Goal: Task Accomplishment & Management: Manage account settings

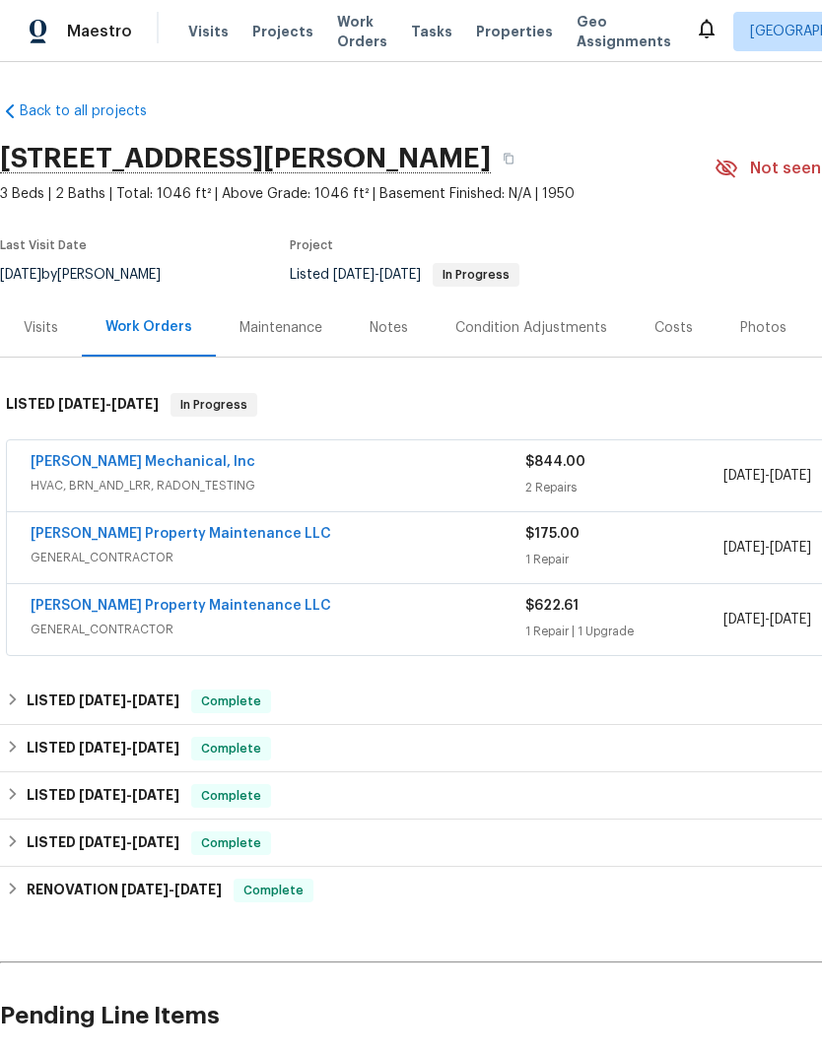
click at [192, 461] on link "JH Martin Mechanical, Inc" at bounding box center [143, 462] width 225 height 14
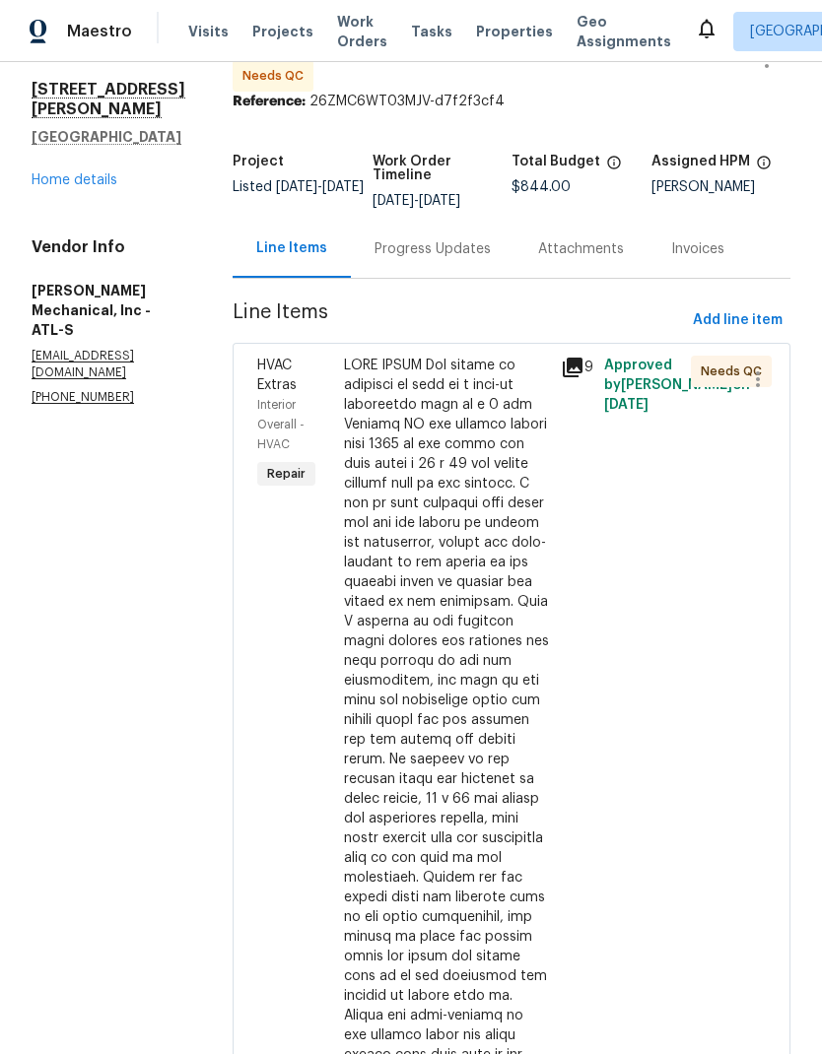
scroll to position [55, 0]
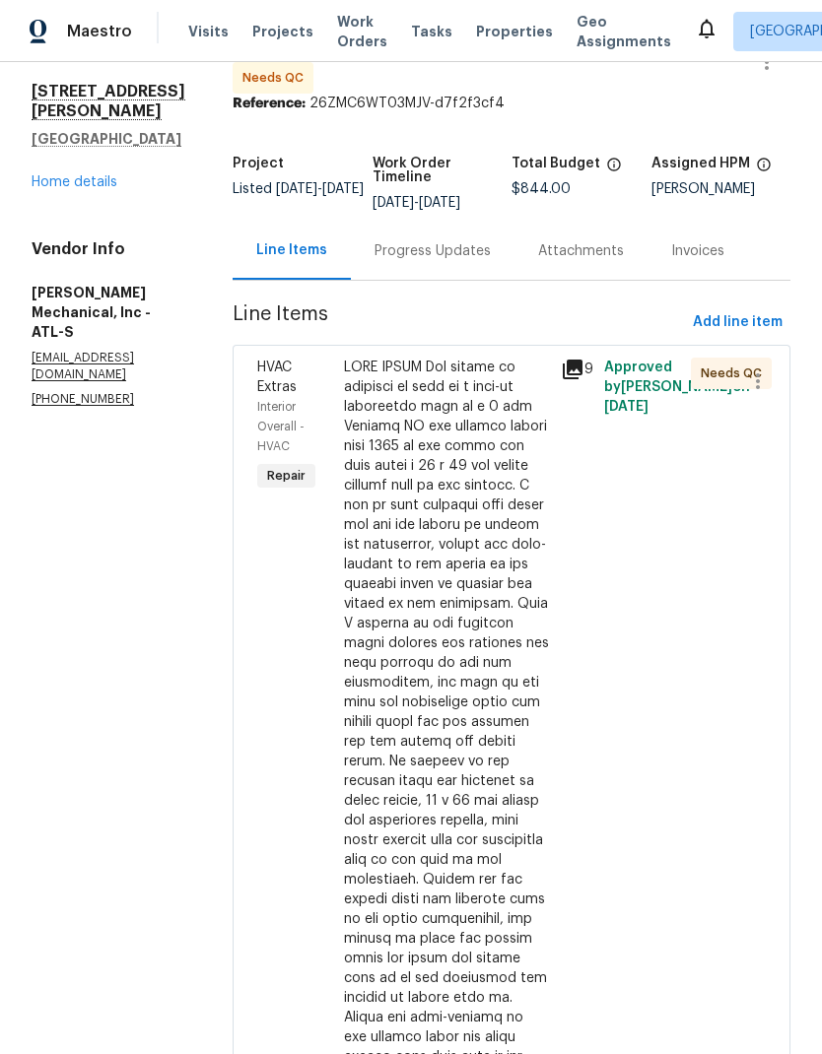
click at [498, 673] on div at bounding box center [446, 880] width 205 height 1045
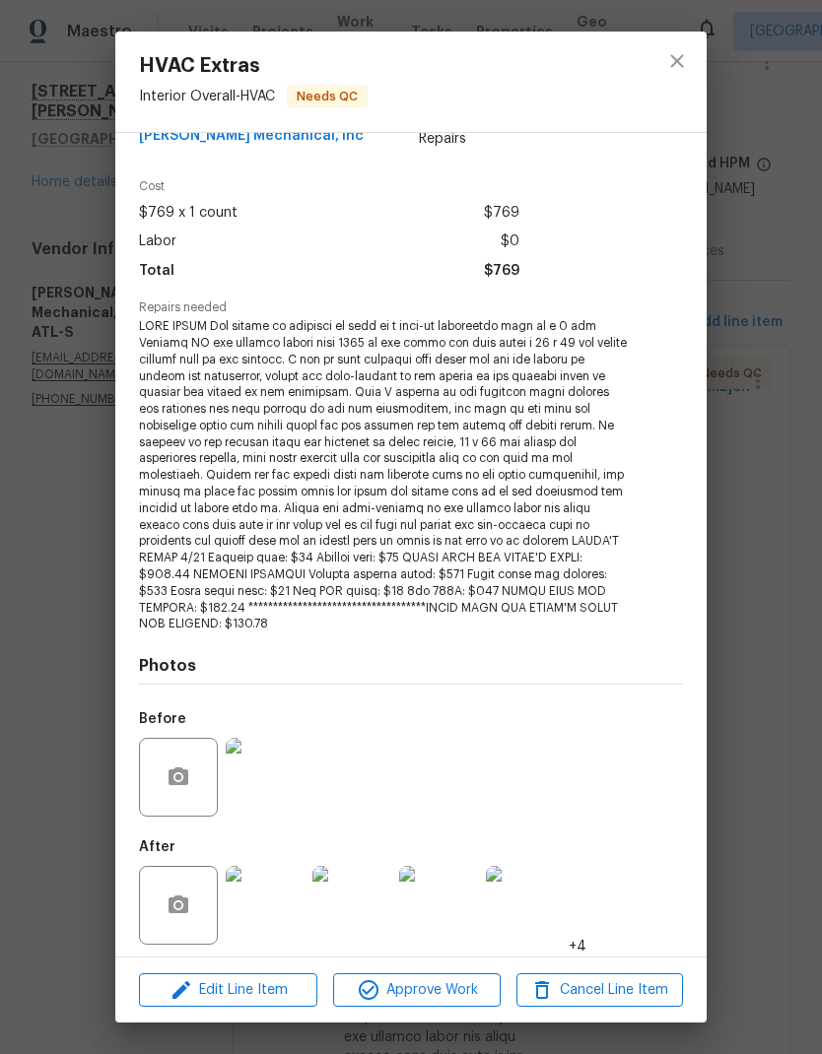
scroll to position [43, 0]
click at [270, 907] on img at bounding box center [265, 906] width 79 height 79
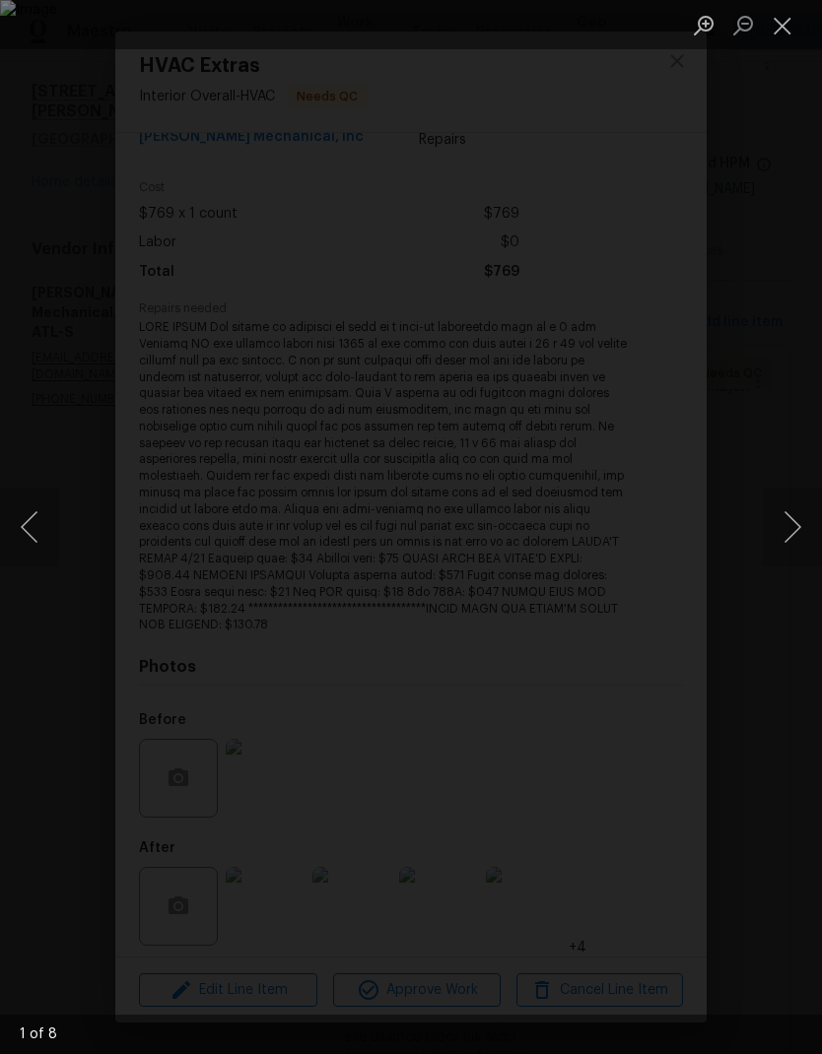
click at [784, 30] on button "Close lightbox" at bounding box center [782, 25] width 39 height 34
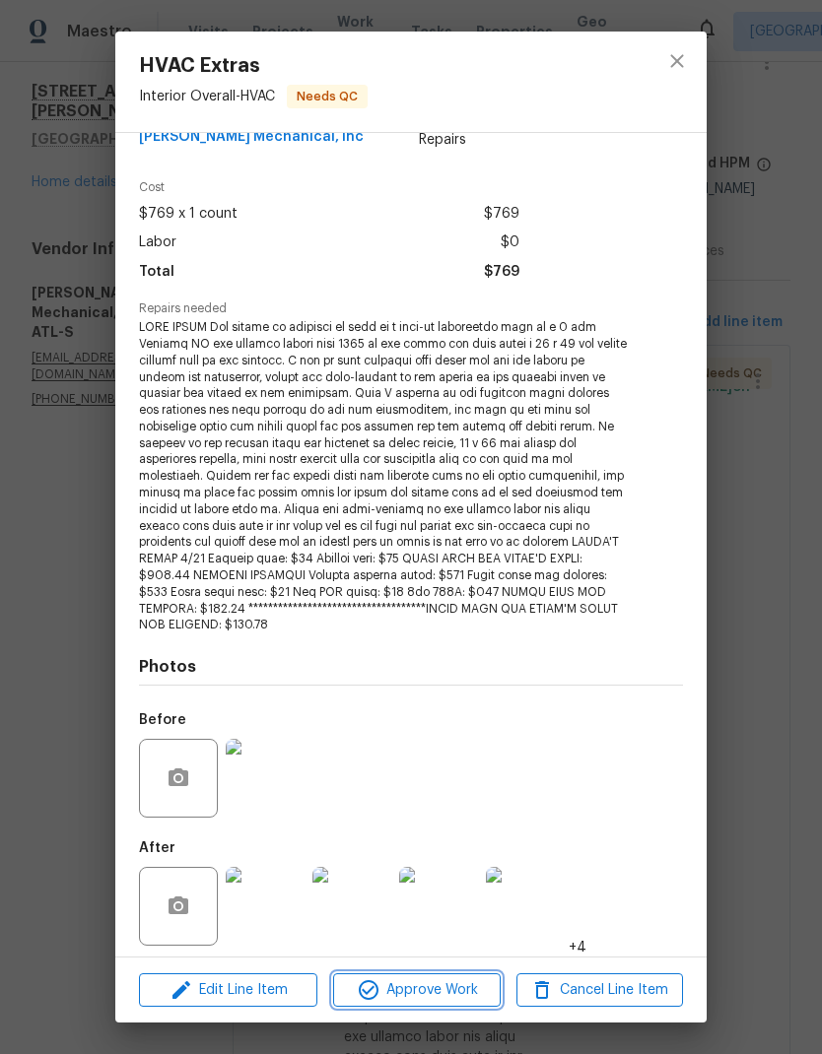
click at [458, 991] on span "Approve Work" at bounding box center [416, 991] width 155 height 25
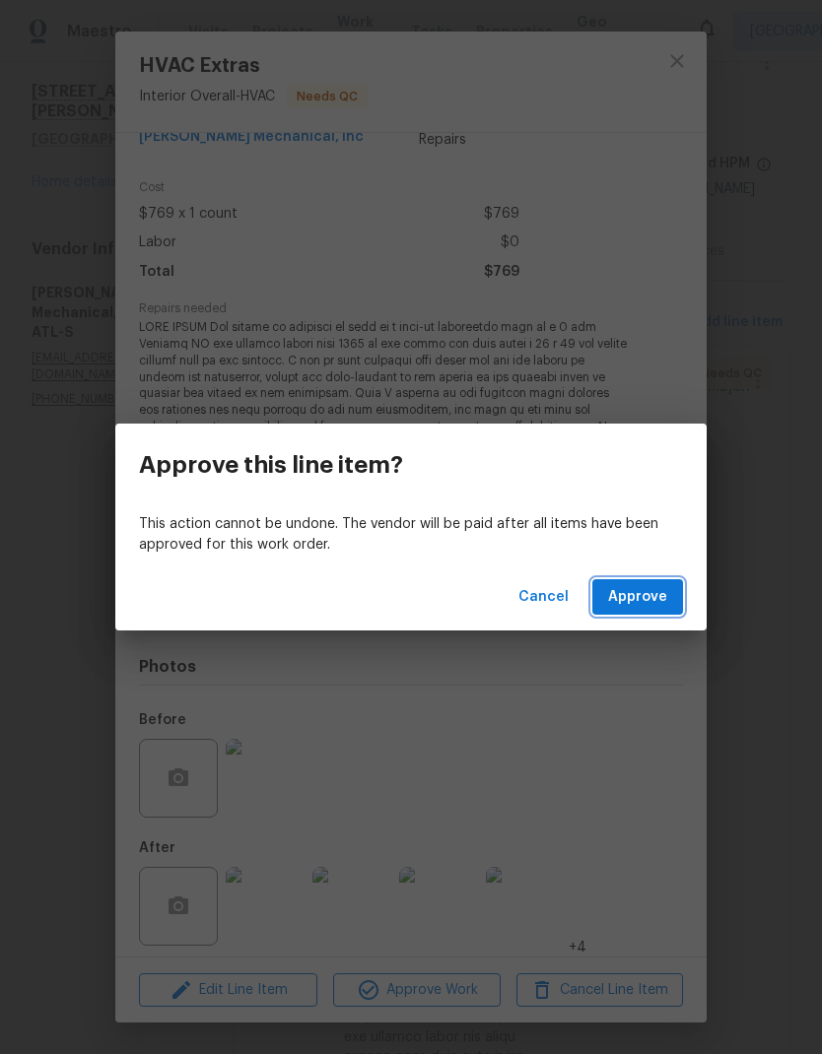
click at [649, 609] on button "Approve" at bounding box center [637, 597] width 91 height 36
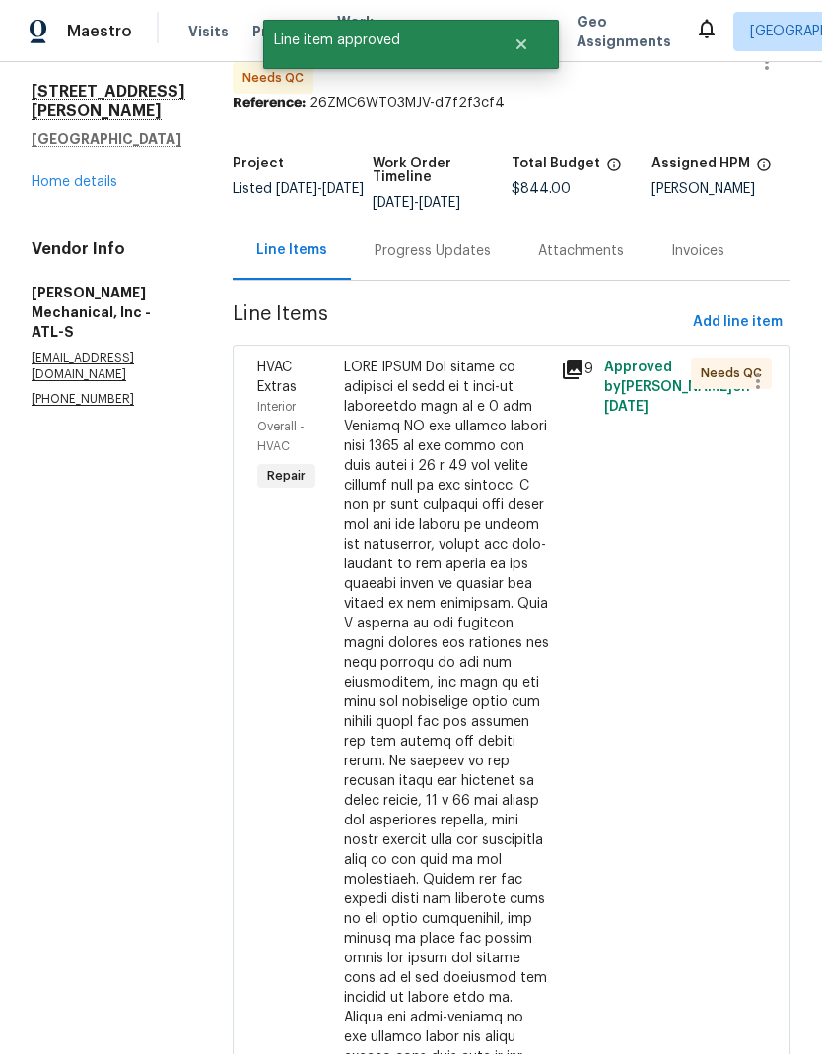
scroll to position [0, 0]
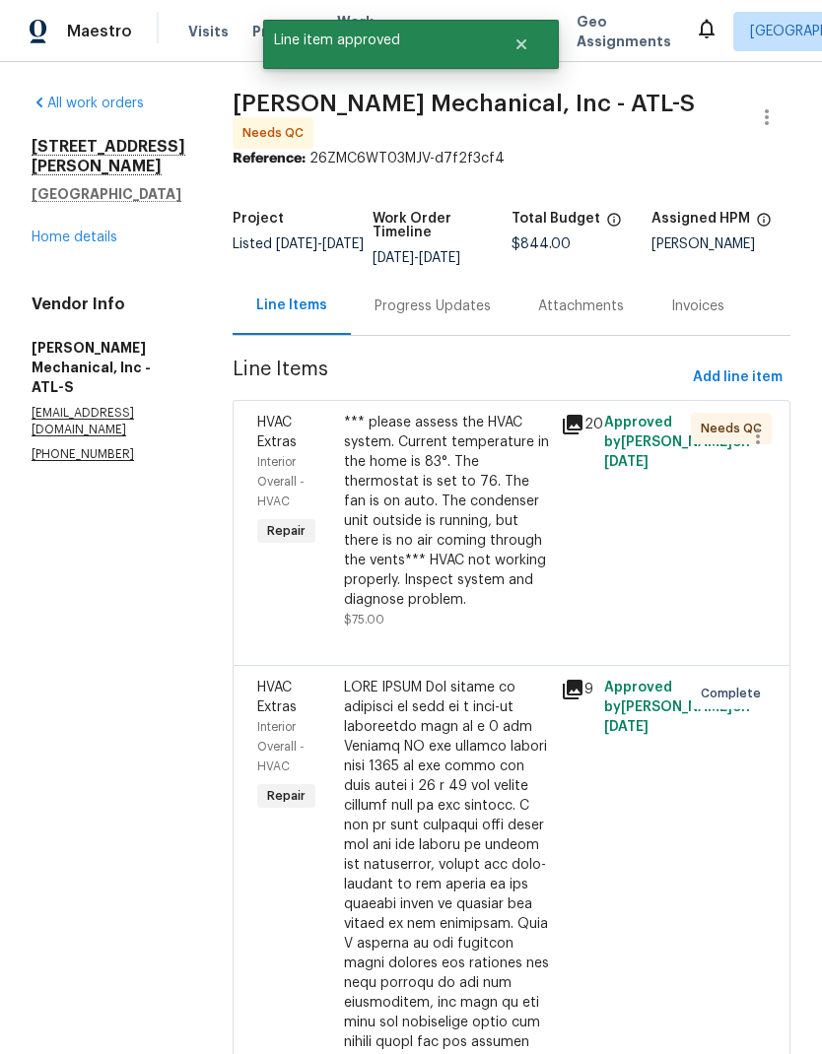
click at [106, 231] on link "Home details" at bounding box center [75, 238] width 86 height 14
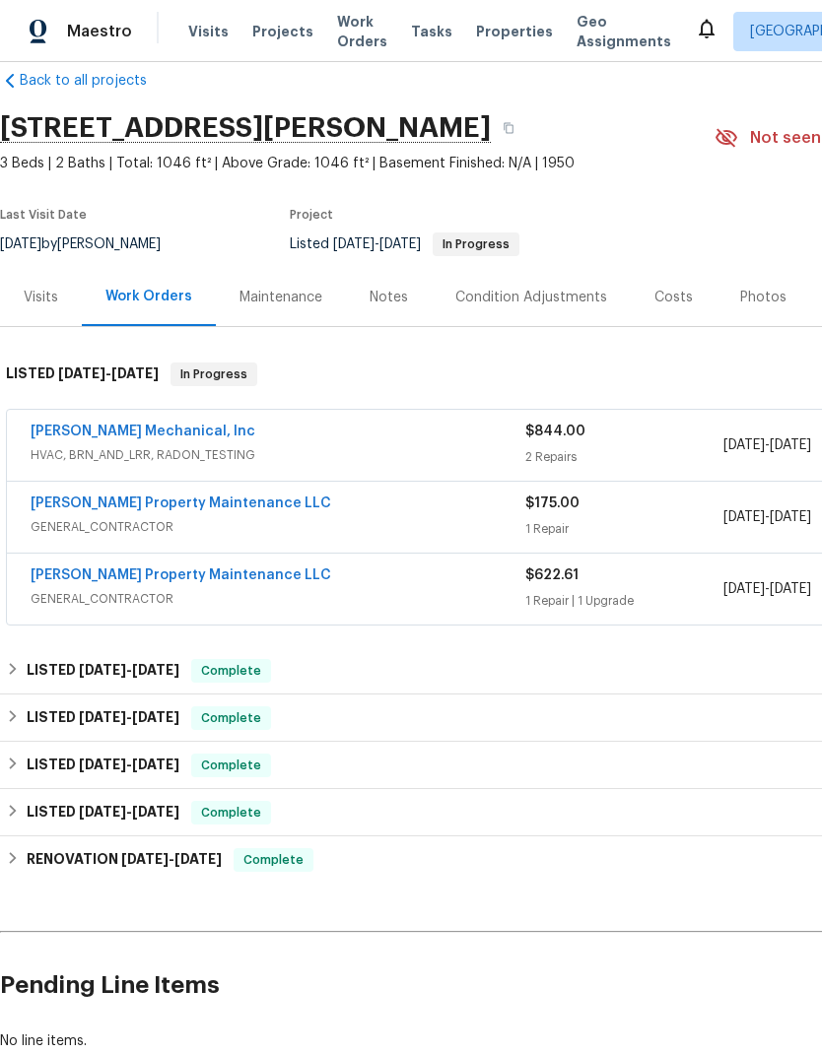
scroll to position [31, 0]
click at [173, 436] on link "JH Martin Mechanical, Inc" at bounding box center [143, 432] width 225 height 14
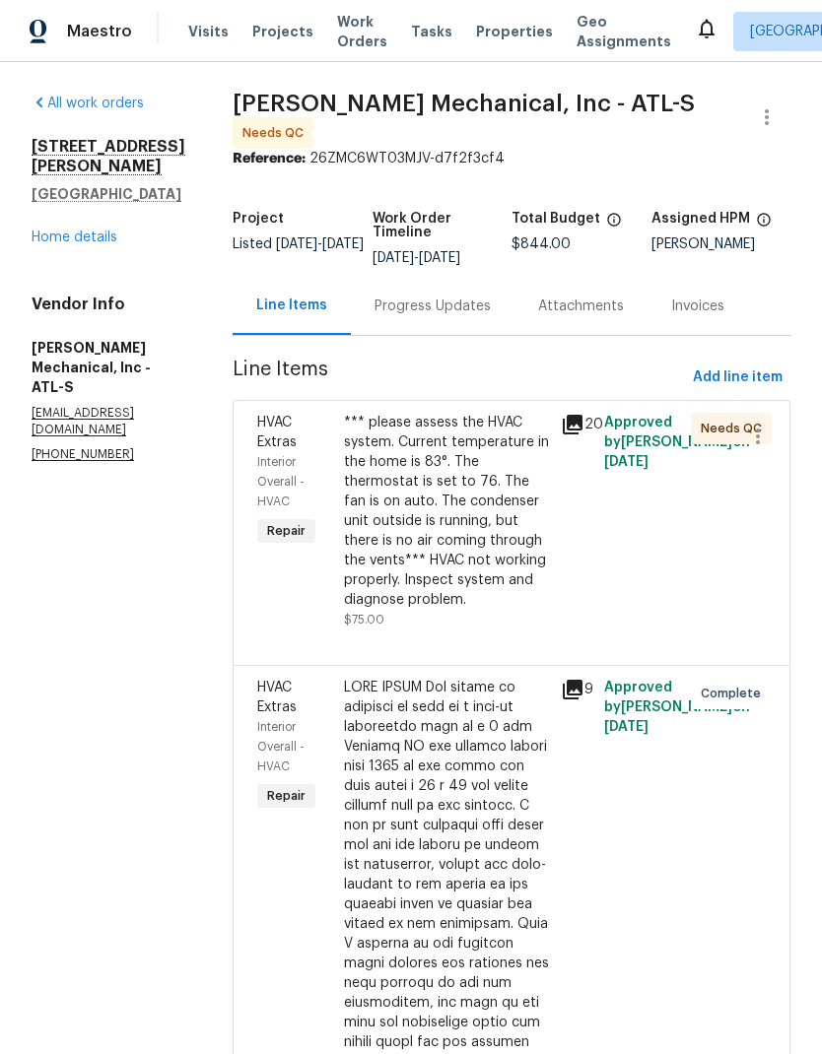
click at [484, 527] on div "*** please assess the HVAC system. Current temperature in the home is 83°. The …" at bounding box center [446, 511] width 205 height 197
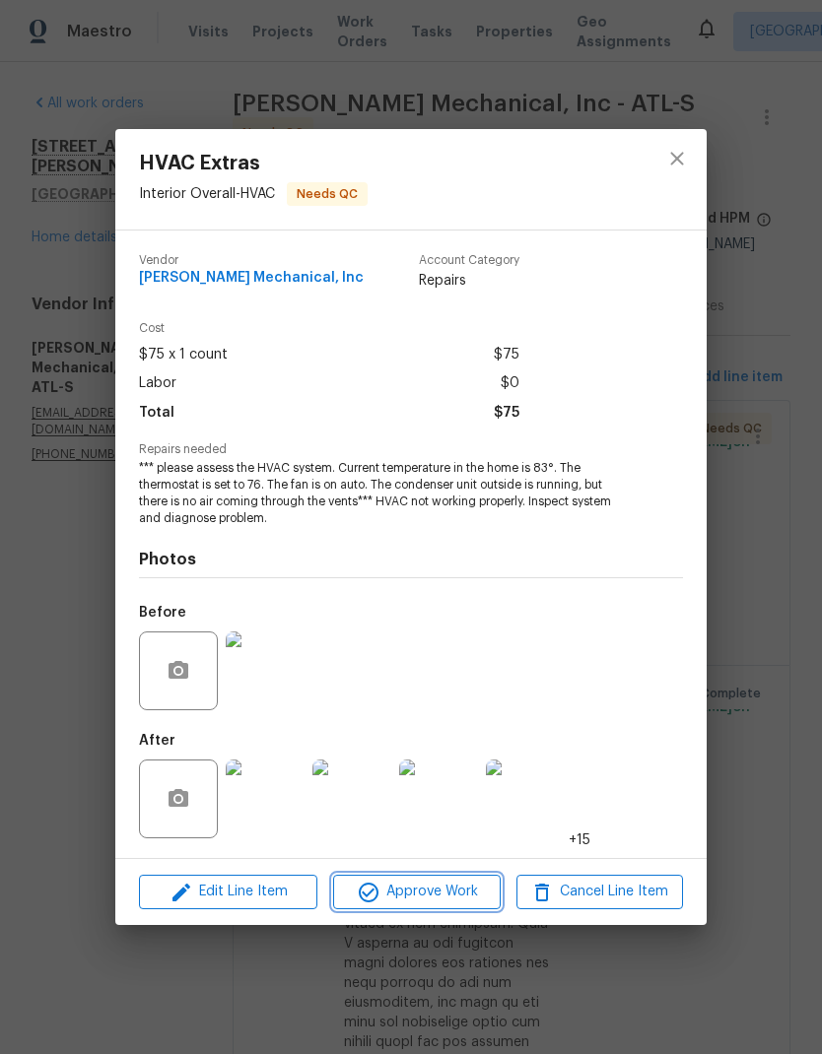
click at [455, 894] on span "Approve Work" at bounding box center [416, 892] width 155 height 25
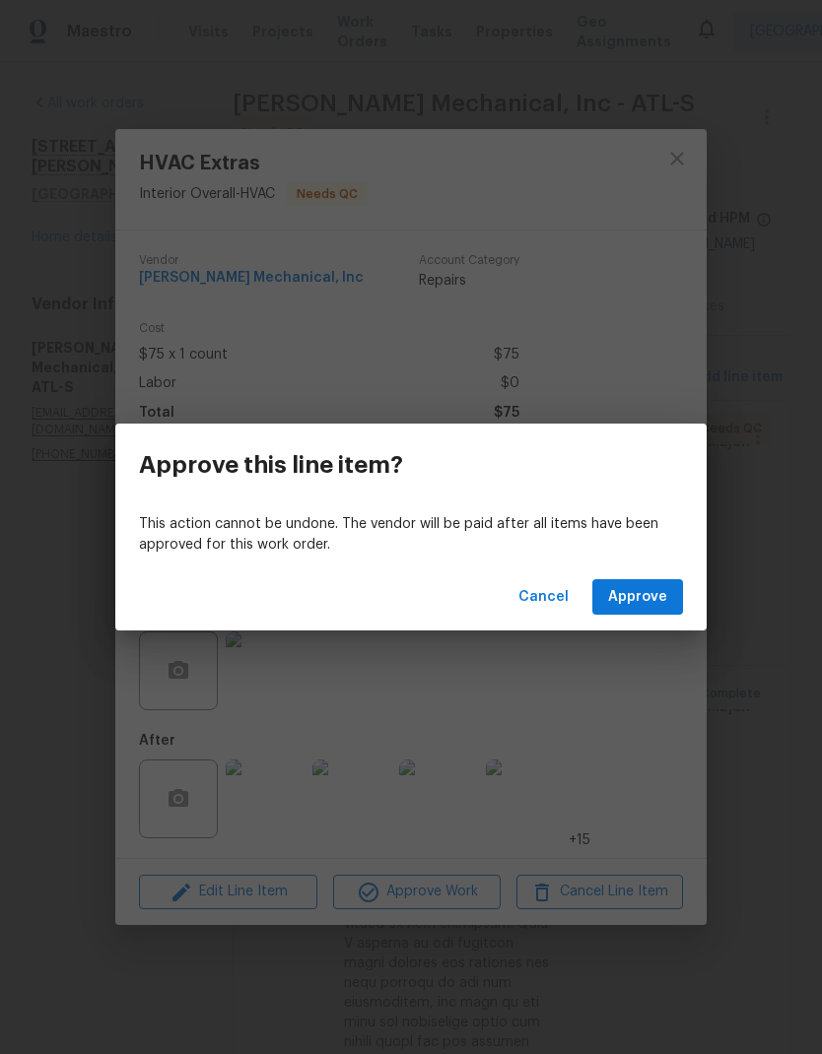
click at [650, 607] on span "Approve" at bounding box center [637, 597] width 59 height 25
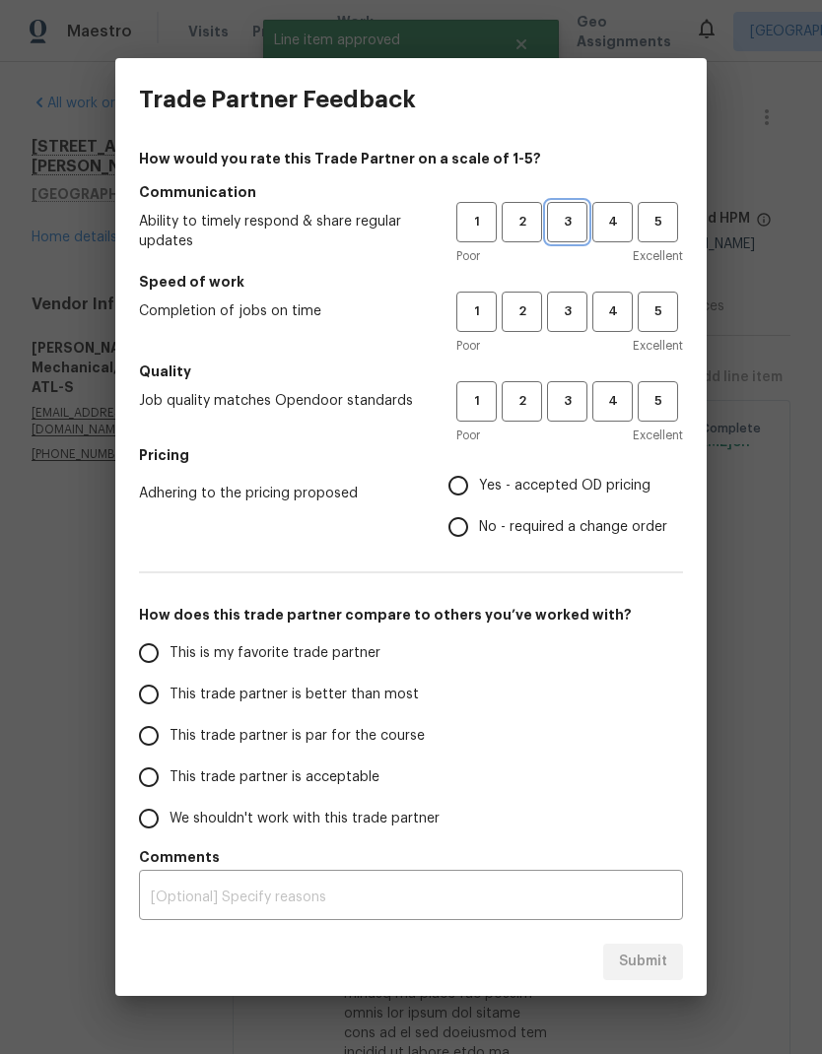
click at [574, 224] on span "3" at bounding box center [567, 222] width 36 height 23
click at [569, 297] on button "3" at bounding box center [567, 312] width 40 height 40
click at [579, 382] on button "3" at bounding box center [567, 401] width 40 height 40
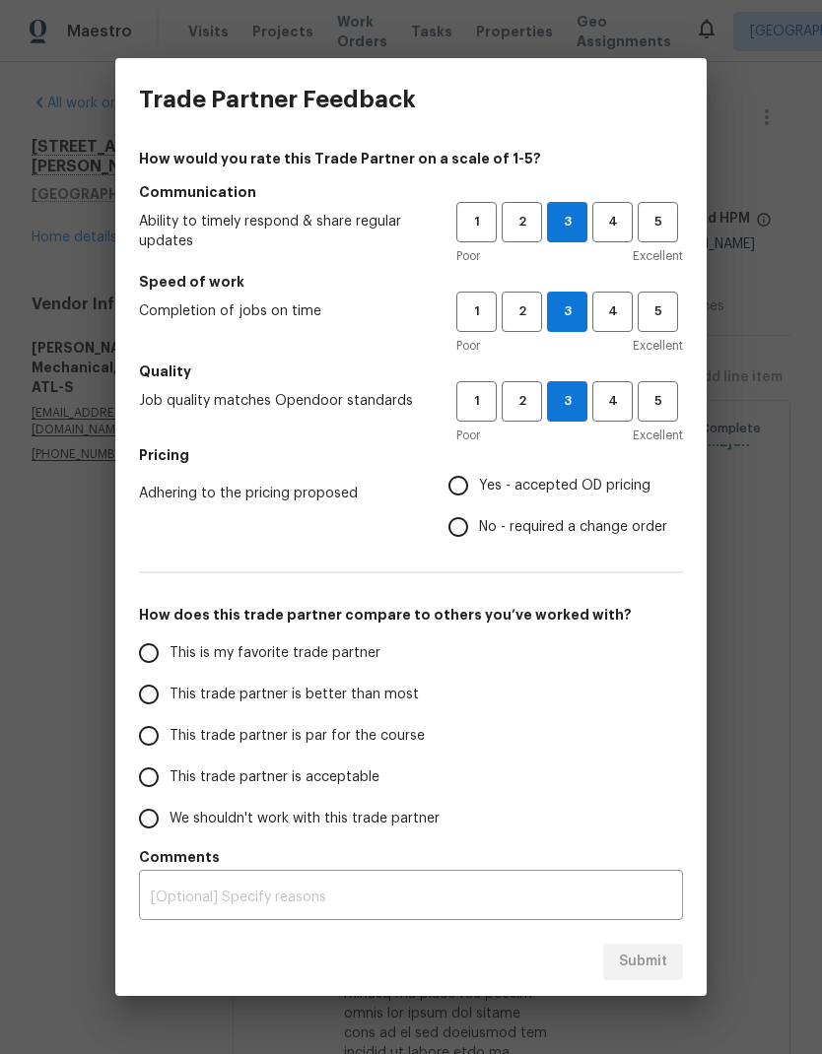
click at [465, 528] on input "No - required a change order" at bounding box center [458, 527] width 41 height 41
radio input "true"
click at [155, 737] on input "This trade partner is par for the course" at bounding box center [148, 735] width 41 height 41
click at [662, 957] on span "Submit" at bounding box center [643, 962] width 48 height 25
radio input "true"
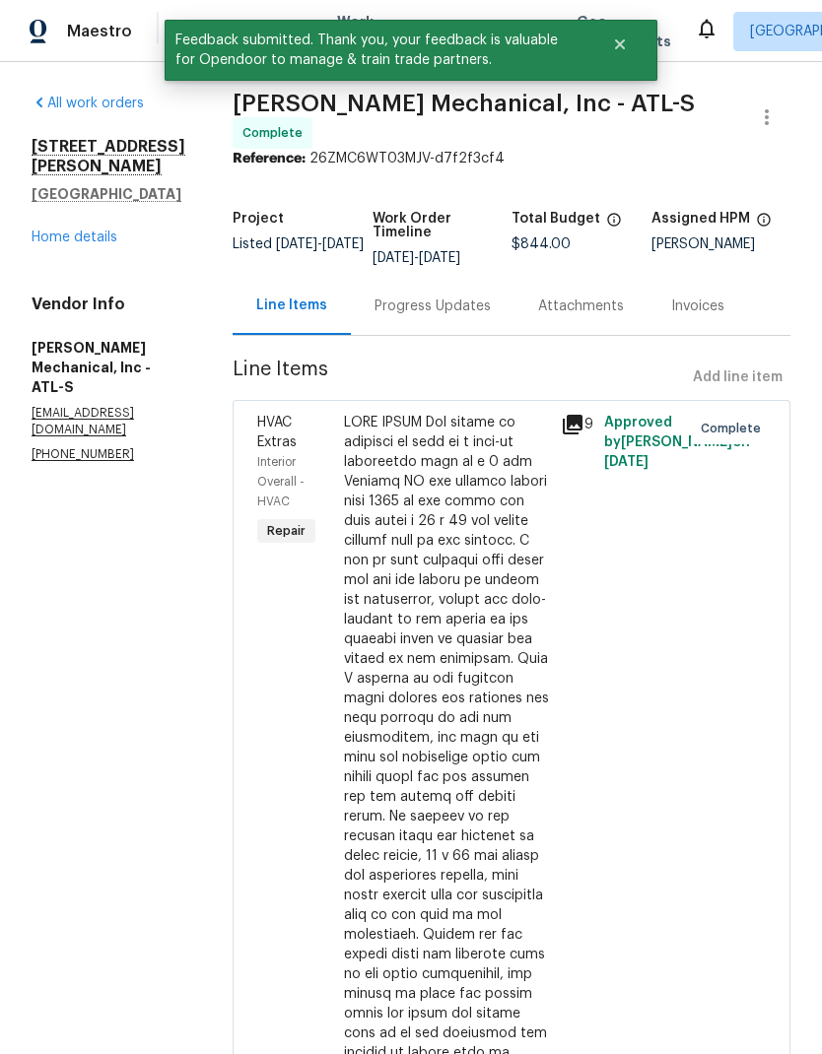
click at [101, 236] on div "All work orders 136 Victor Cir NW Atlanta, GA 30314 Home details Vendor Info JH…" at bounding box center [109, 279] width 154 height 370
click at [105, 231] on link "Home details" at bounding box center [75, 238] width 86 height 14
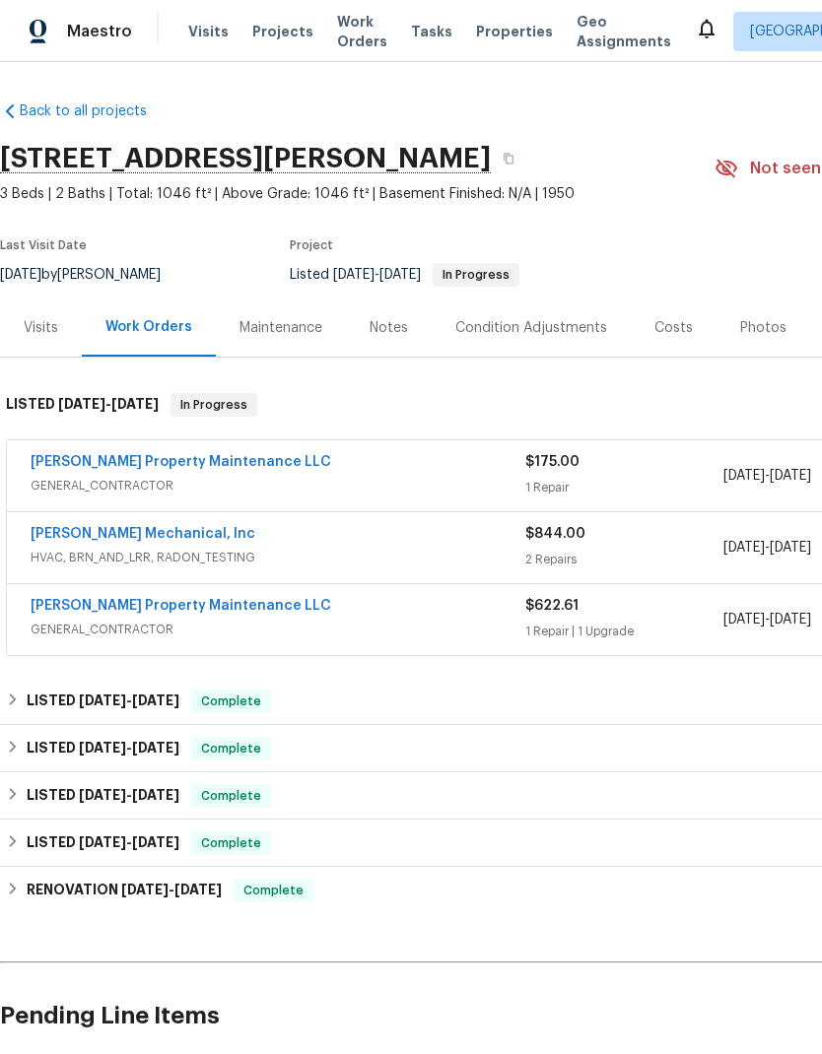
scroll to position [0, -1]
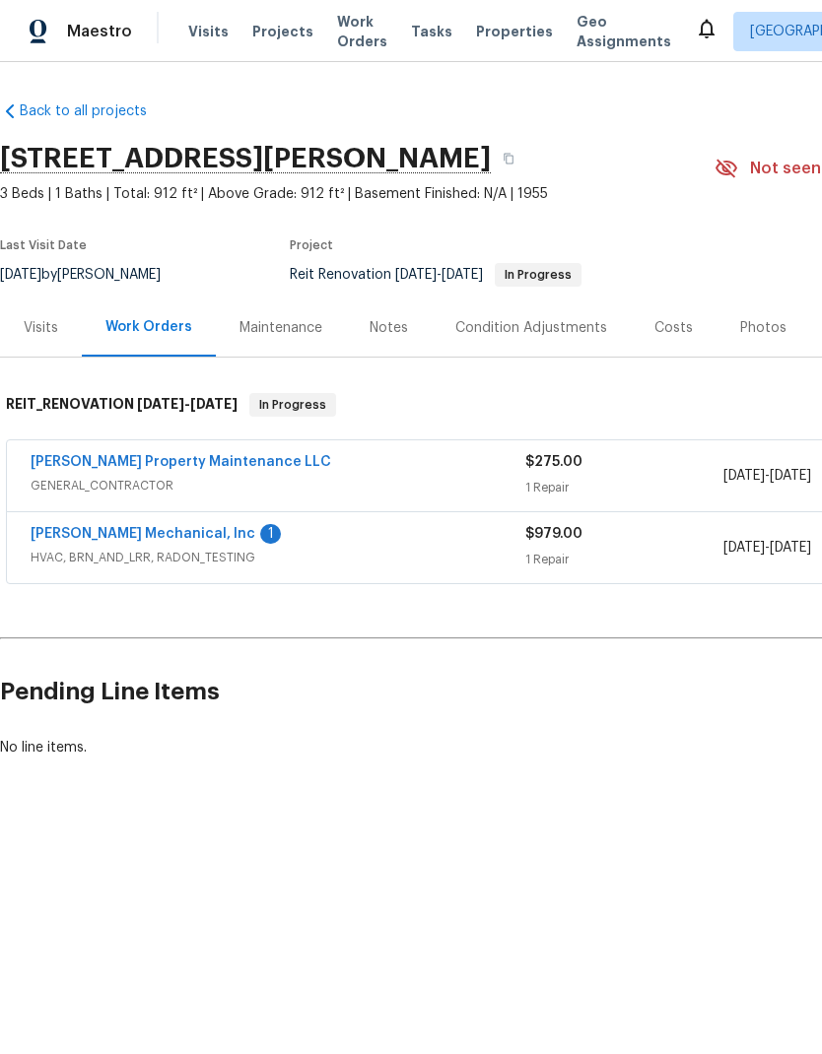
click at [152, 535] on link "JH Martin Mechanical, Inc" at bounding box center [143, 534] width 225 height 14
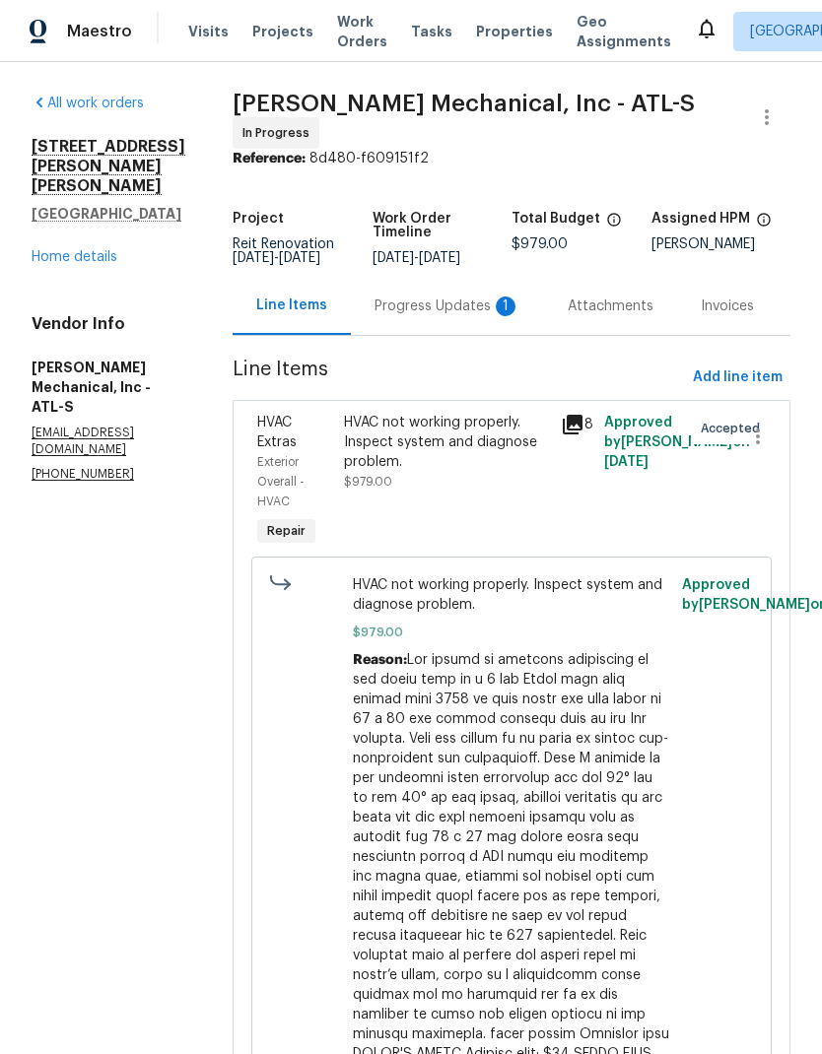
click at [432, 315] on div "Progress Updates 1" at bounding box center [447, 307] width 146 height 20
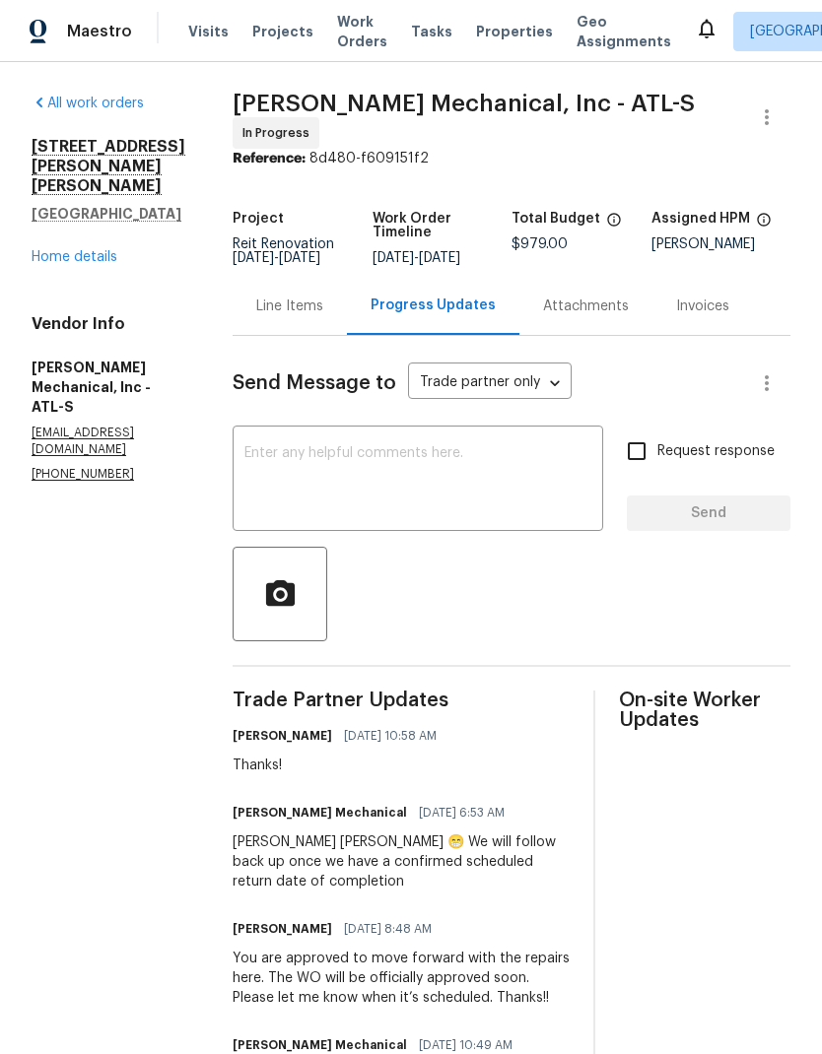
click at [323, 316] on div "Line Items" at bounding box center [289, 307] width 67 height 20
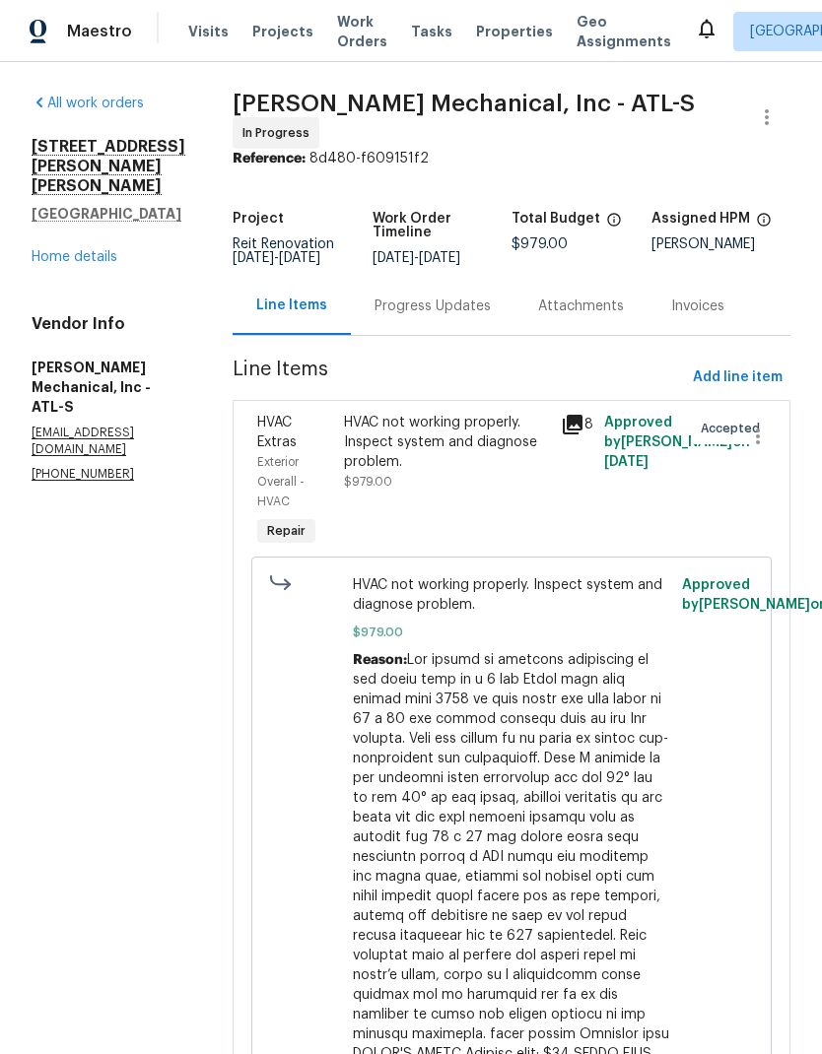
click at [465, 311] on div "Progress Updates" at bounding box center [432, 307] width 116 height 20
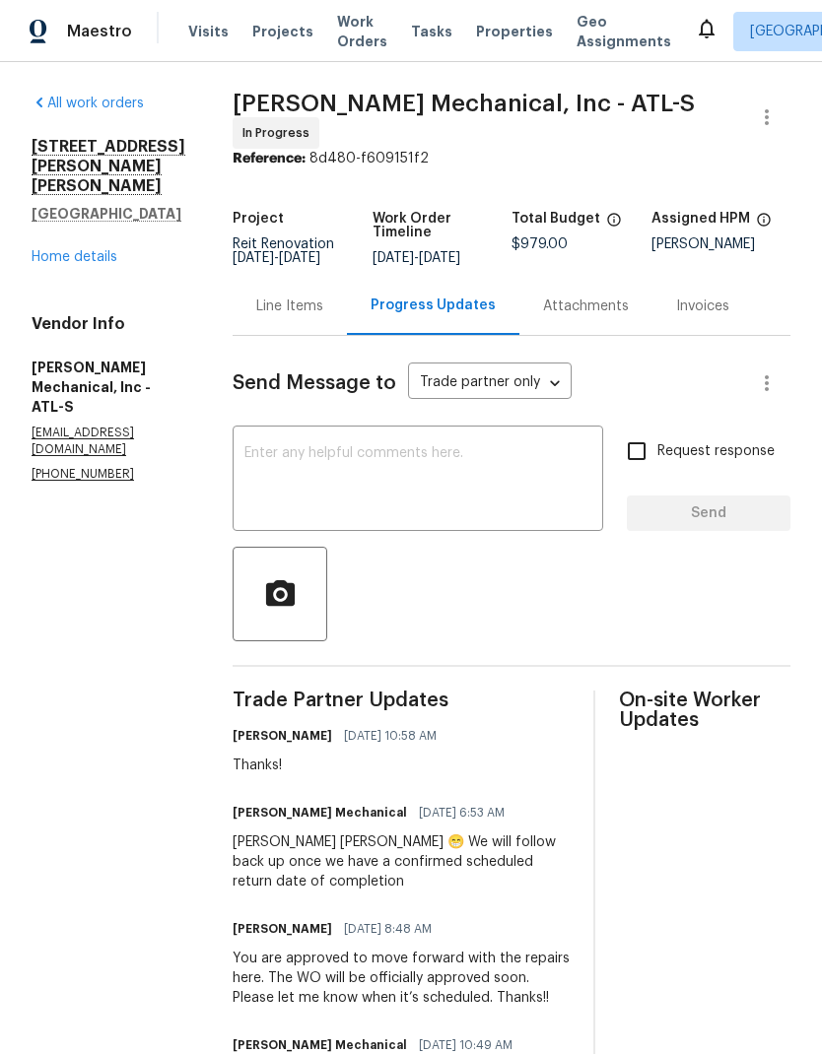
click at [106, 250] on link "Home details" at bounding box center [75, 257] width 86 height 14
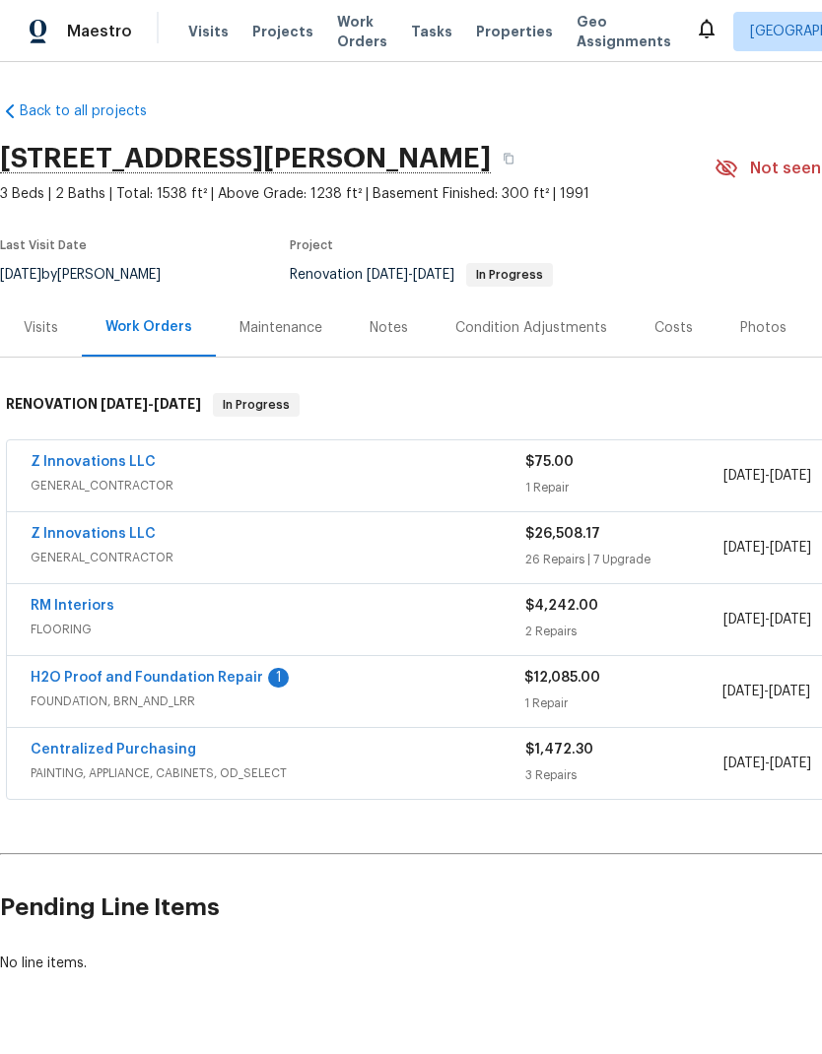
click at [223, 677] on link "H2O Proof and Foundation Repair" at bounding box center [147, 678] width 233 height 14
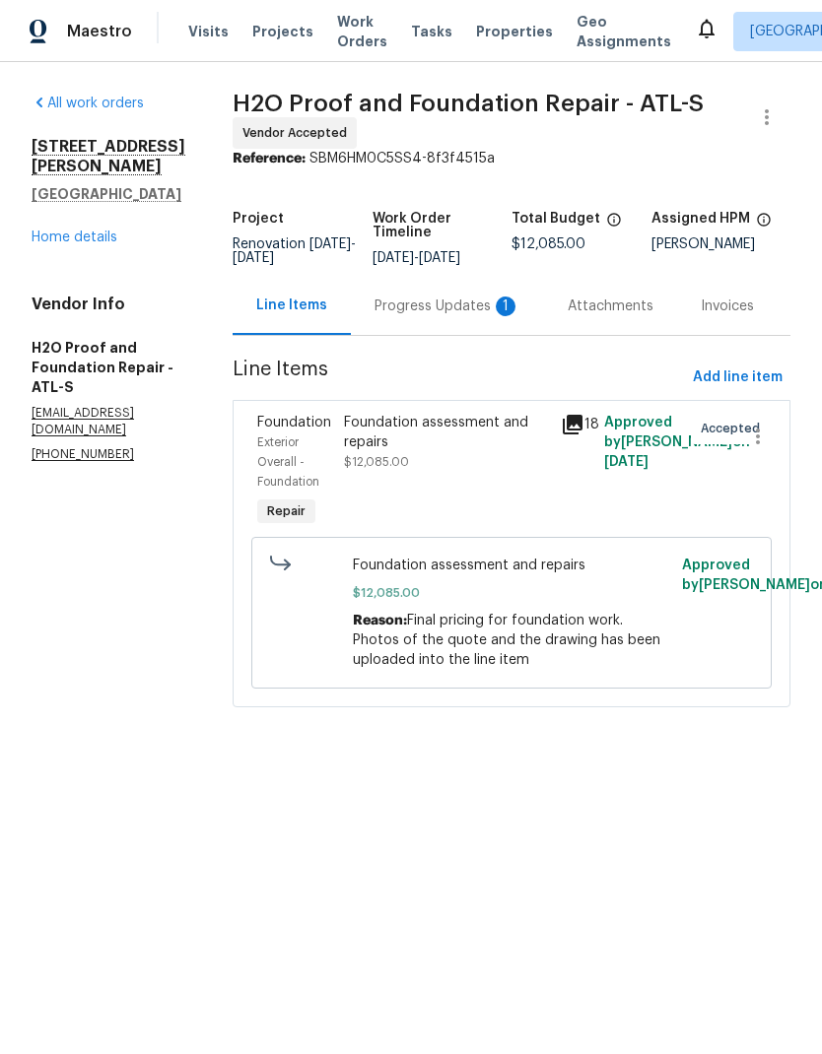
click at [459, 306] on div "Progress Updates 1" at bounding box center [447, 307] width 146 height 20
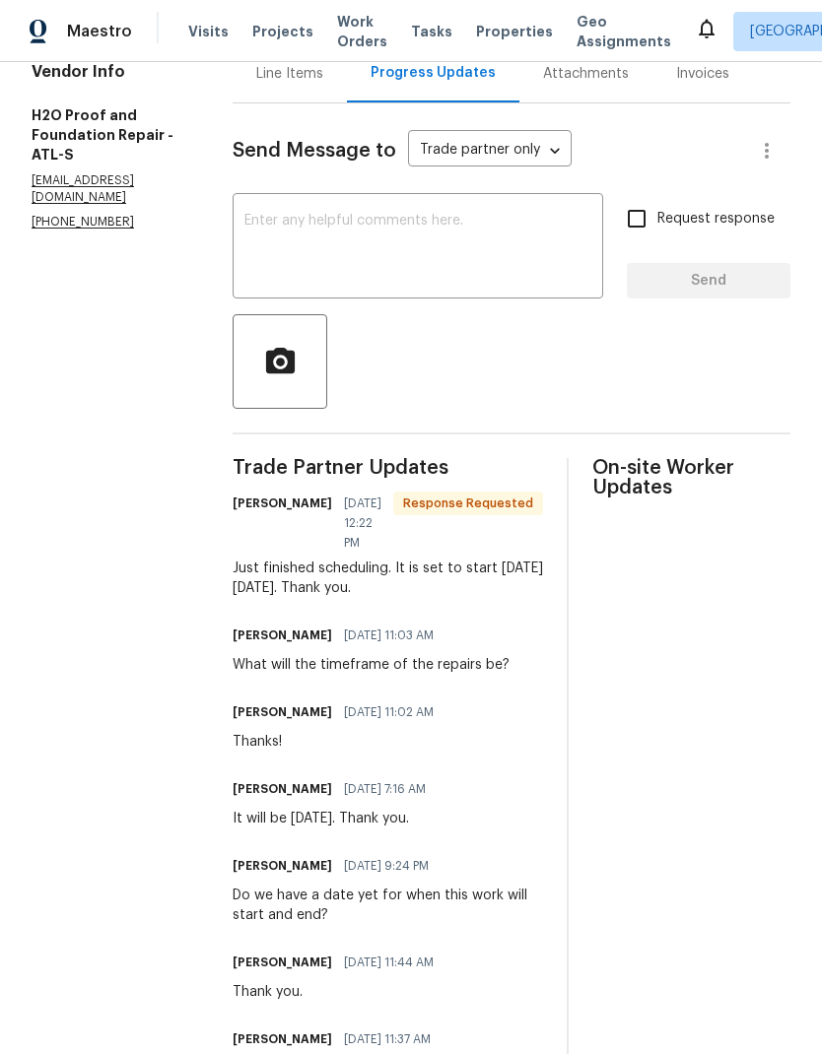
scroll to position [224, 0]
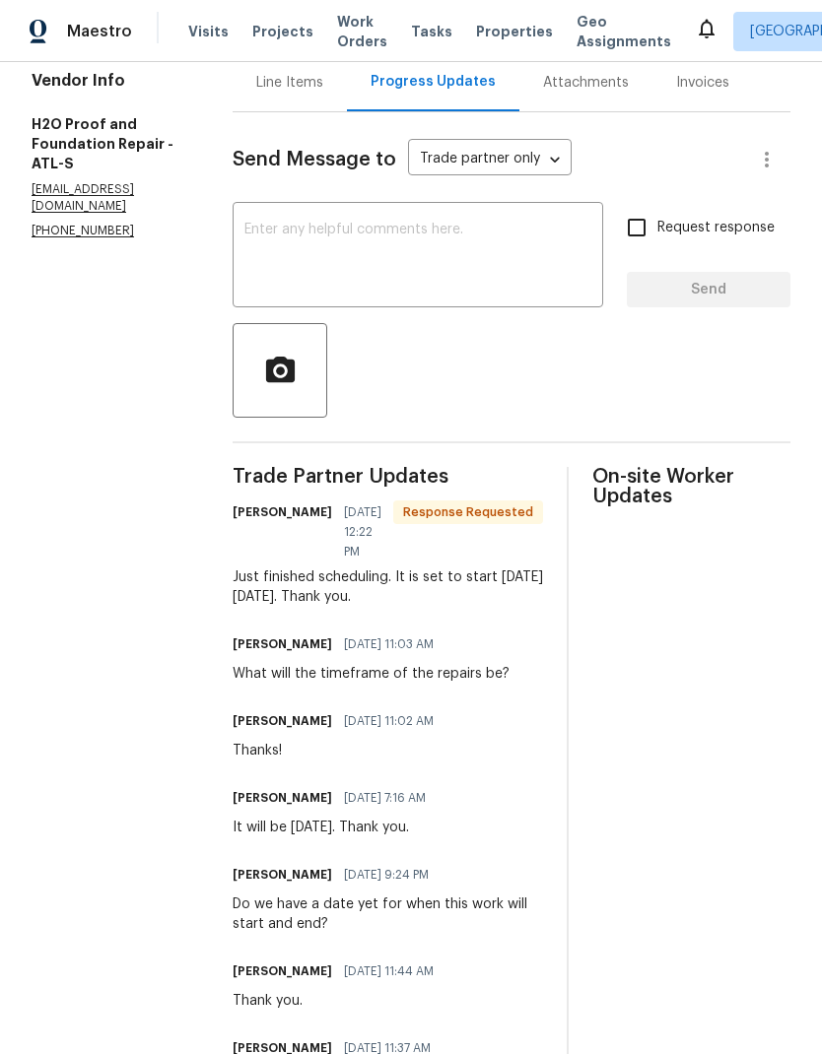
click at [416, 227] on textarea at bounding box center [417, 257] width 347 height 69
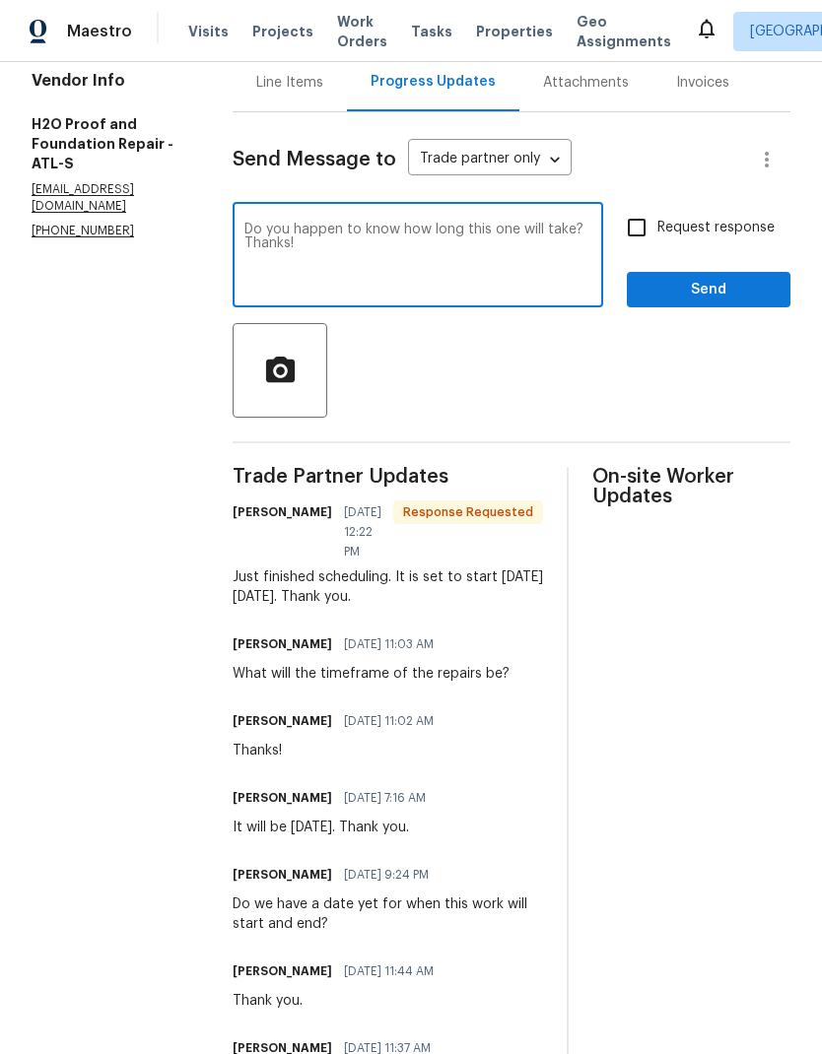
type textarea "Do you happen to know how long this one will take? Thanks!"
click at [642, 229] on input "Request response" at bounding box center [636, 227] width 41 height 41
checkbox input "true"
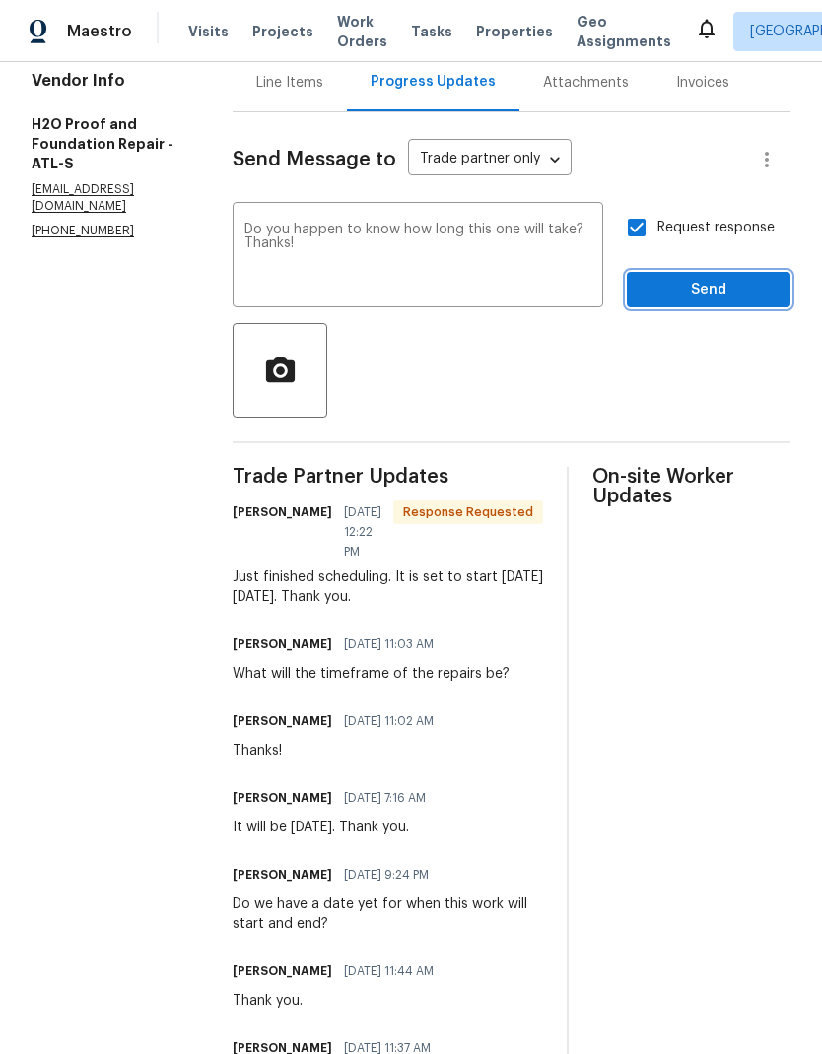
click at [715, 288] on span "Send" at bounding box center [709, 290] width 132 height 25
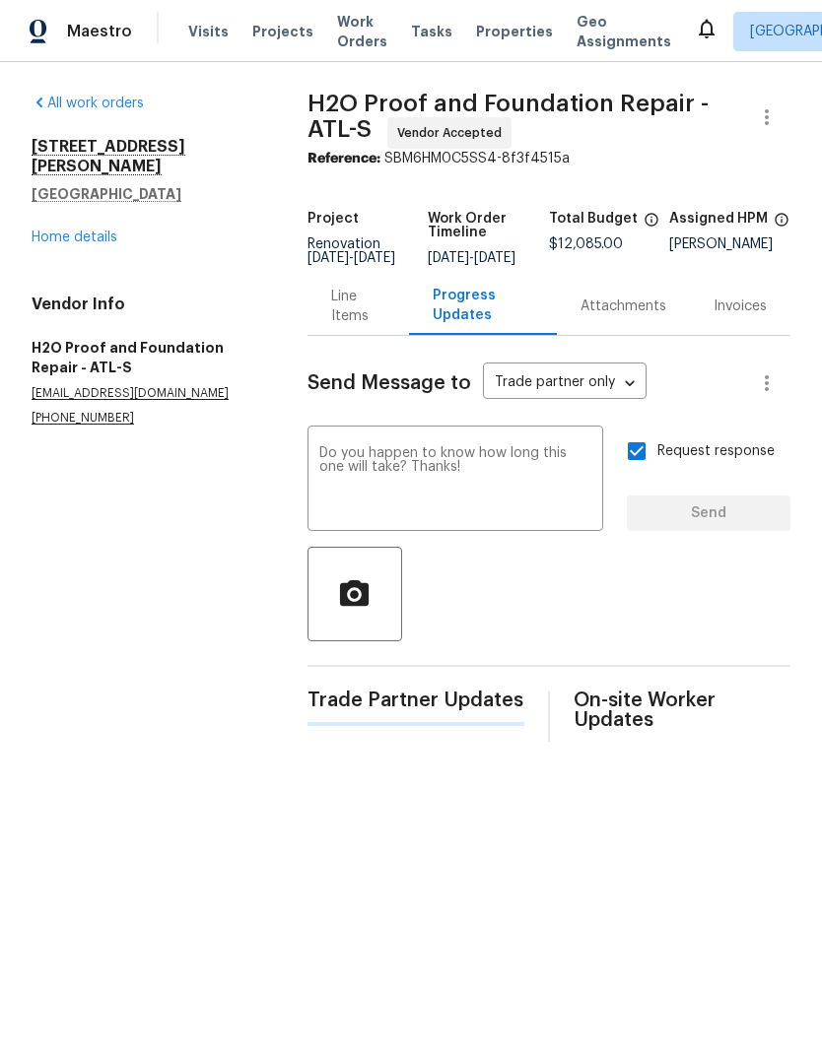
scroll to position [0, 0]
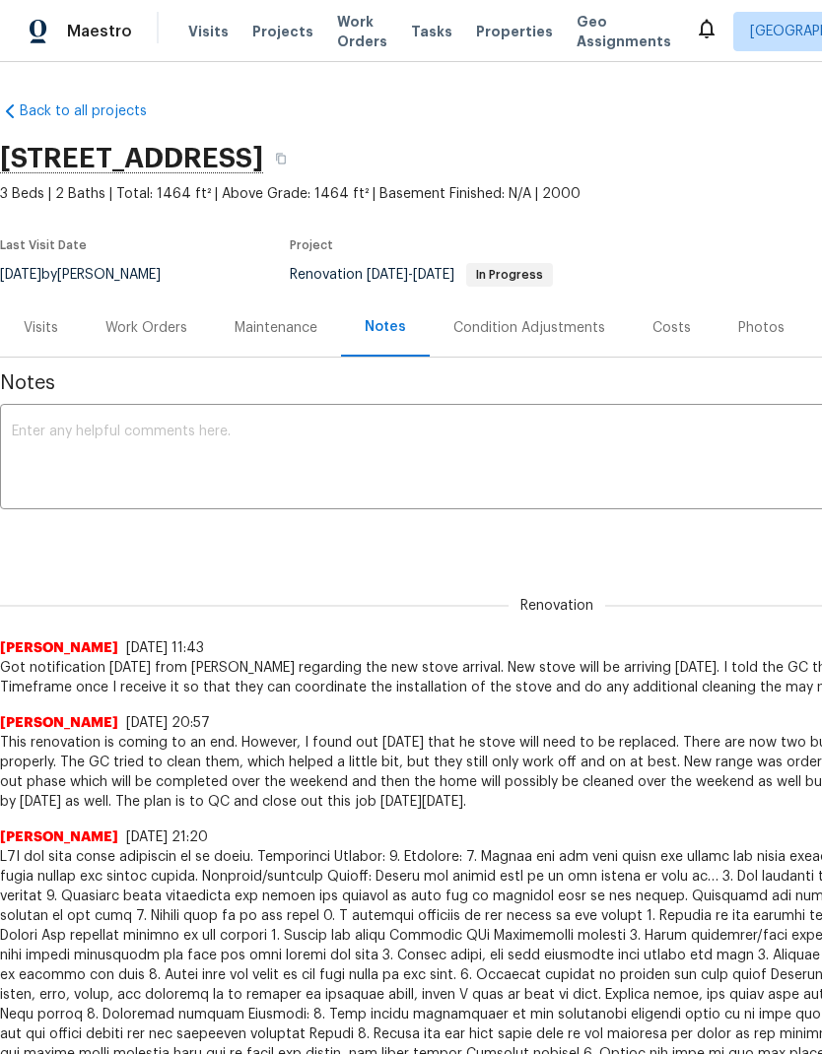
click at [170, 330] on div "Work Orders" at bounding box center [146, 328] width 82 height 20
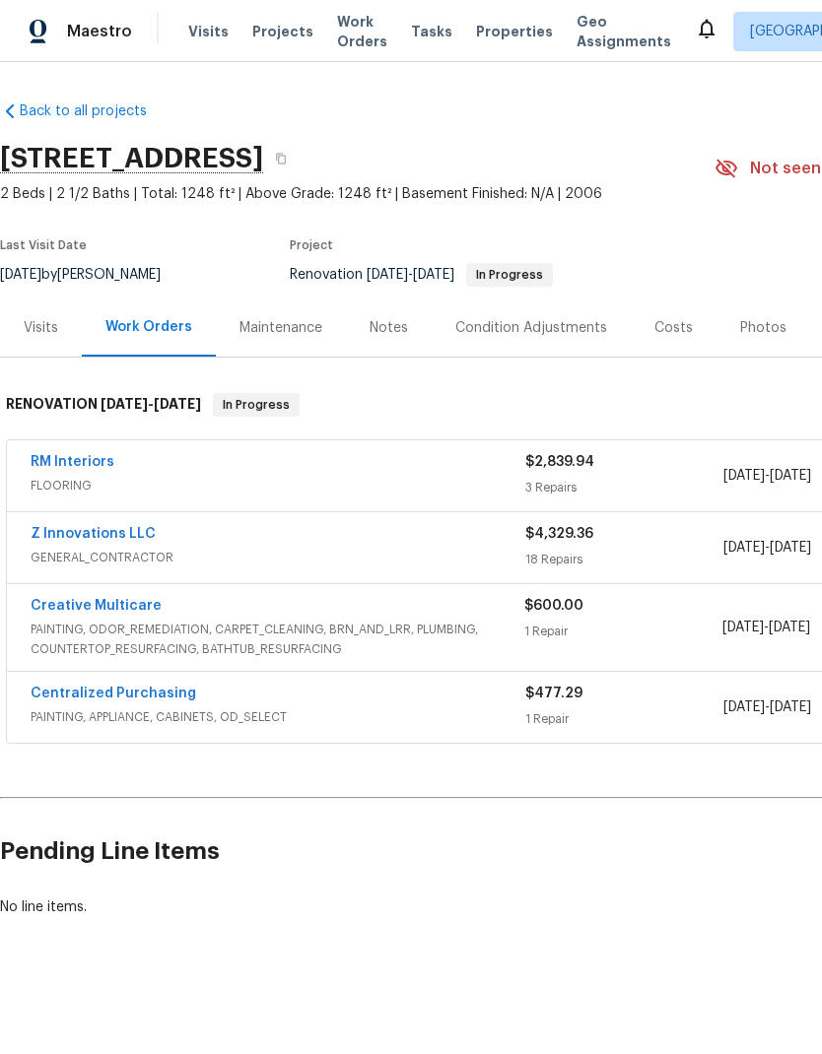
click at [91, 468] on link "RM Interiors" at bounding box center [73, 462] width 84 height 14
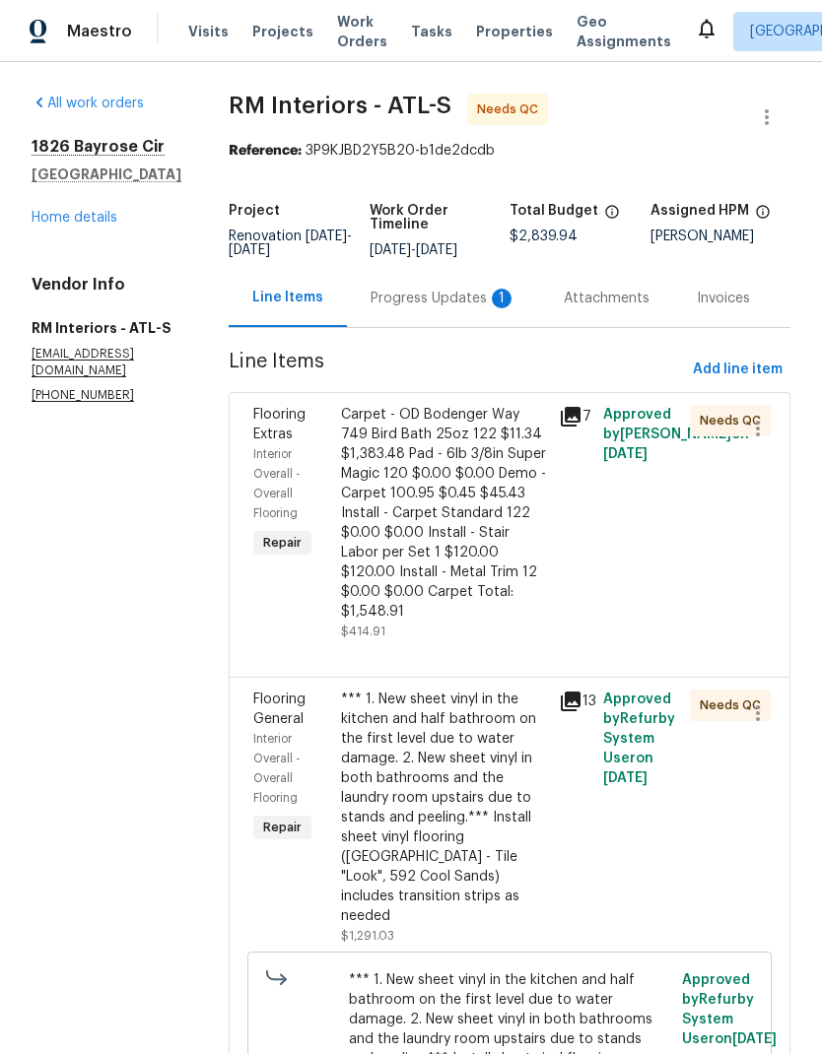
click at [443, 310] on div "Progress Updates 1" at bounding box center [443, 298] width 193 height 58
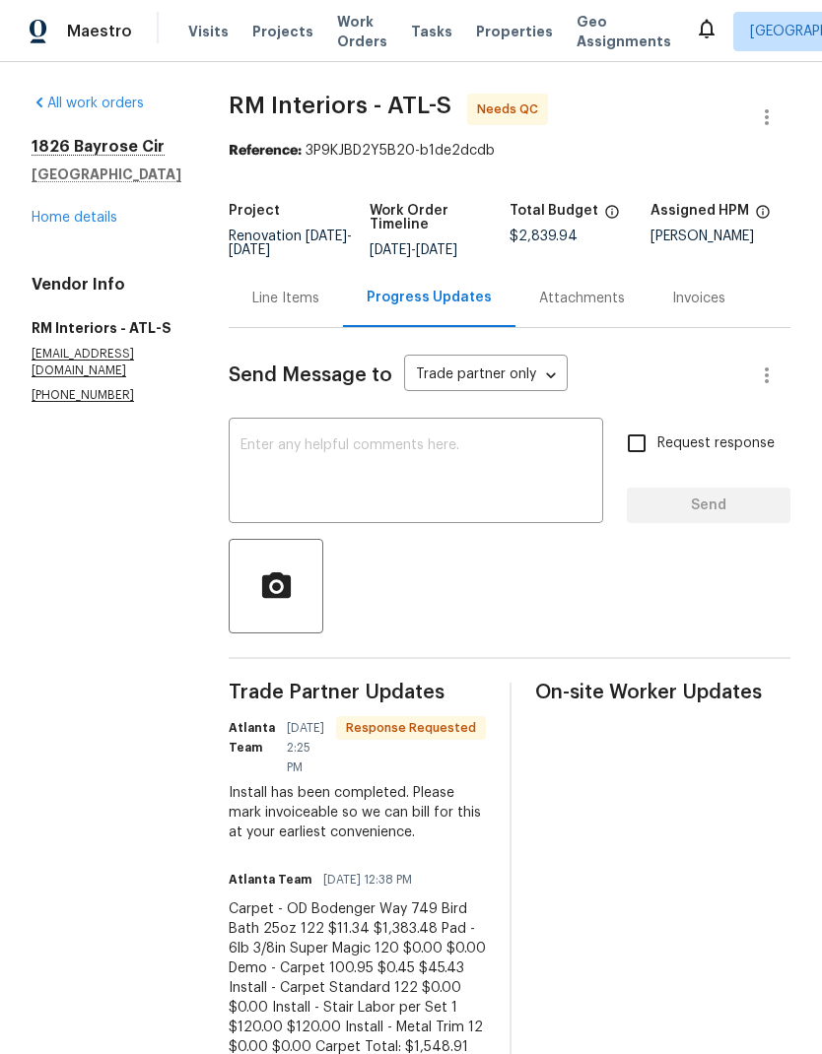
click at [292, 297] on div "Line Items" at bounding box center [285, 299] width 67 height 20
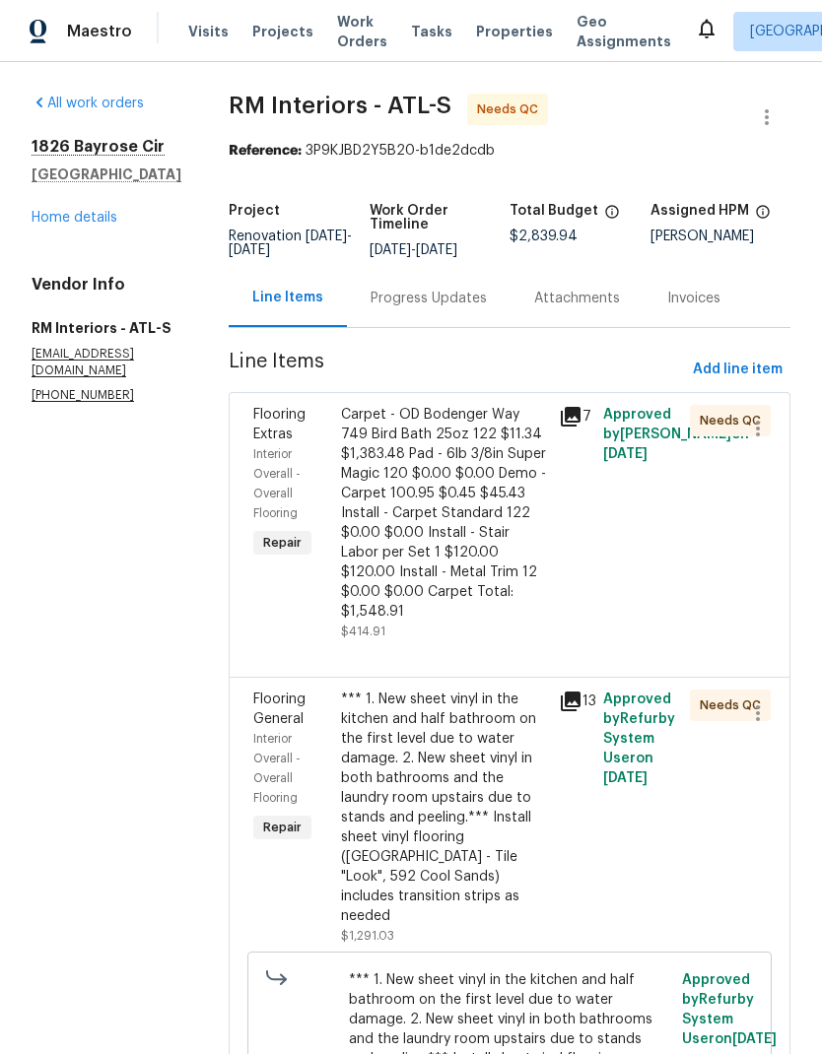
click at [107, 220] on link "Home details" at bounding box center [75, 218] width 86 height 14
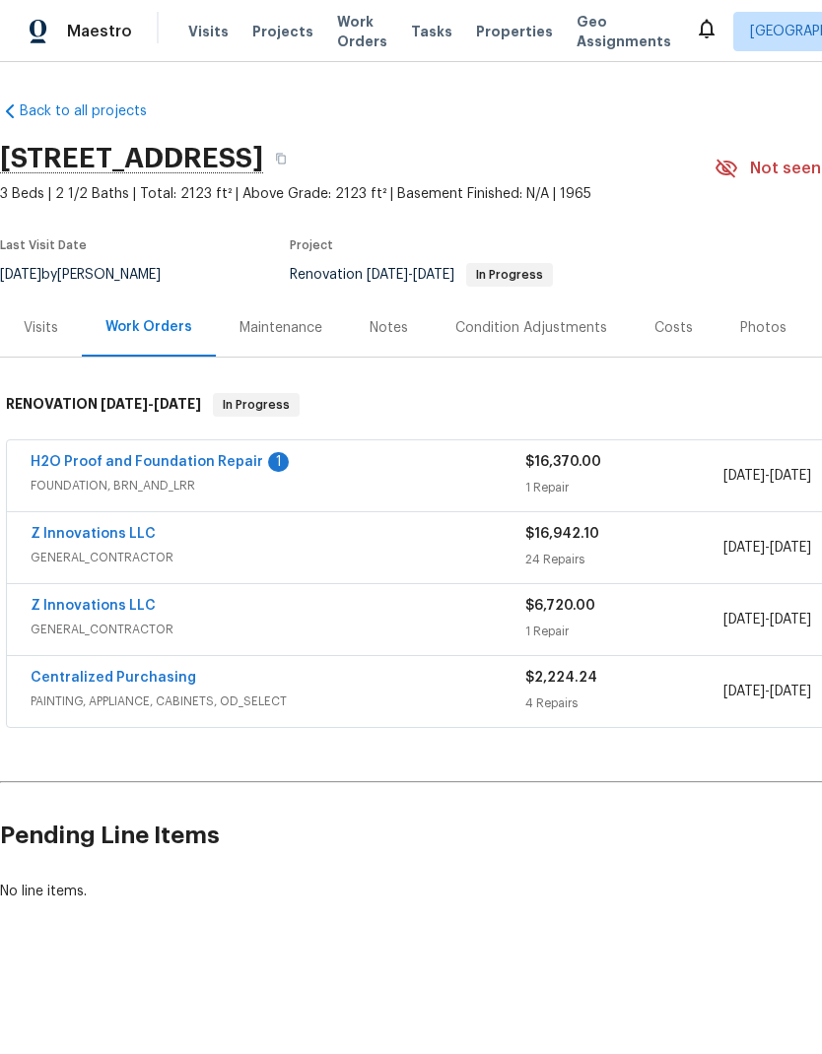
click at [216, 465] on link "H2O Proof and Foundation Repair" at bounding box center [147, 462] width 233 height 14
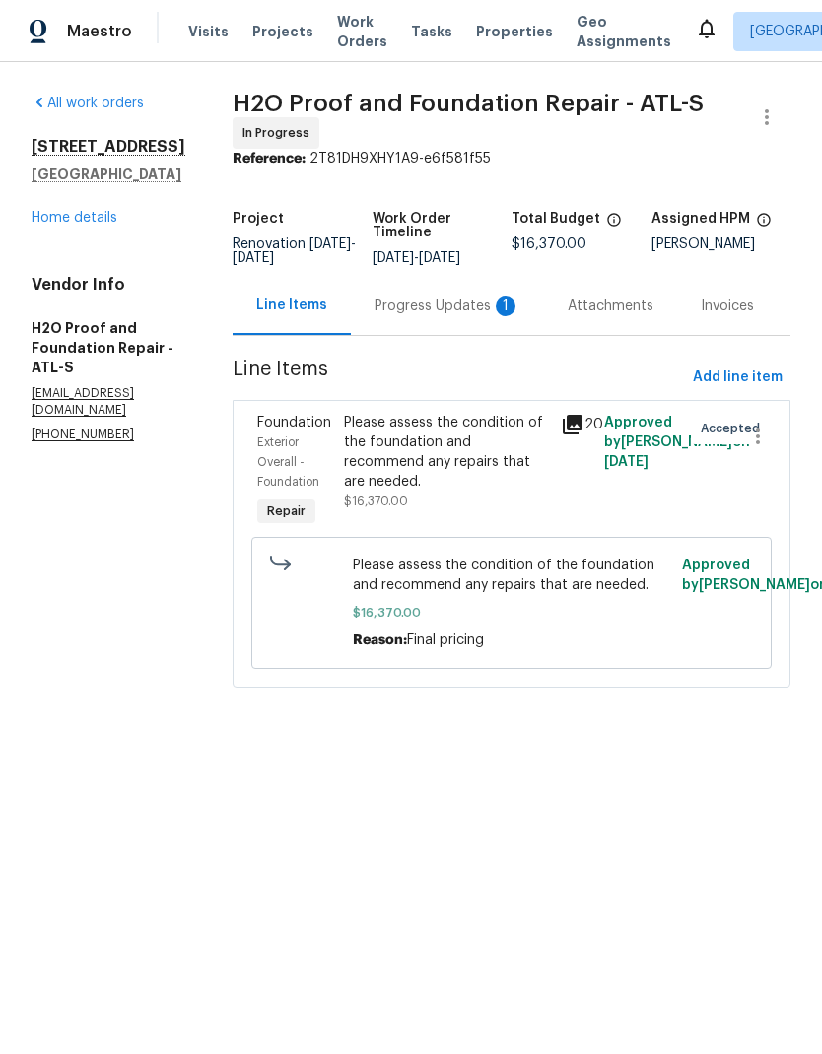
click at [458, 305] on div "Progress Updates 1" at bounding box center [447, 307] width 146 height 20
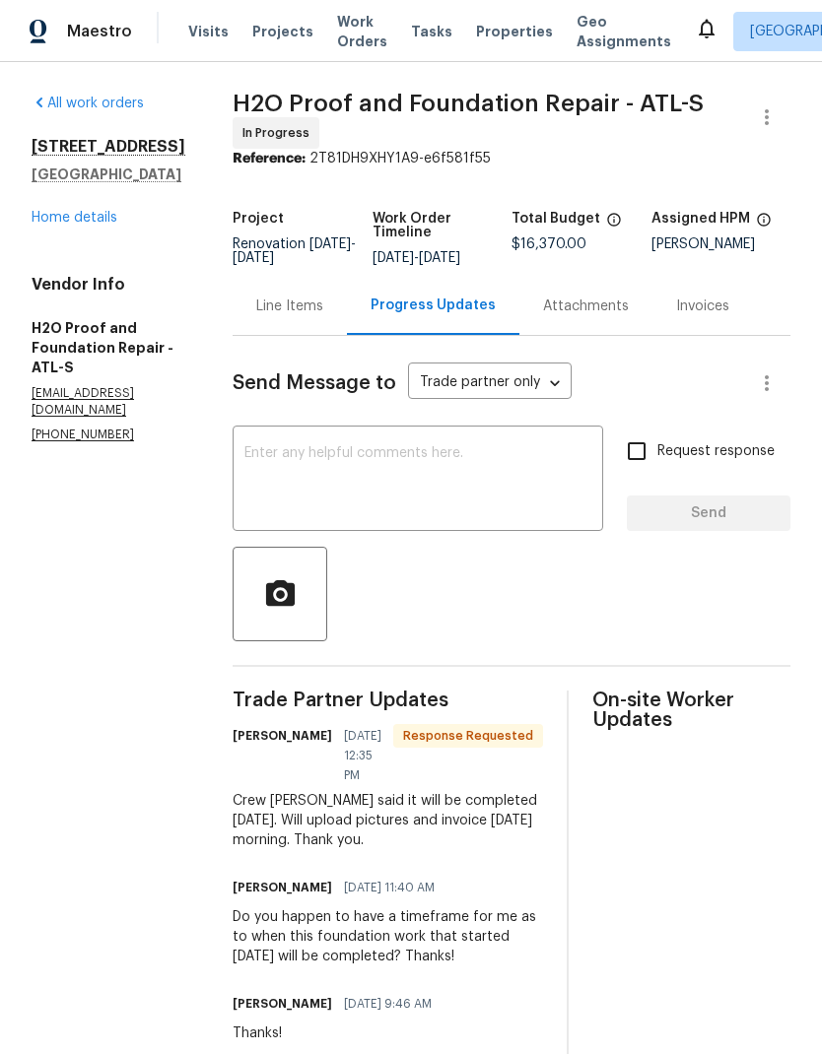
click at [365, 446] on textarea at bounding box center [417, 480] width 347 height 69
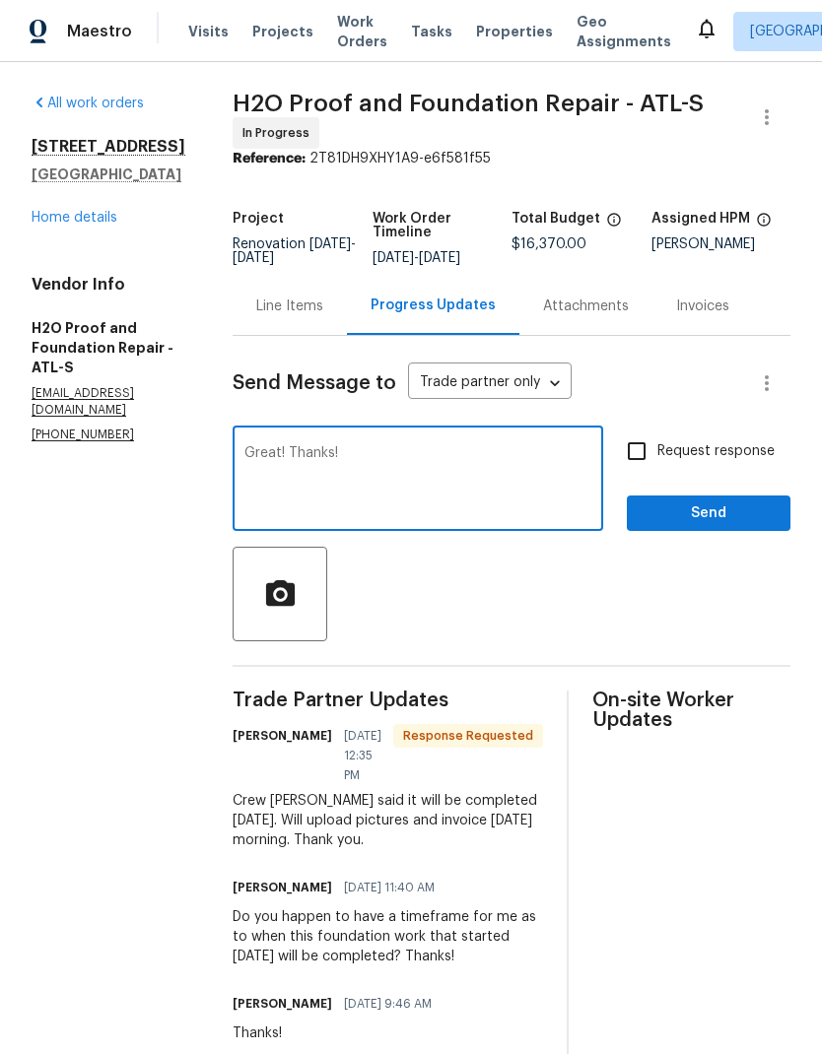
type textarea "Great! Thanks!"
click at [643, 440] on input "Request response" at bounding box center [636, 451] width 41 height 41
checkbox input "true"
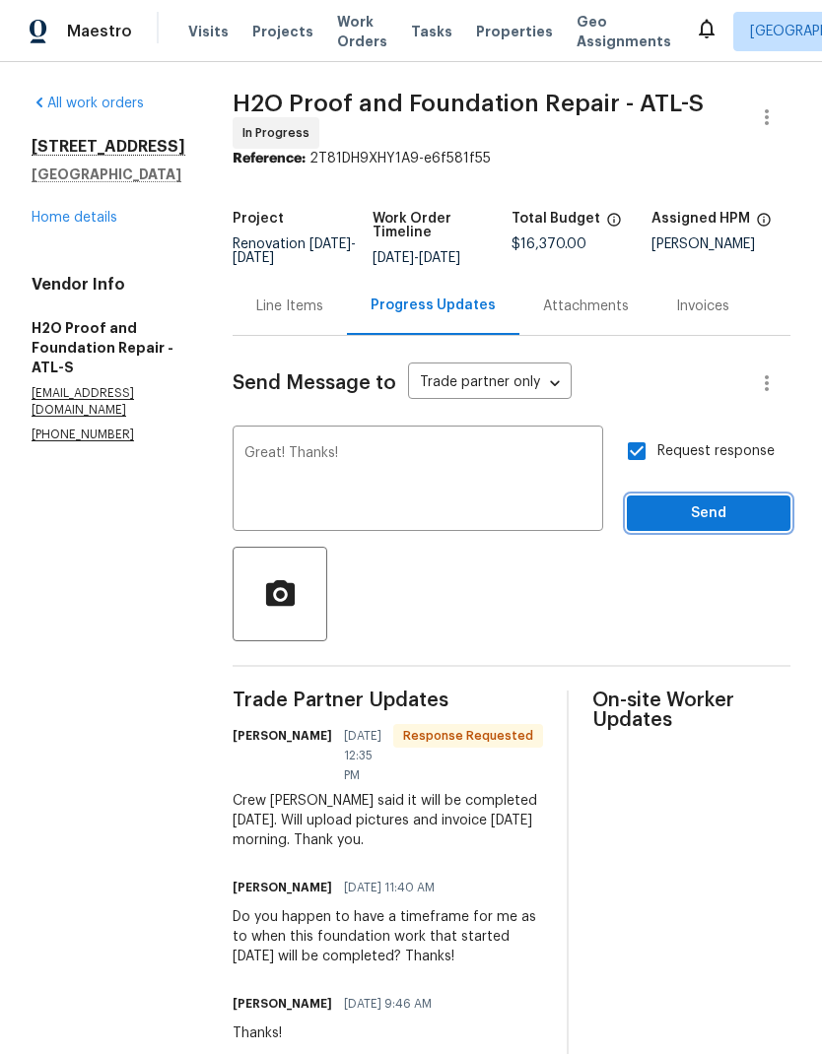
click at [726, 502] on span "Send" at bounding box center [709, 514] width 132 height 25
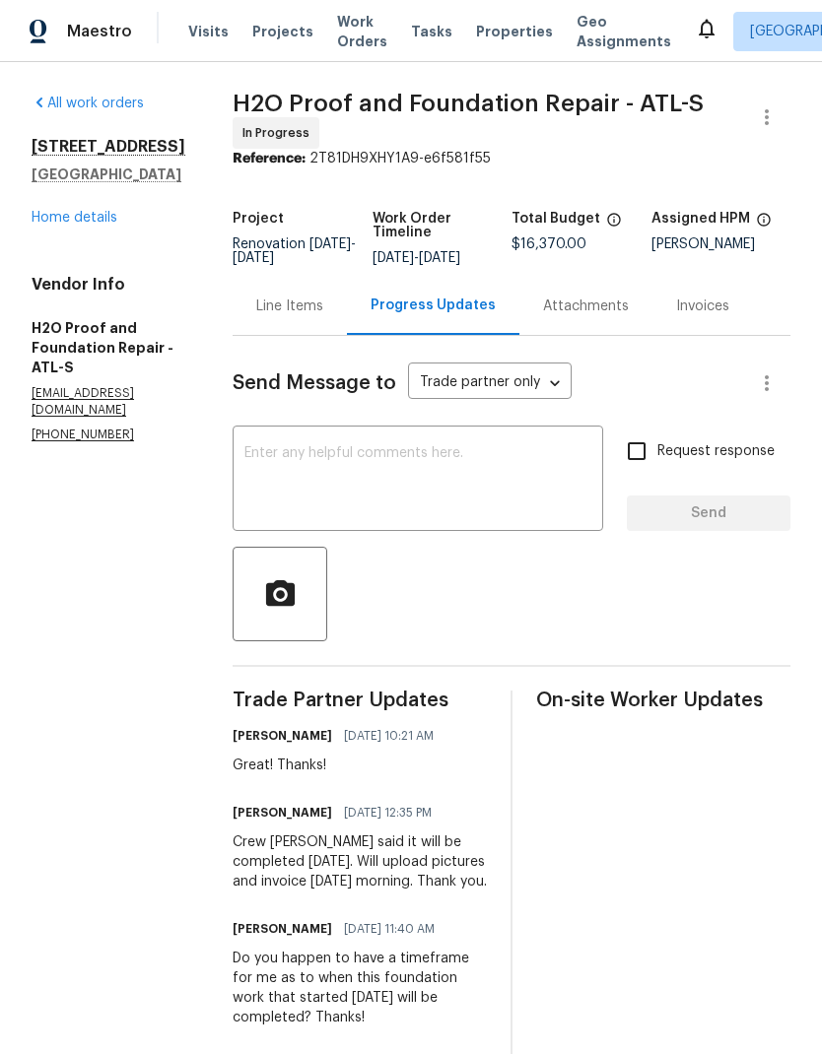
click at [111, 225] on link "Home details" at bounding box center [75, 218] width 86 height 14
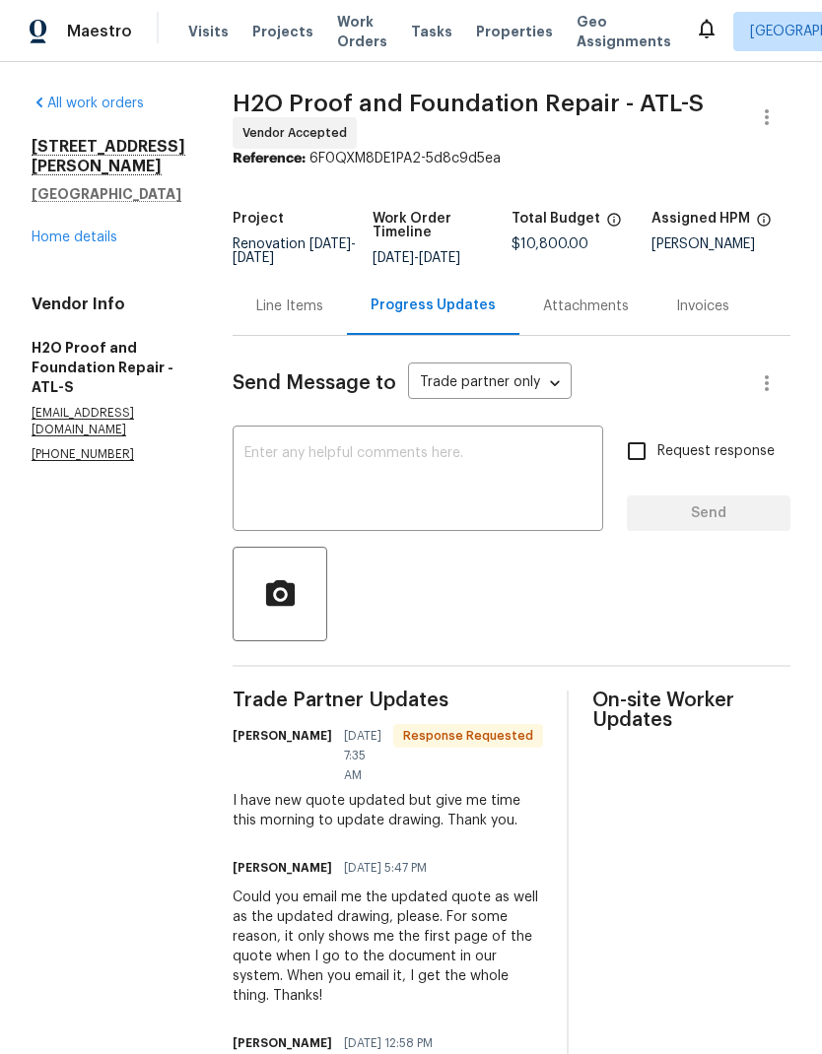
click at [394, 459] on textarea at bounding box center [417, 480] width 347 height 69
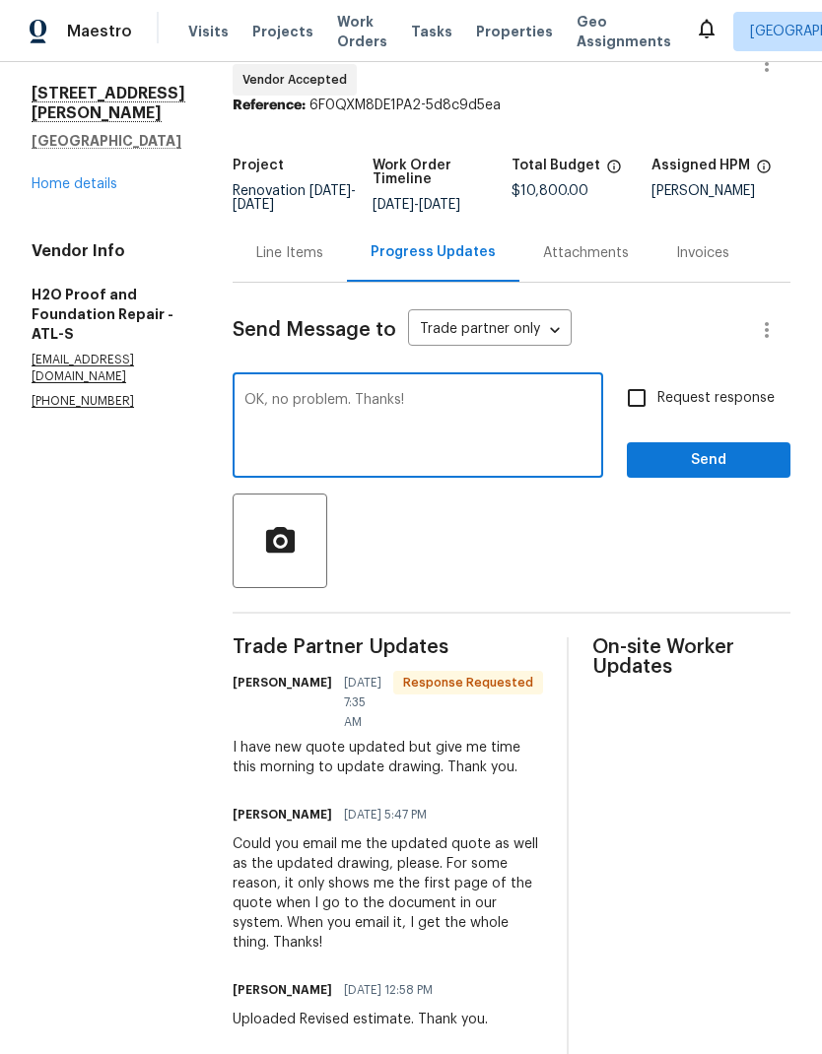
scroll to position [51, 0]
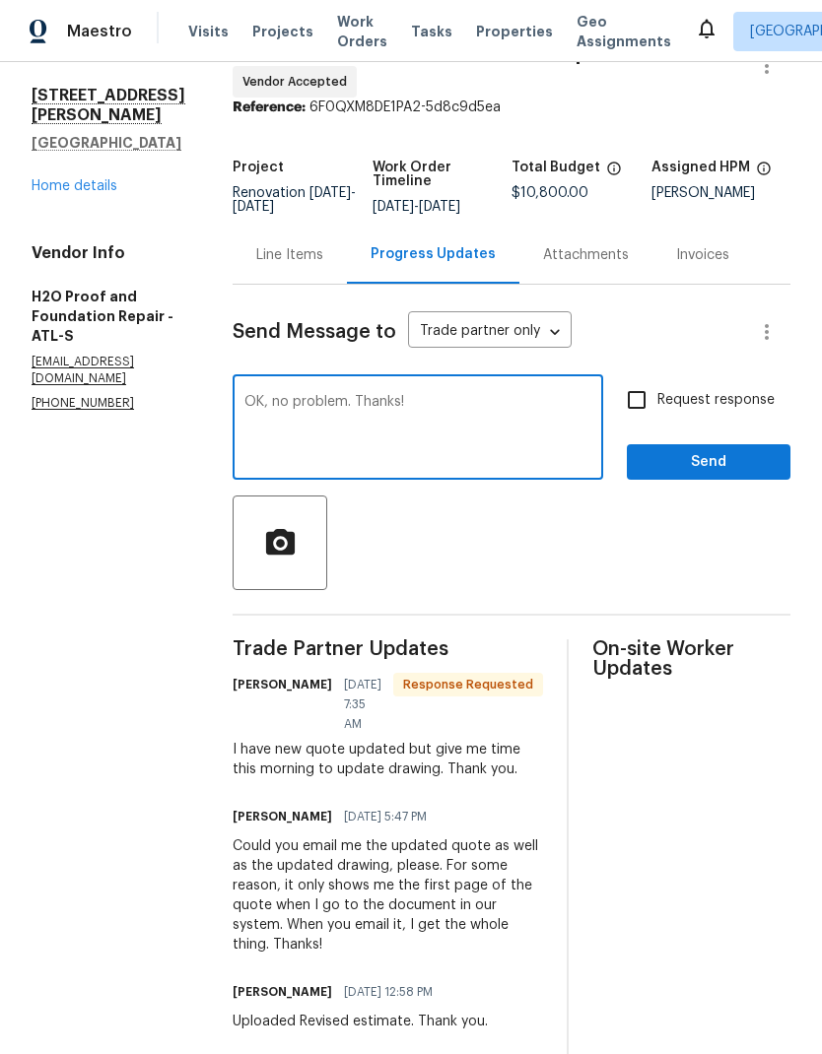
type textarea "OK, no problem. Thanks!"
click at [639, 400] on input "Request response" at bounding box center [636, 399] width 41 height 41
checkbox input "true"
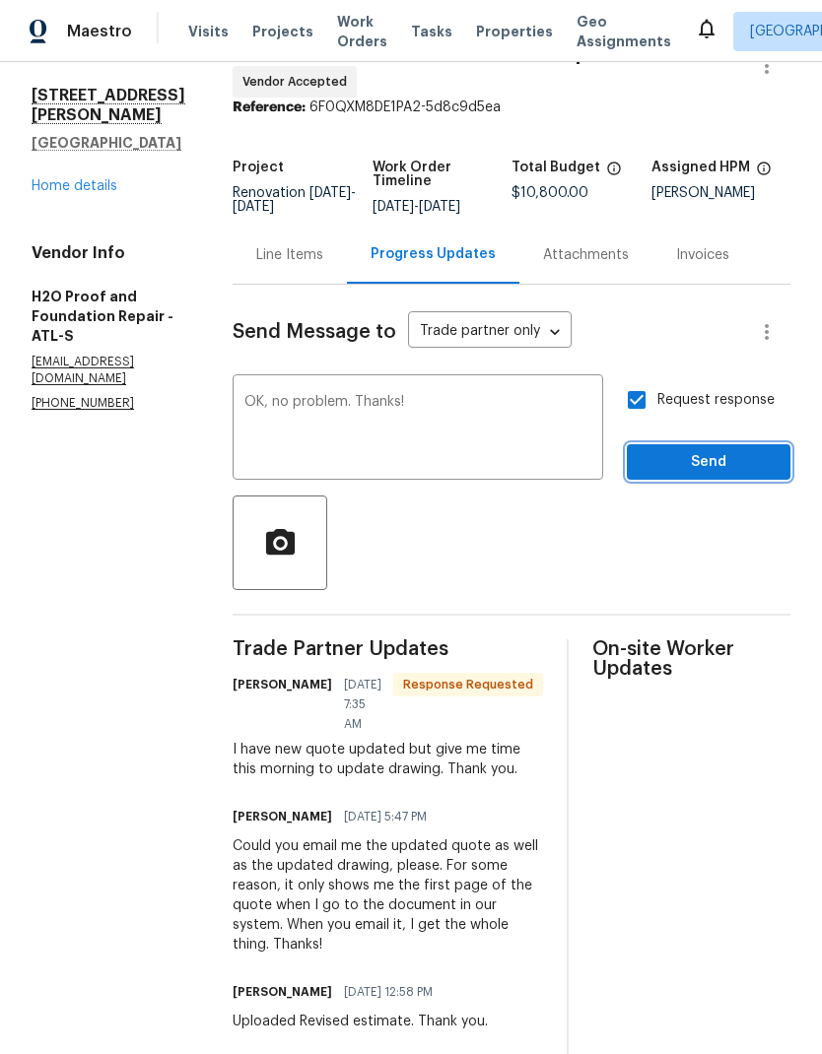
click at [725, 459] on span "Send" at bounding box center [709, 462] width 132 height 25
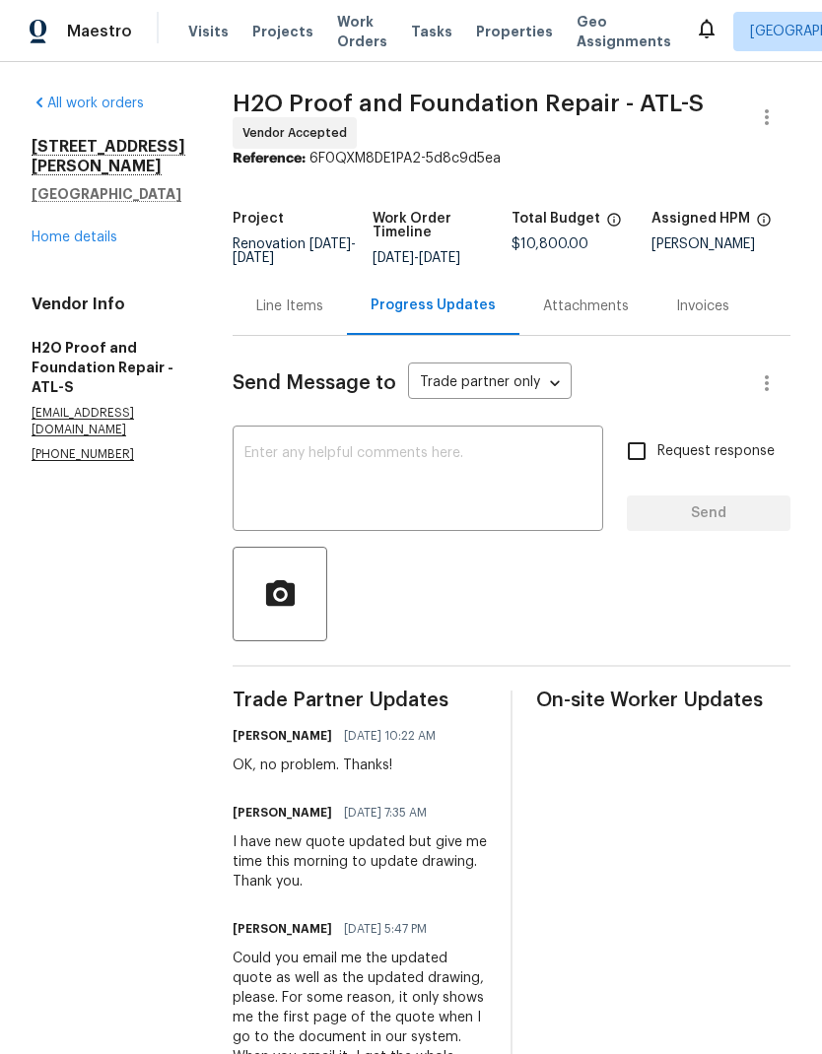
click at [92, 244] on link "Home details" at bounding box center [75, 238] width 86 height 14
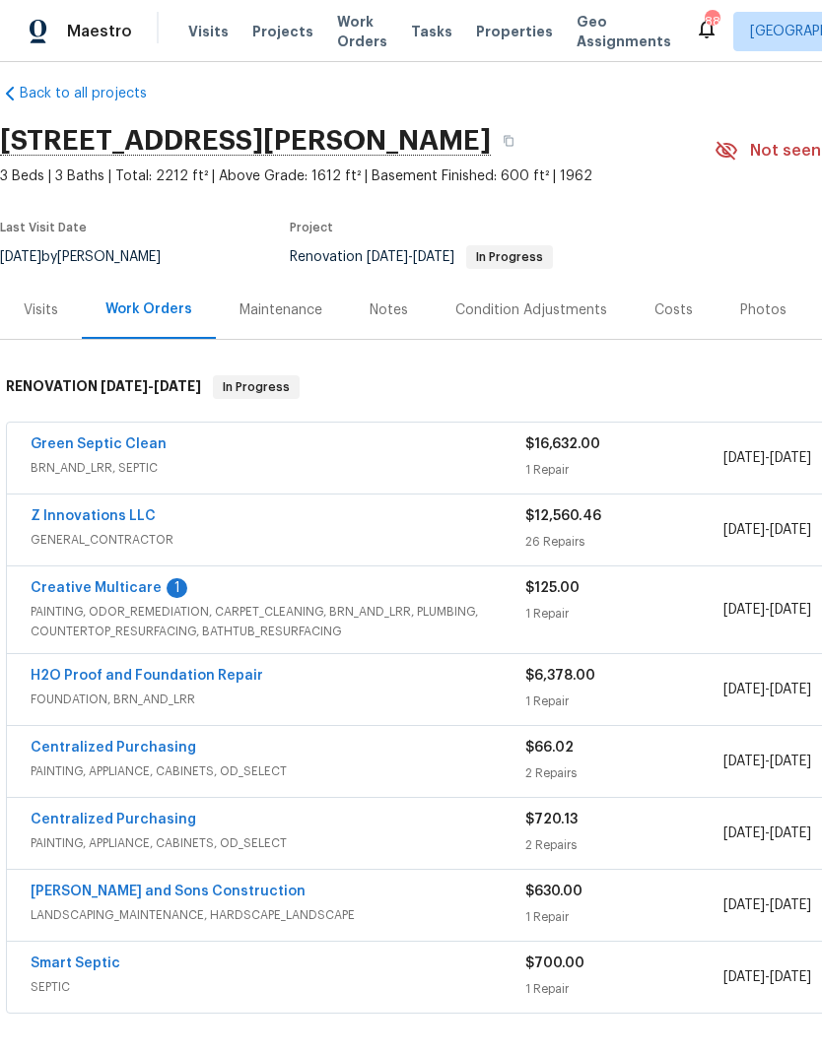
scroll to position [18, 0]
click at [143, 510] on link "Z Innovations LLC" at bounding box center [93, 516] width 125 height 14
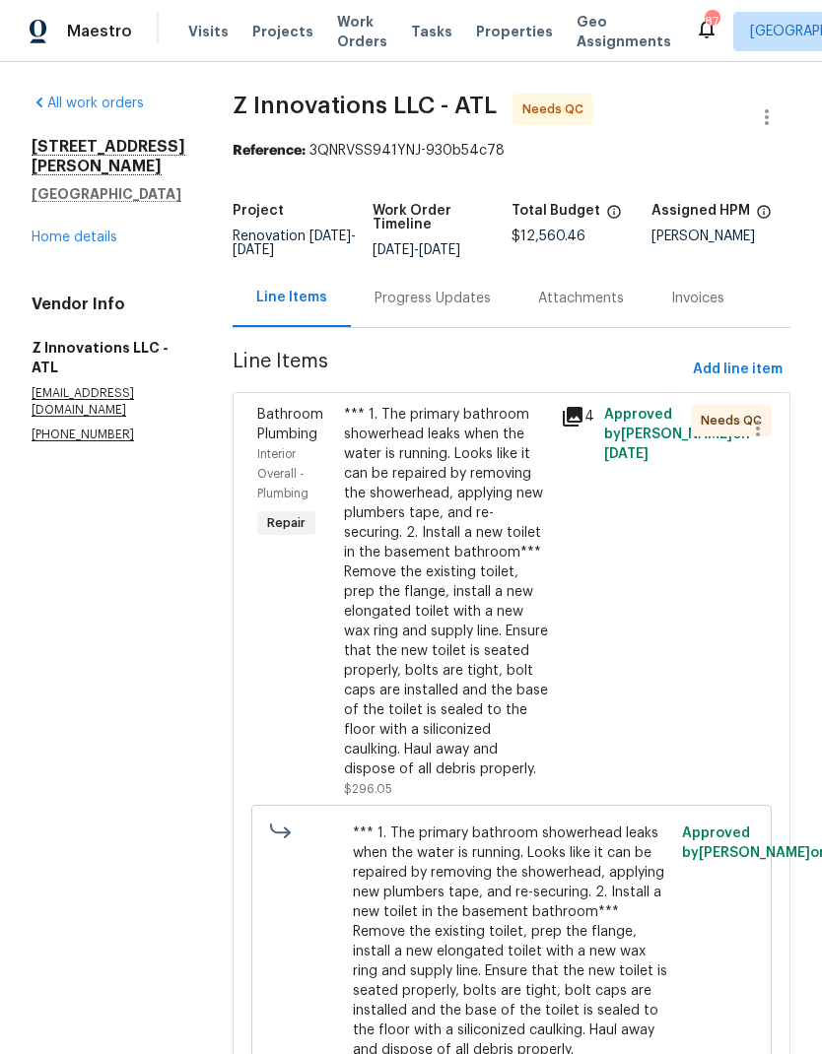
click at [490, 713] on div "*** 1. The primary bathroom showerhead leaks when the water is running. Looks l…" at bounding box center [446, 592] width 205 height 374
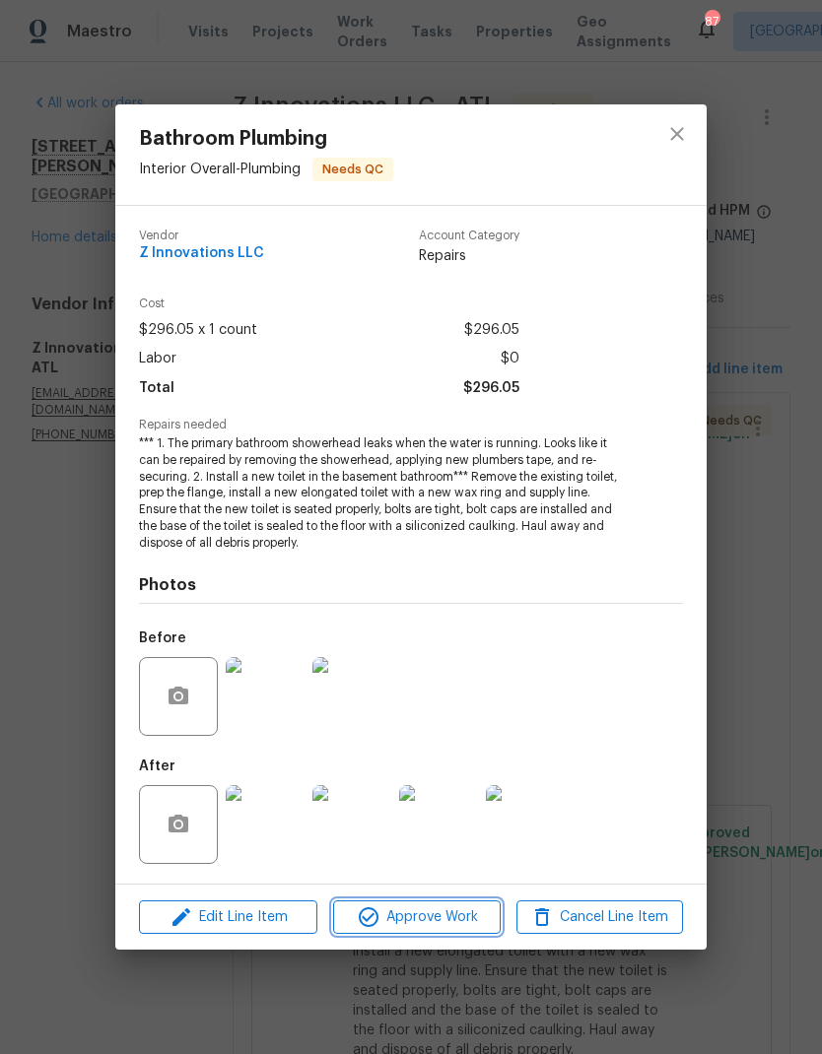
click at [467, 919] on span "Approve Work" at bounding box center [416, 918] width 155 height 25
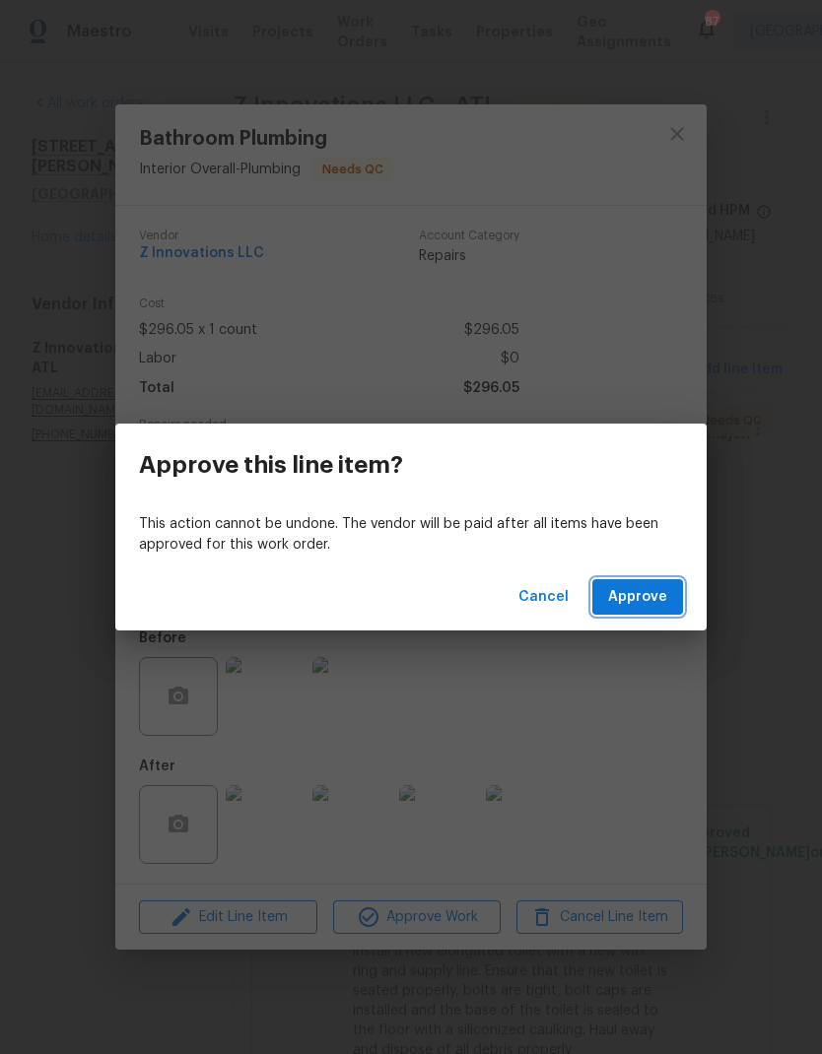
click at [651, 606] on span "Approve" at bounding box center [637, 597] width 59 height 25
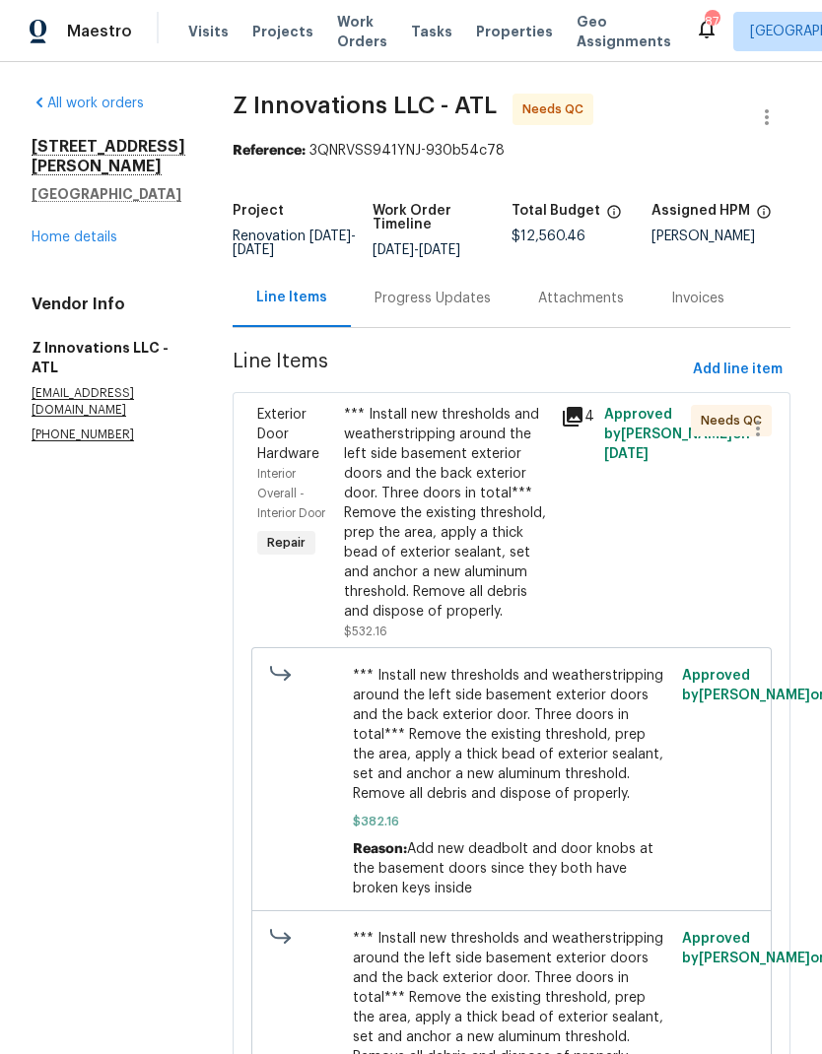
click at [451, 597] on div "*** Install new thresholds and weatherstripping around the left side basement e…" at bounding box center [446, 513] width 205 height 217
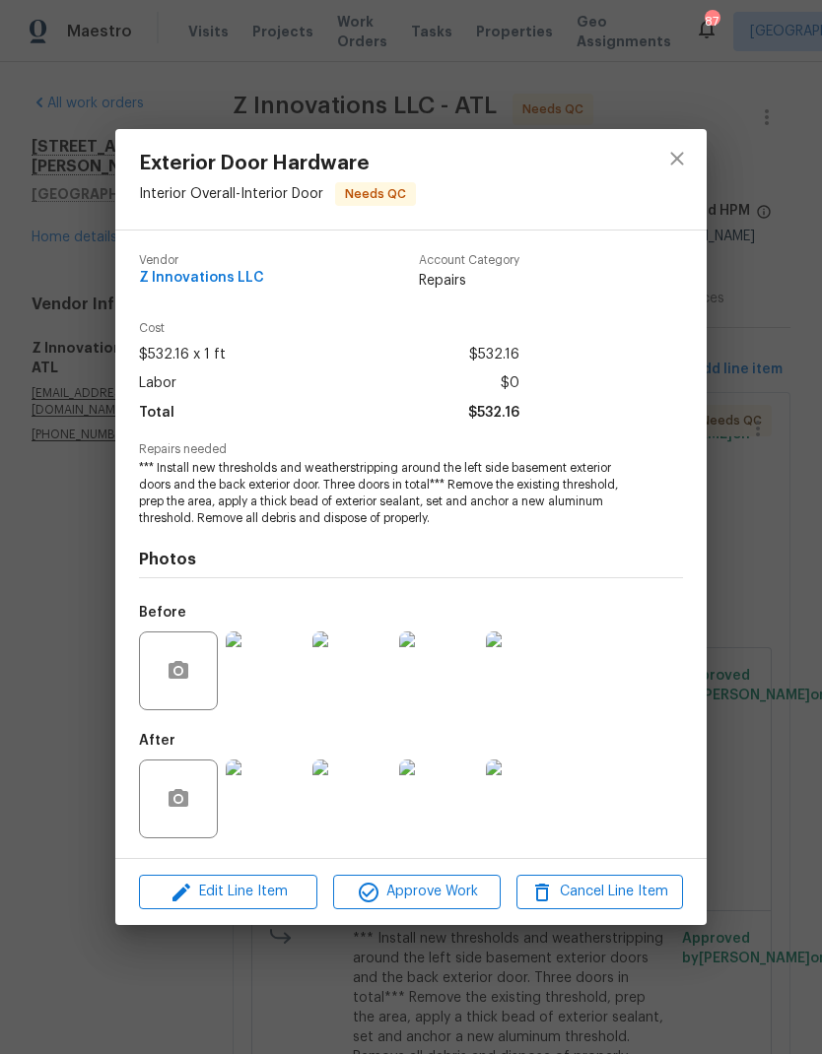
click at [283, 815] on img at bounding box center [265, 799] width 79 height 79
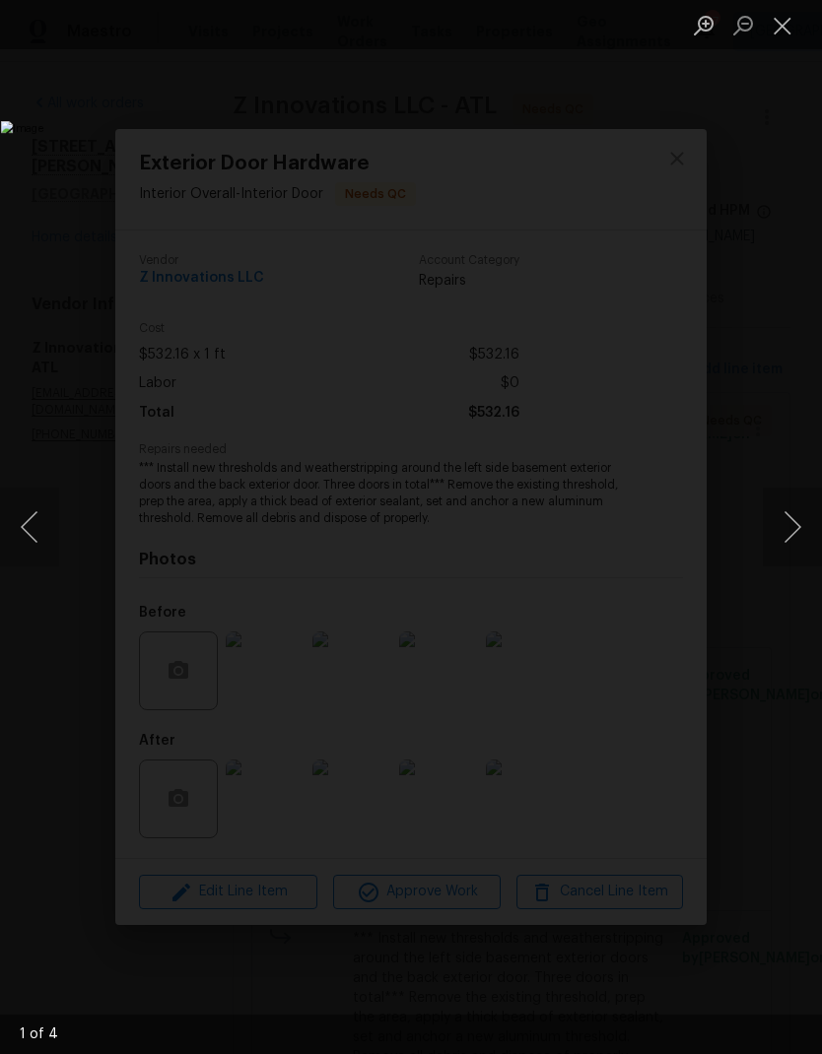
click at [793, 528] on button "Next image" at bounding box center [792, 527] width 59 height 79
click at [794, 528] on button "Next image" at bounding box center [792, 527] width 59 height 79
click at [791, 524] on button "Next image" at bounding box center [792, 527] width 59 height 79
click at [793, 525] on button "Next image" at bounding box center [792, 527] width 59 height 79
click at [791, 527] on button "Next image" at bounding box center [792, 527] width 59 height 79
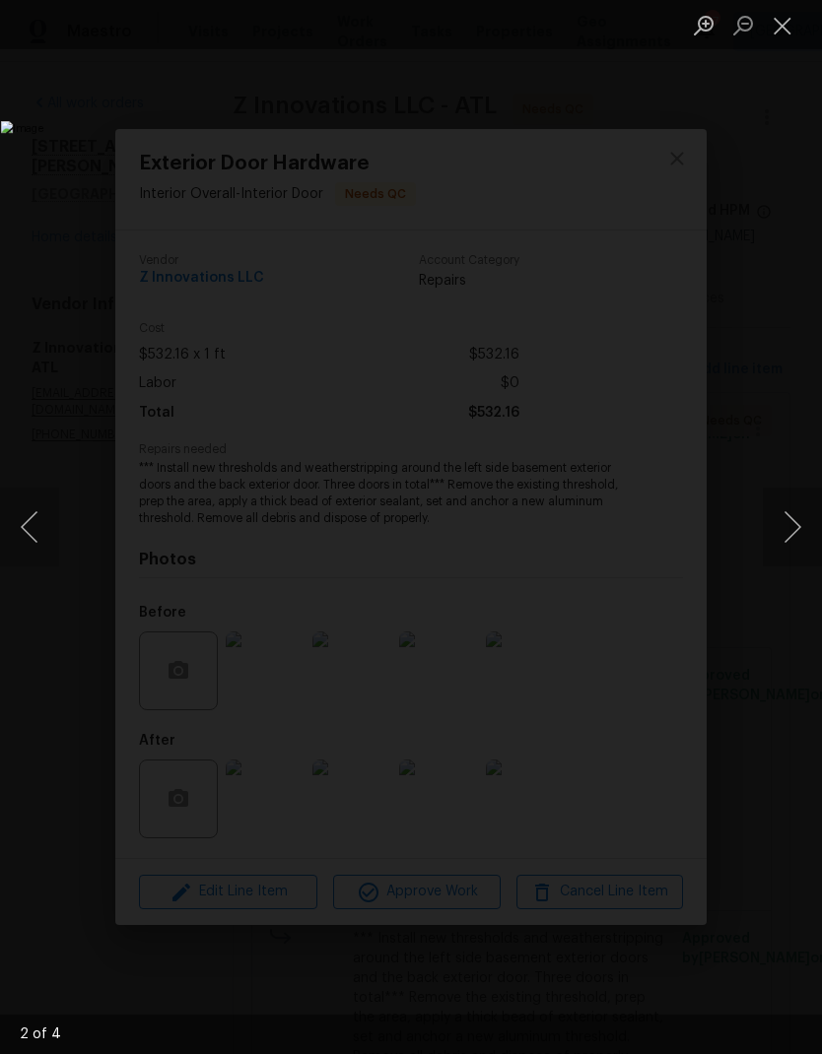
click at [791, 34] on button "Close lightbox" at bounding box center [782, 25] width 39 height 34
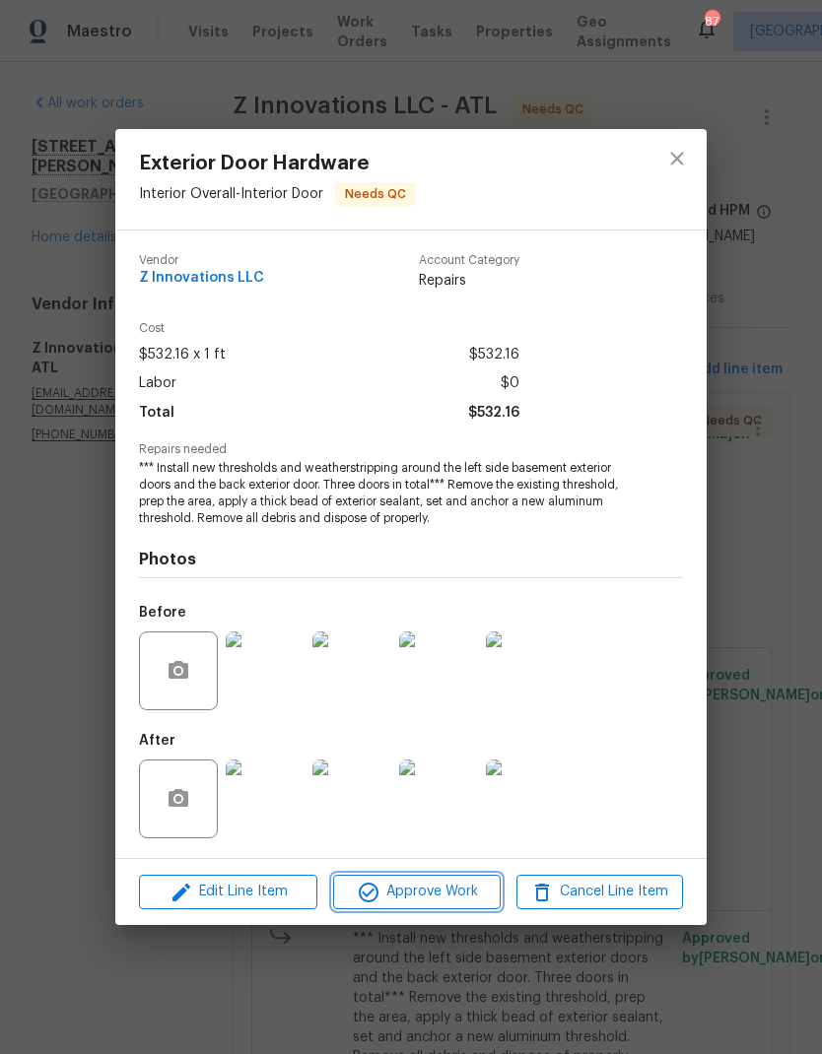
click at [476, 896] on span "Approve Work" at bounding box center [416, 892] width 155 height 25
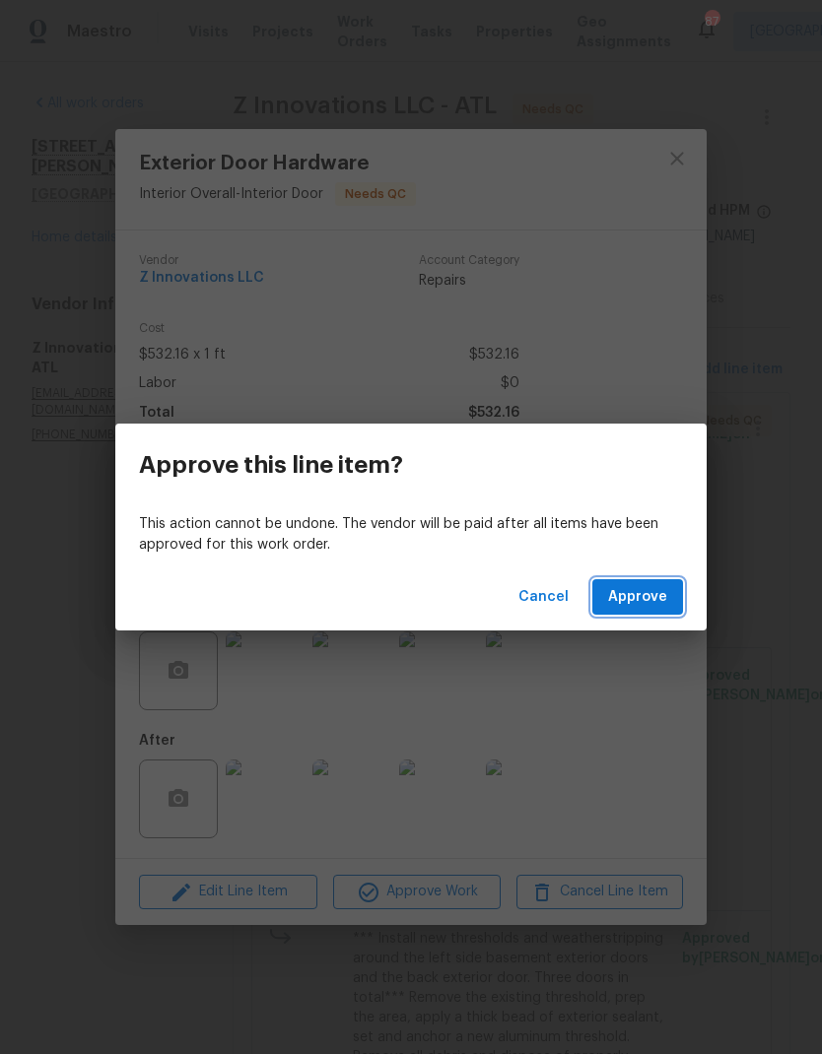
click at [651, 607] on span "Approve" at bounding box center [637, 597] width 59 height 25
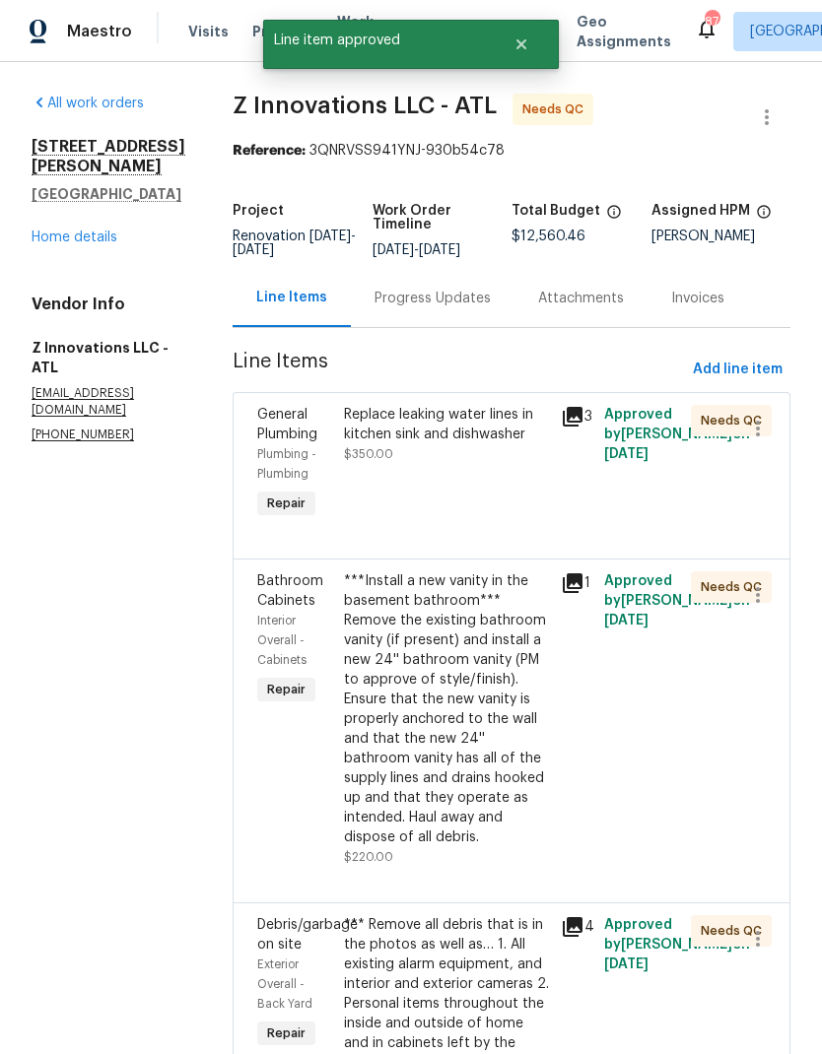
click at [484, 435] on div "Replace leaking water lines in kitchen sink and dishwasher" at bounding box center [446, 424] width 205 height 39
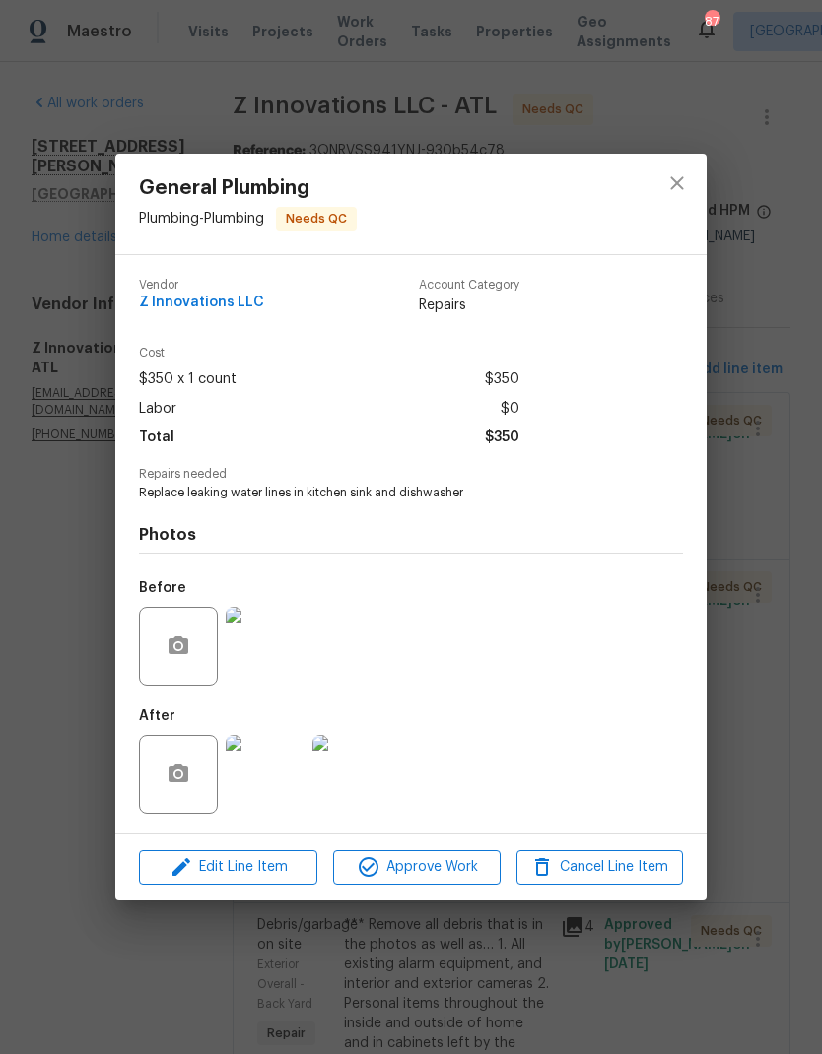
click at [279, 799] on img at bounding box center [265, 774] width 79 height 79
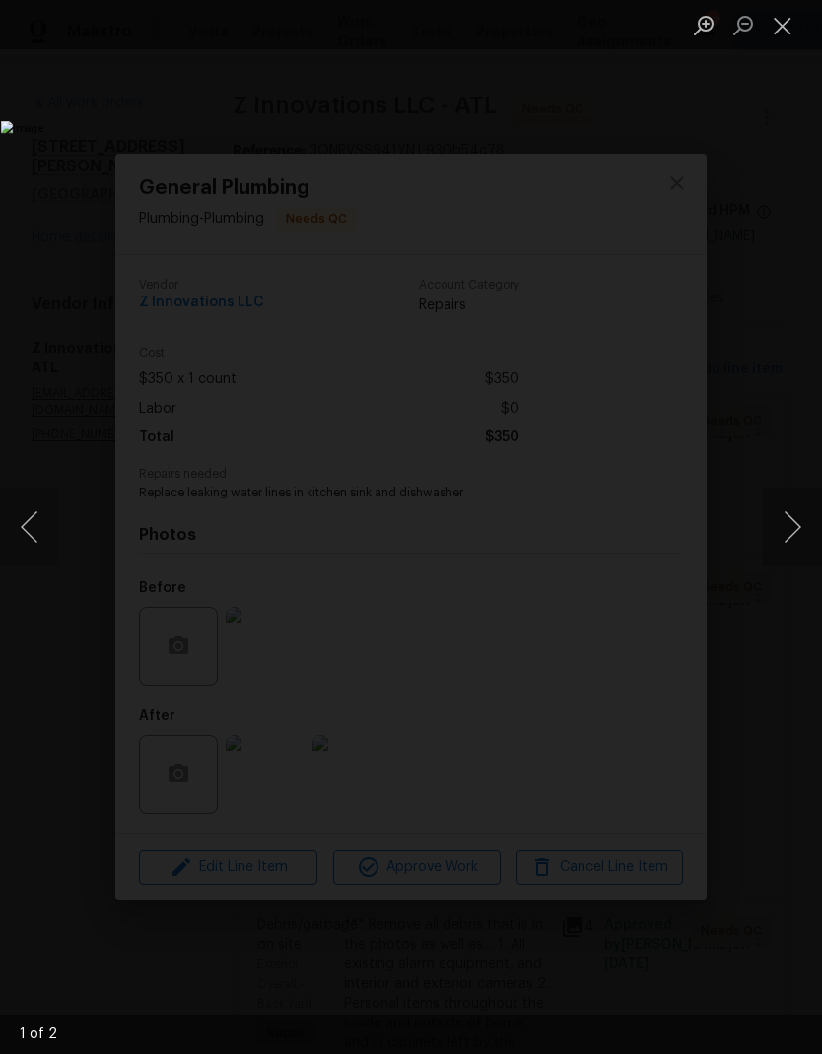
click at [791, 518] on button "Next image" at bounding box center [792, 527] width 59 height 79
click at [791, 521] on button "Next image" at bounding box center [792, 527] width 59 height 79
click at [778, 38] on button "Close lightbox" at bounding box center [782, 25] width 39 height 34
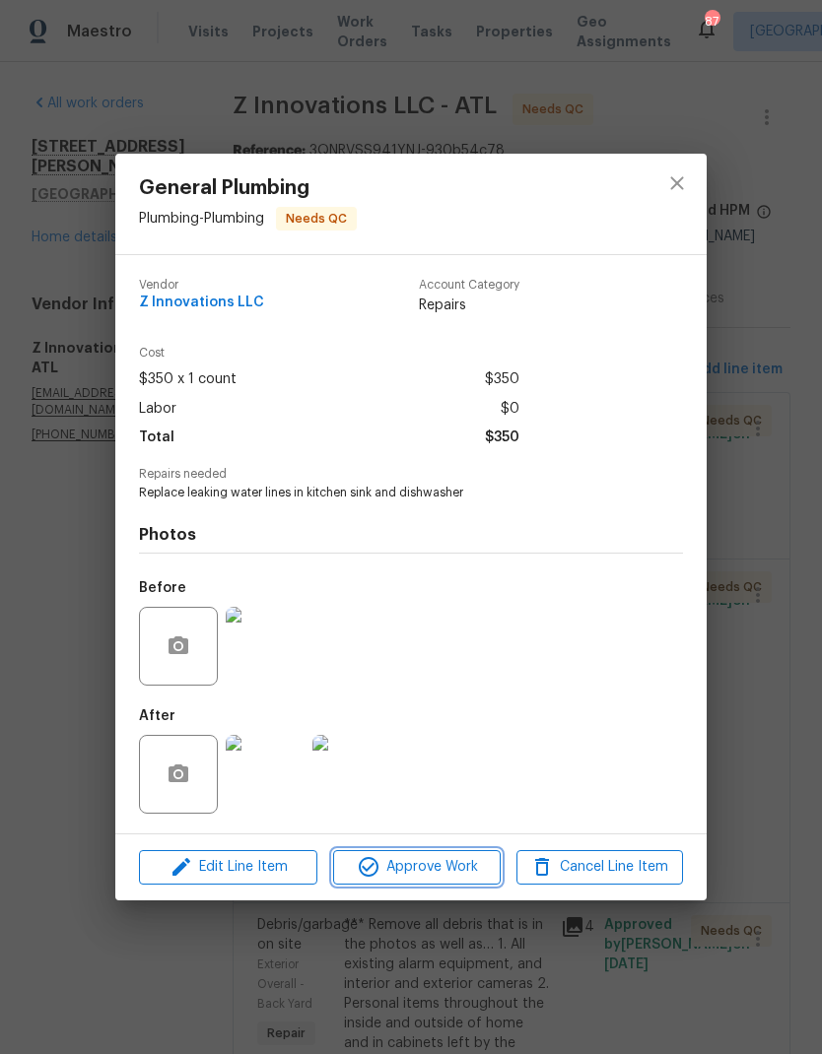
click at [467, 872] on span "Approve Work" at bounding box center [416, 867] width 155 height 25
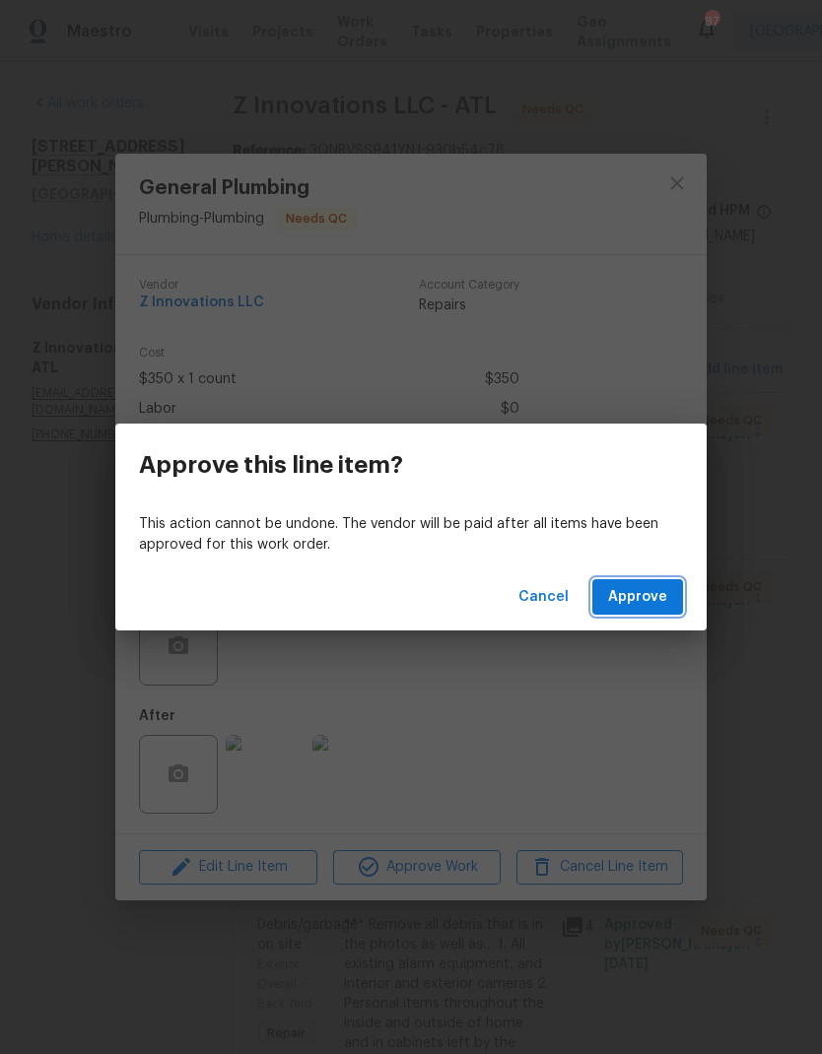
click at [652, 599] on span "Approve" at bounding box center [637, 597] width 59 height 25
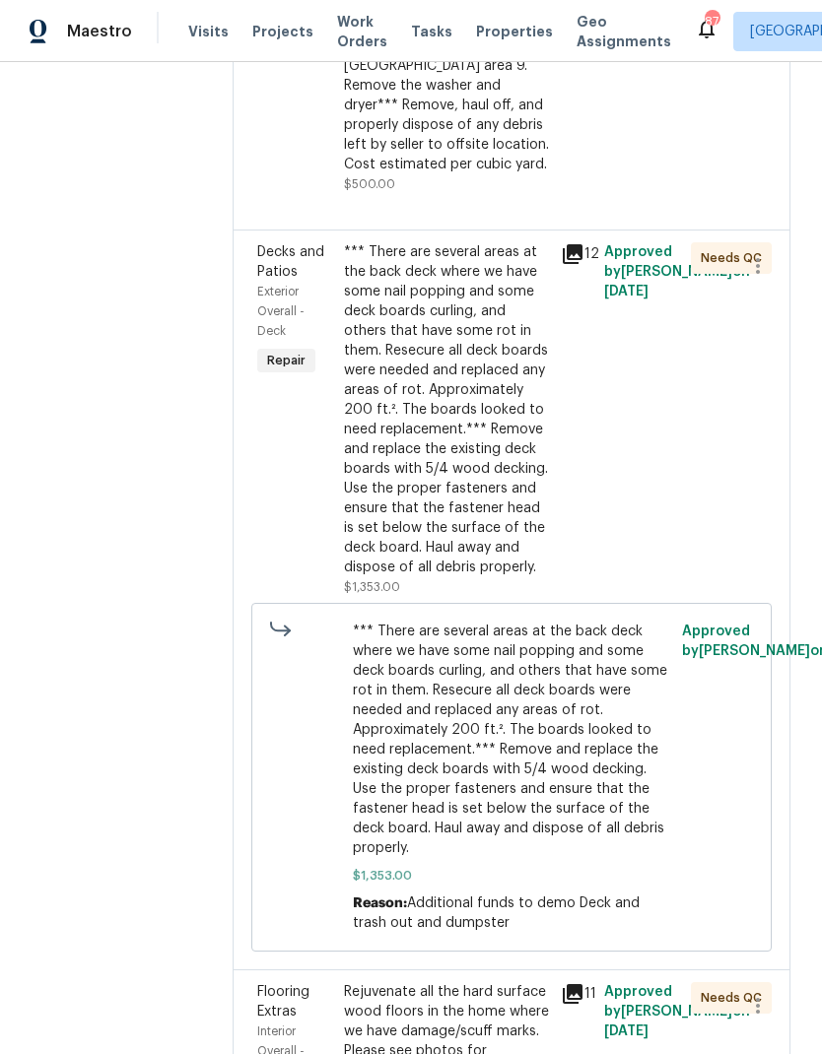
scroll to position [1137, 0]
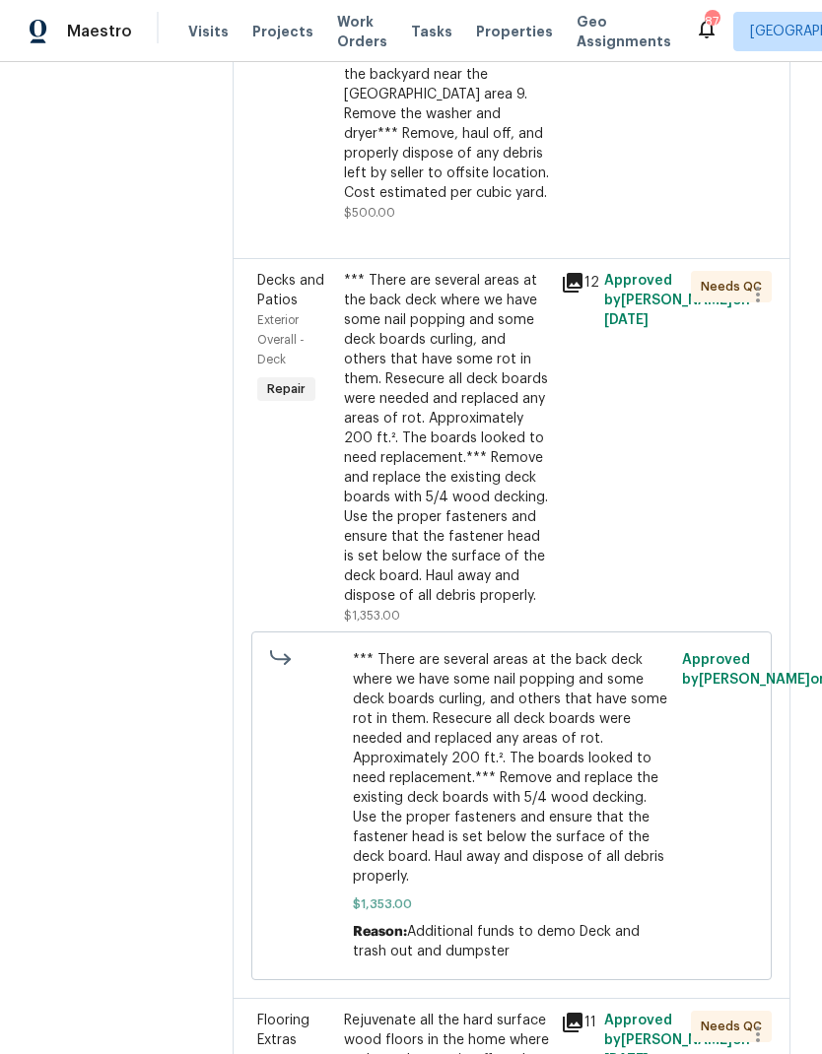
click at [474, 496] on div "*** There are several areas at the back deck where we have some nail popping an…" at bounding box center [446, 438] width 205 height 335
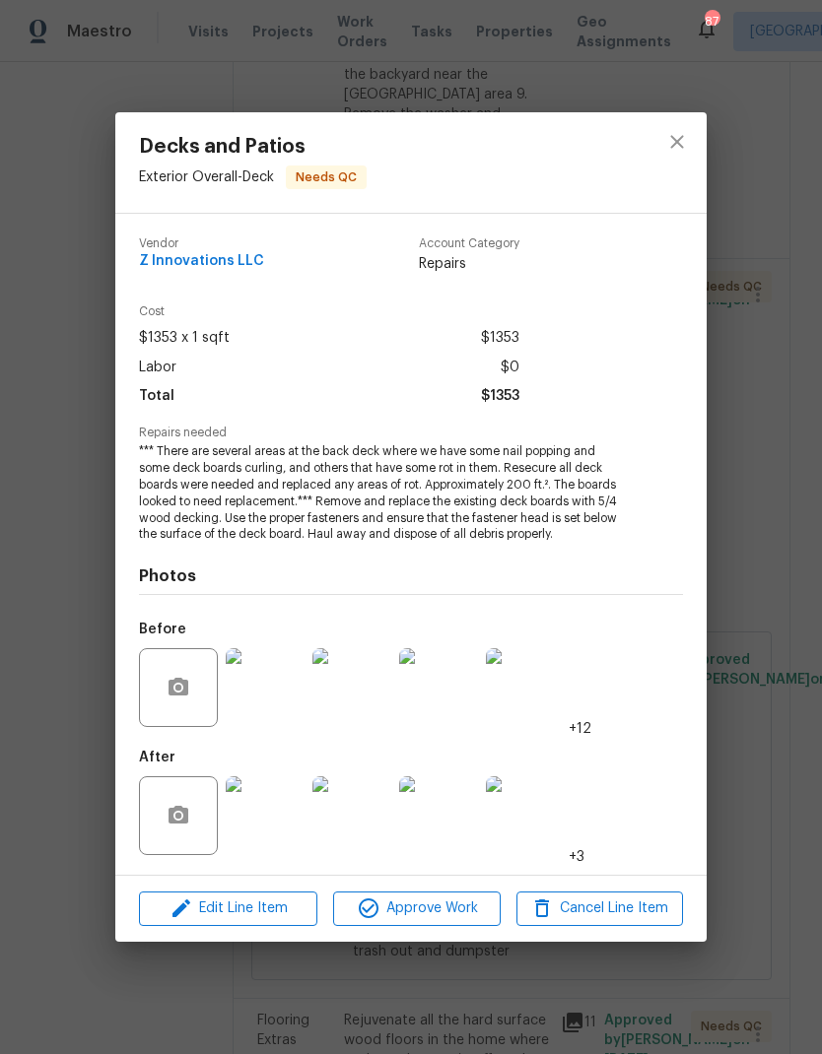
click at [276, 843] on img at bounding box center [265, 816] width 79 height 79
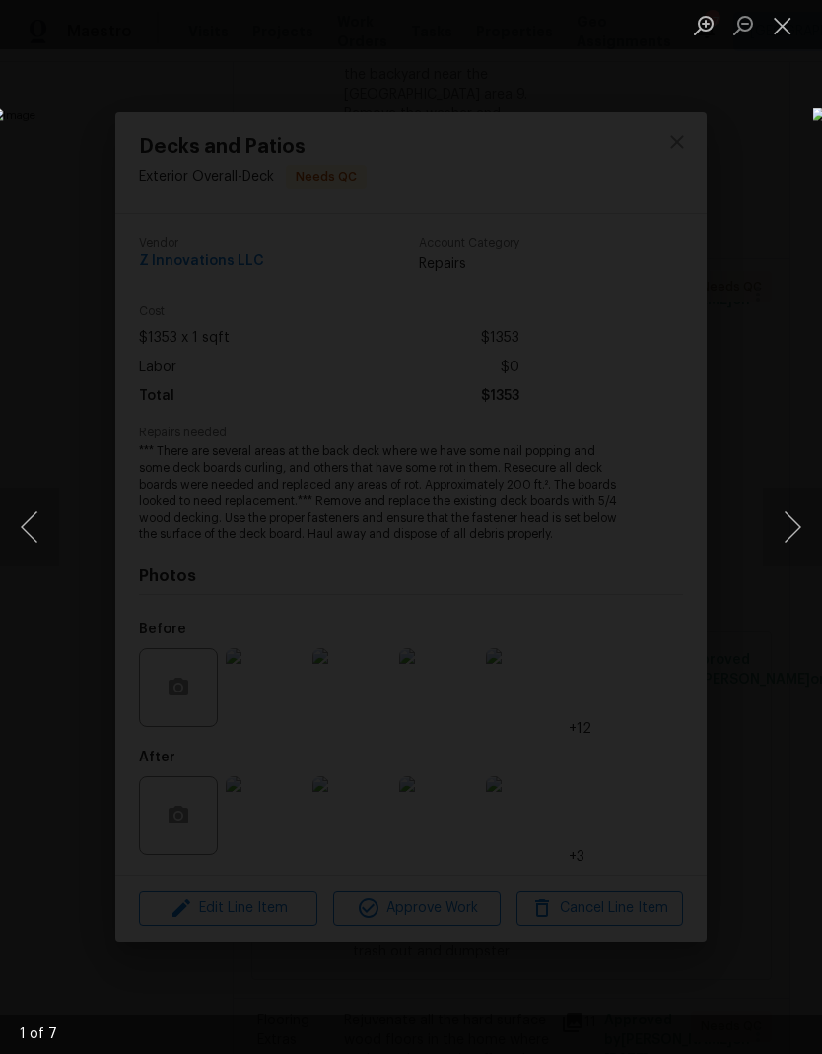
click at [789, 533] on button "Next image" at bounding box center [792, 527] width 59 height 79
click at [793, 532] on button "Next image" at bounding box center [792, 527] width 59 height 79
click at [793, 526] on button "Next image" at bounding box center [792, 527] width 59 height 79
click at [790, 527] on button "Next image" at bounding box center [792, 527] width 59 height 79
click at [792, 526] on button "Next image" at bounding box center [792, 527] width 59 height 79
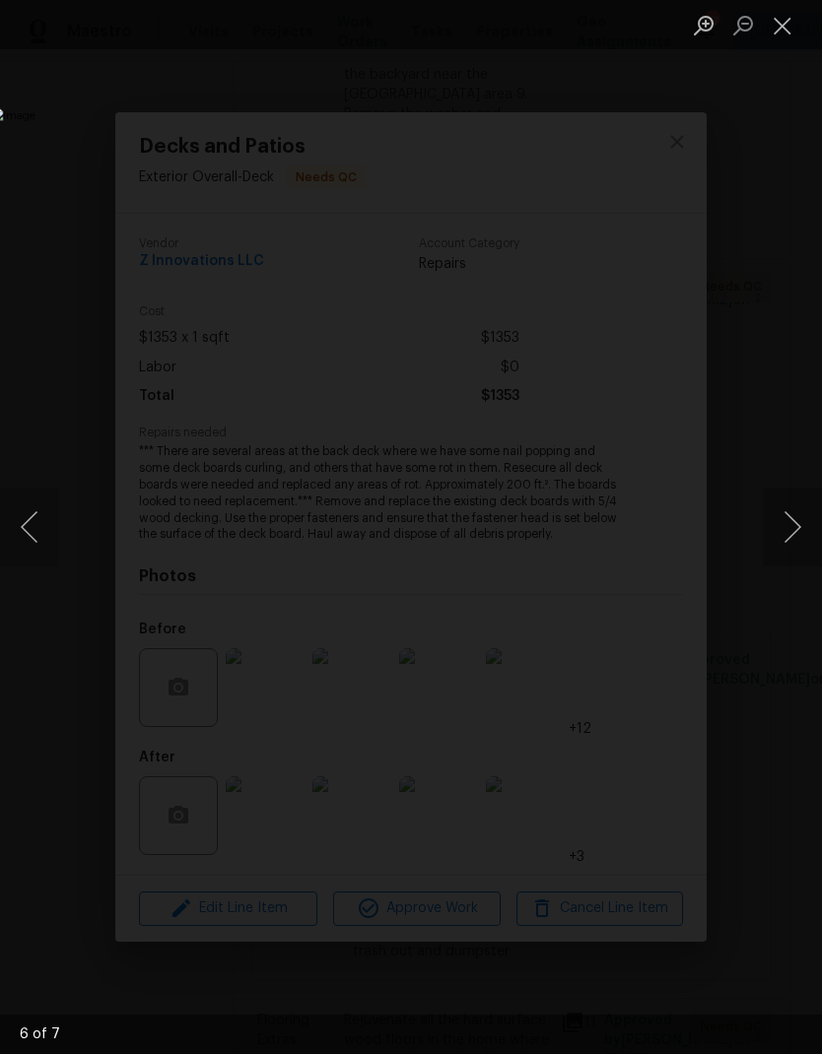
click at [792, 525] on button "Next image" at bounding box center [792, 527] width 59 height 79
click at [790, 524] on button "Next image" at bounding box center [792, 527] width 59 height 79
click at [789, 28] on button "Close lightbox" at bounding box center [782, 25] width 39 height 34
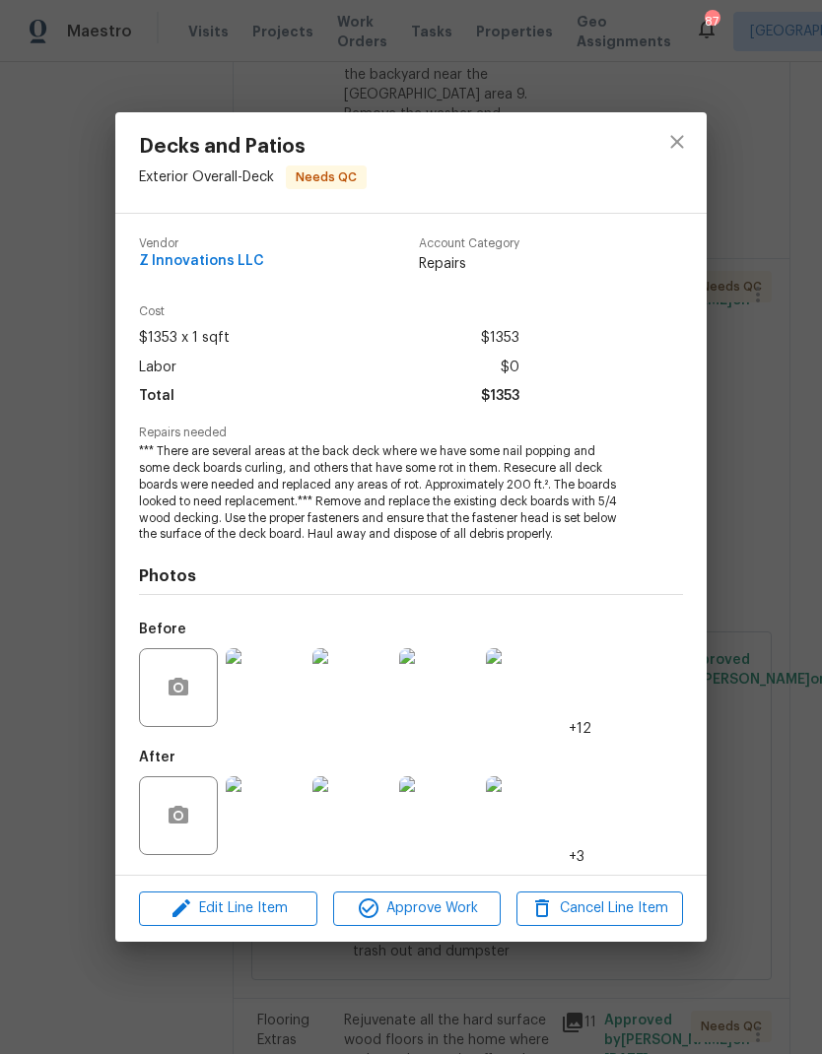
click at [446, 911] on span "Approve Work" at bounding box center [416, 909] width 155 height 25
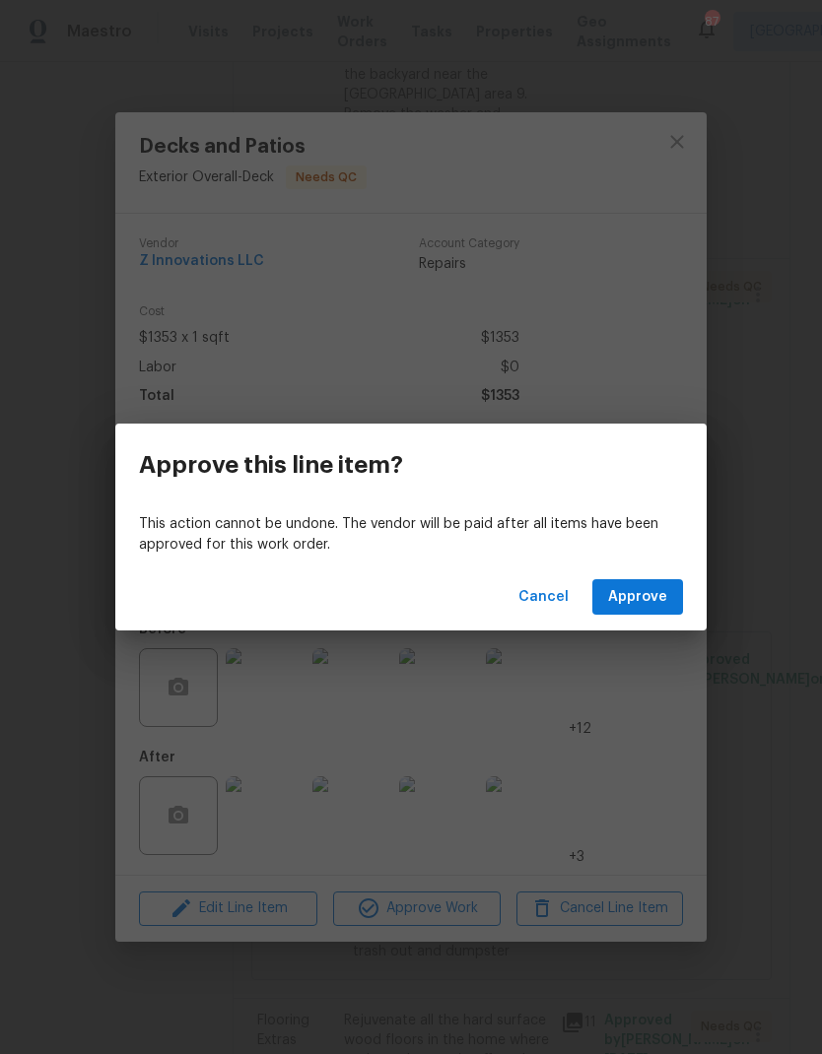
click at [661, 590] on span "Approve" at bounding box center [637, 597] width 59 height 25
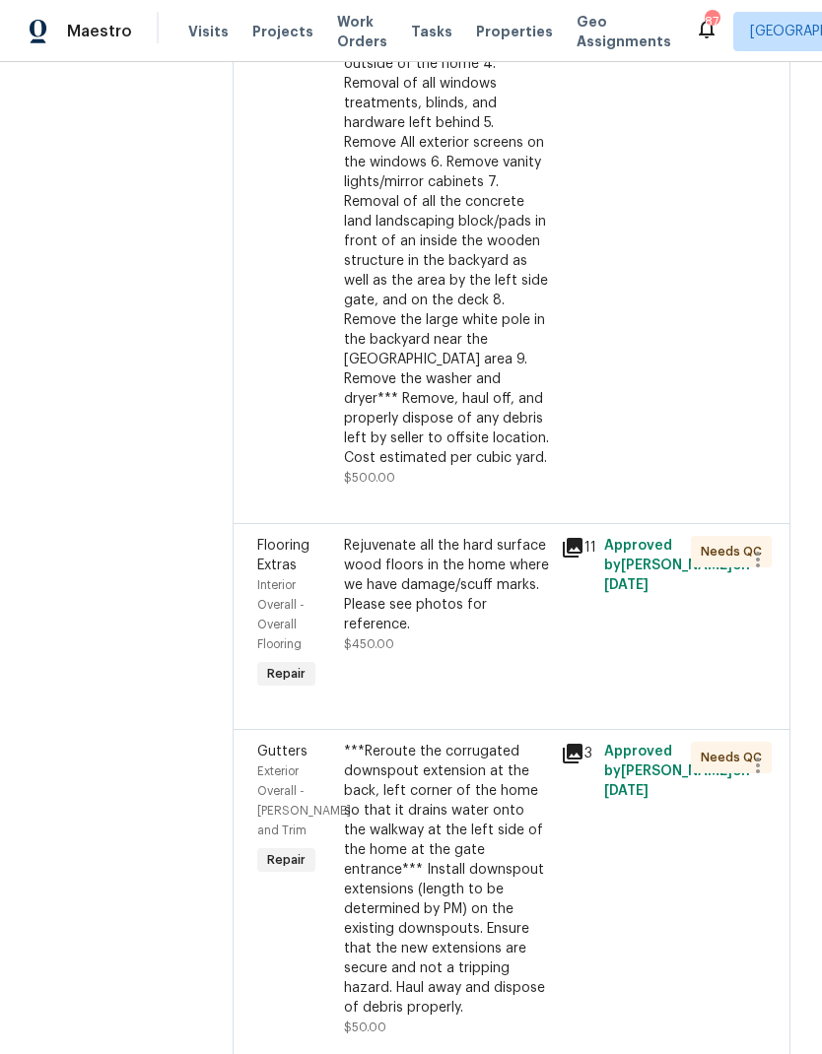
scroll to position [889, 0]
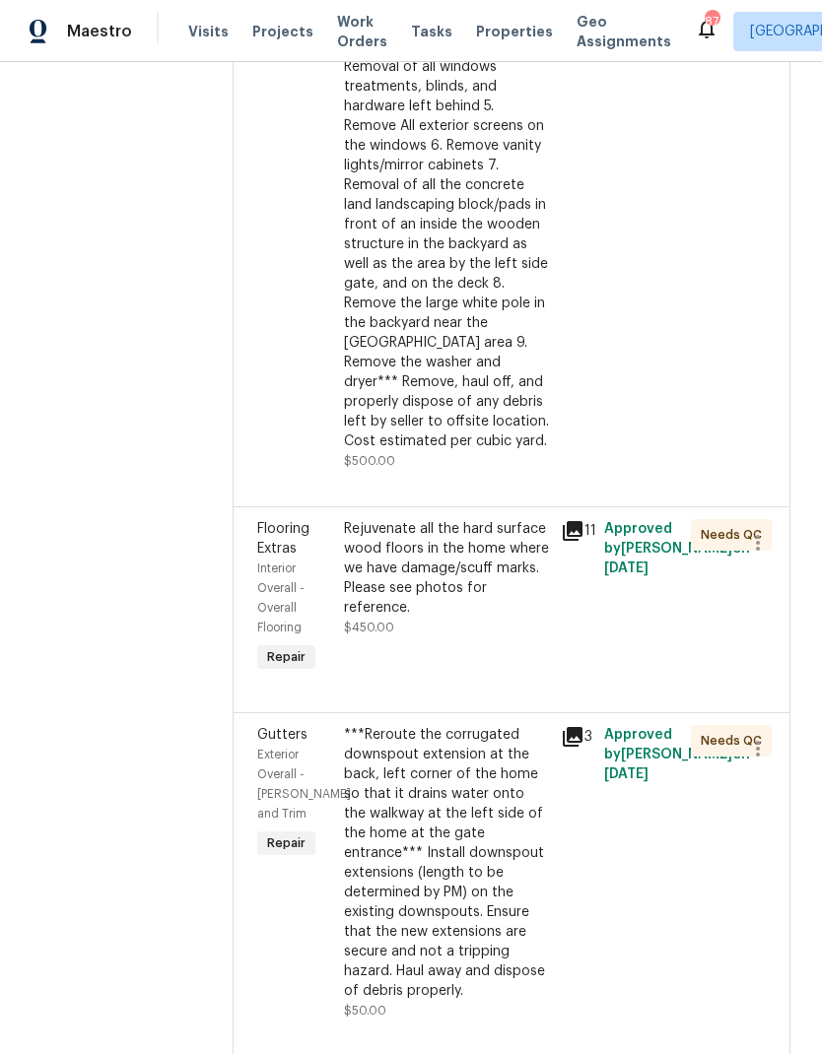
click at [502, 519] on div "Rejuvenate all the hard surface wood floors in the home where we have damage/sc…" at bounding box center [446, 568] width 205 height 99
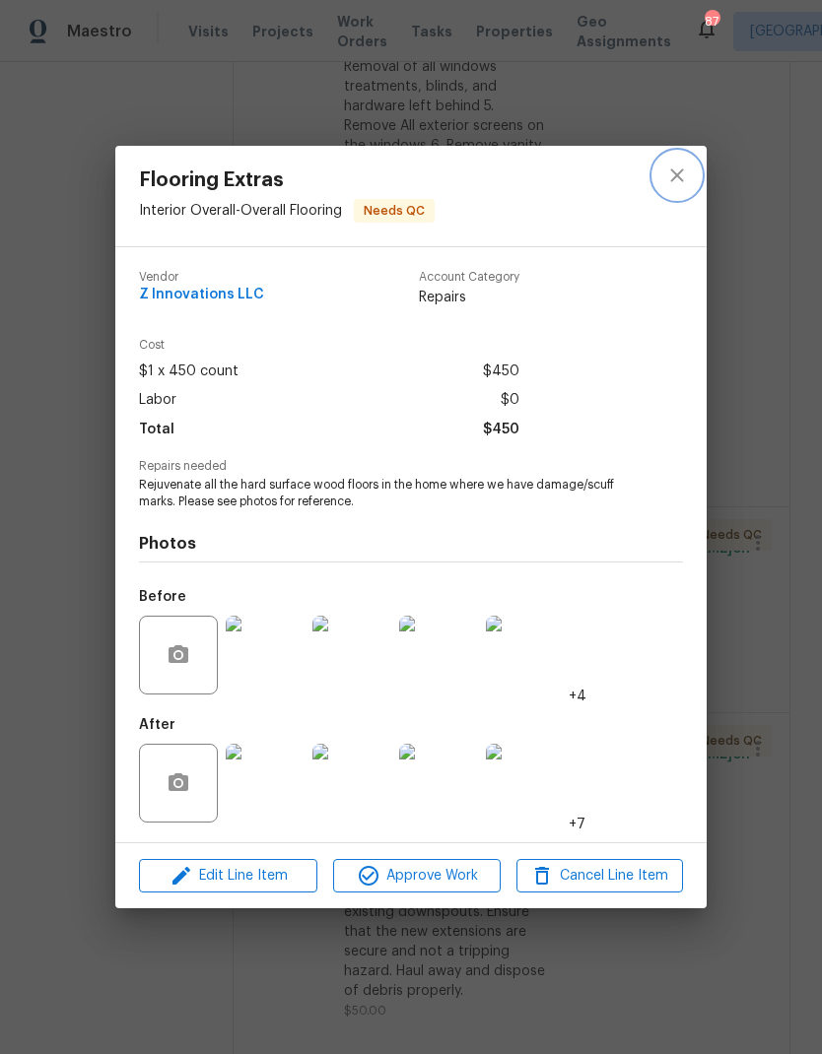
click at [675, 176] on icon "close" at bounding box center [676, 175] width 13 height 13
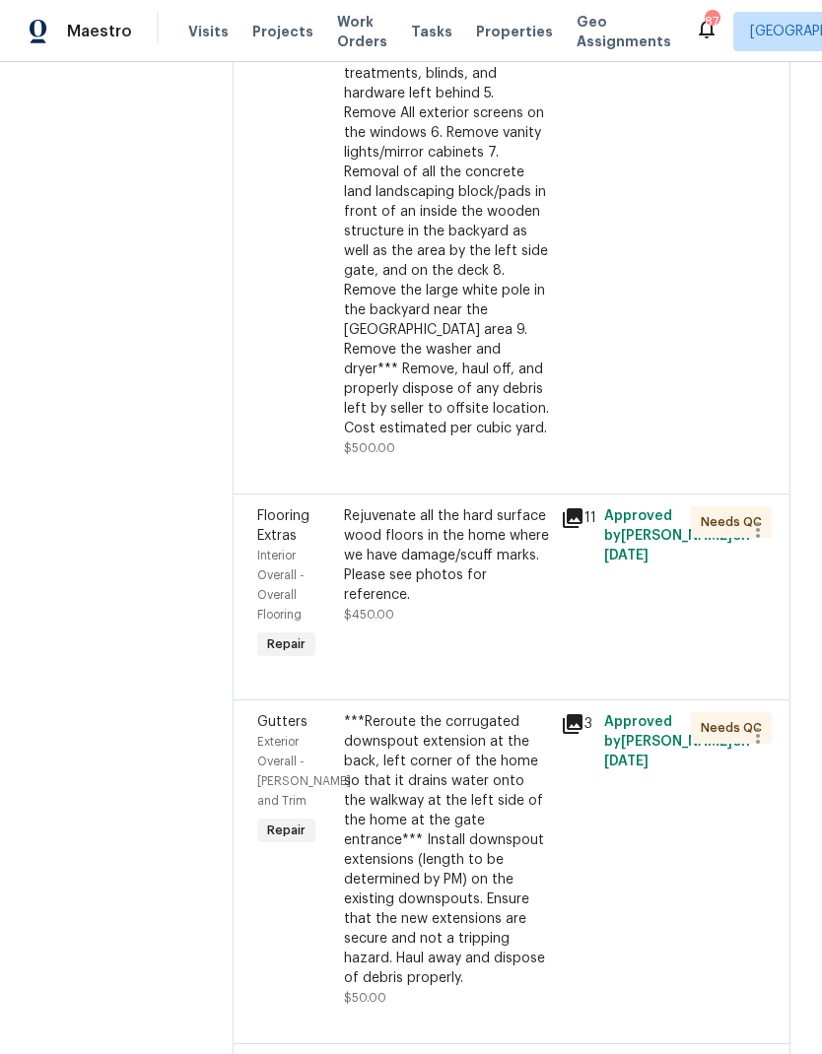
scroll to position [898, 0]
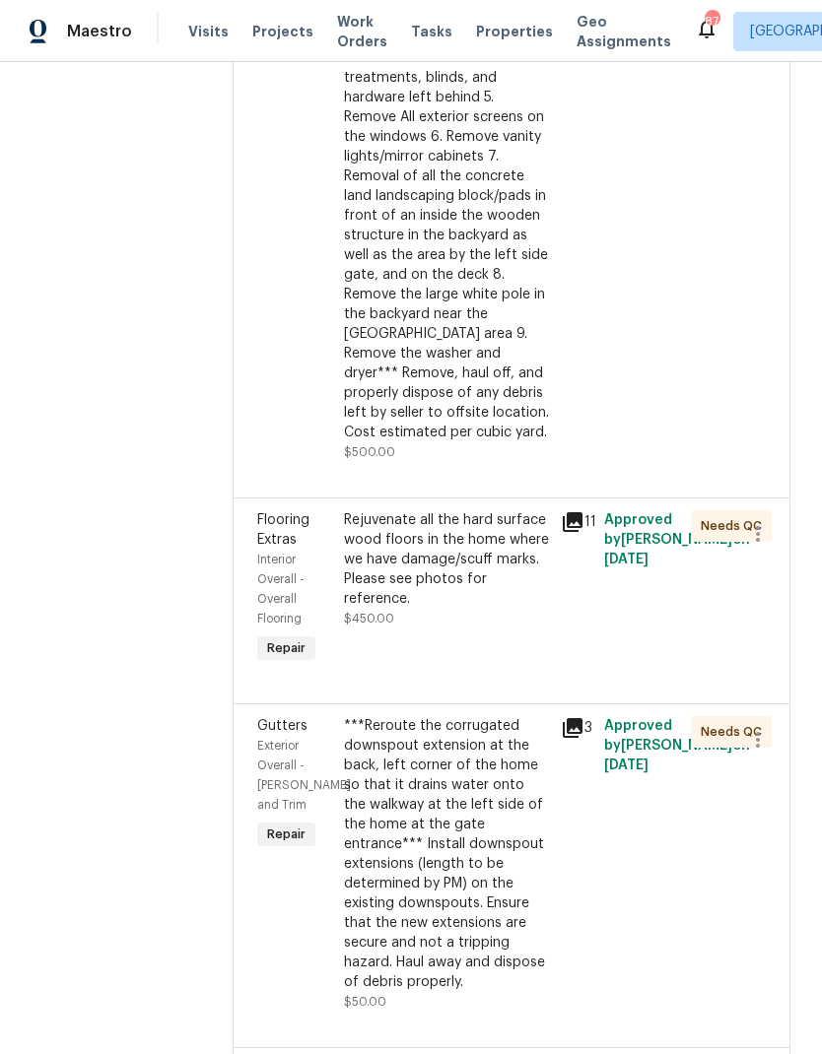
click at [496, 516] on div "Rejuvenate all the hard surface wood floors in the home where we have damage/sc…" at bounding box center [446, 559] width 205 height 99
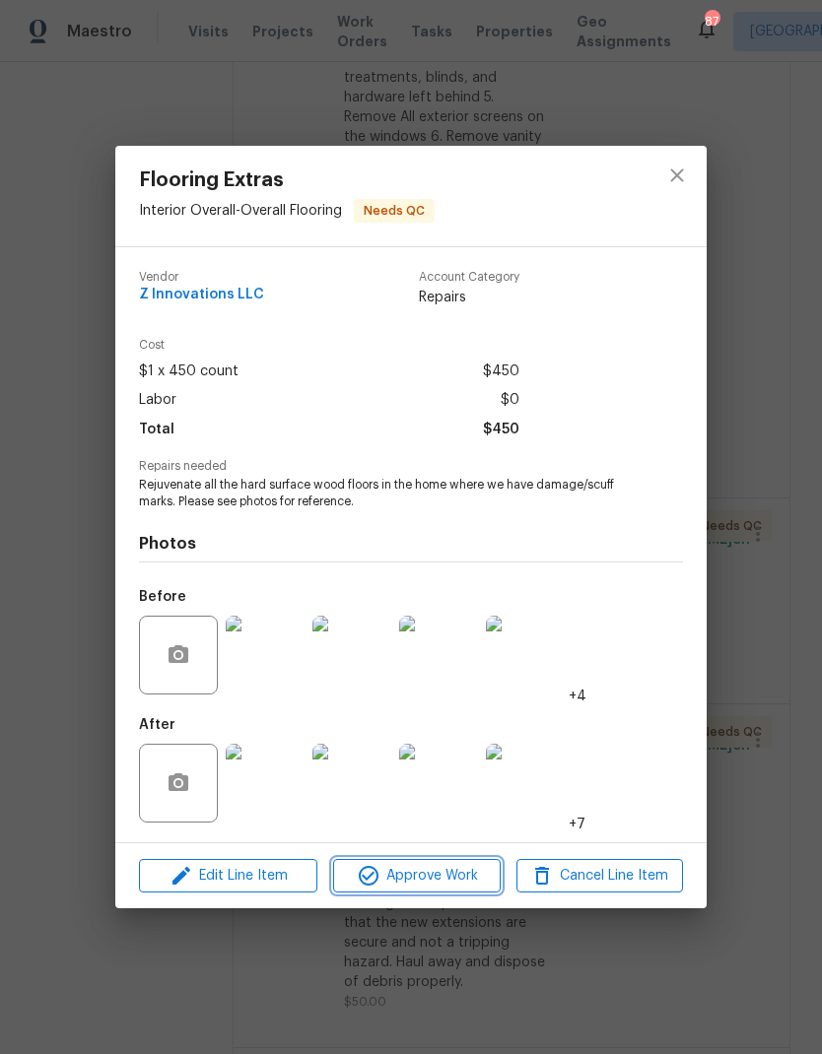
click at [447, 891] on button "Approve Work" at bounding box center [416, 876] width 167 height 34
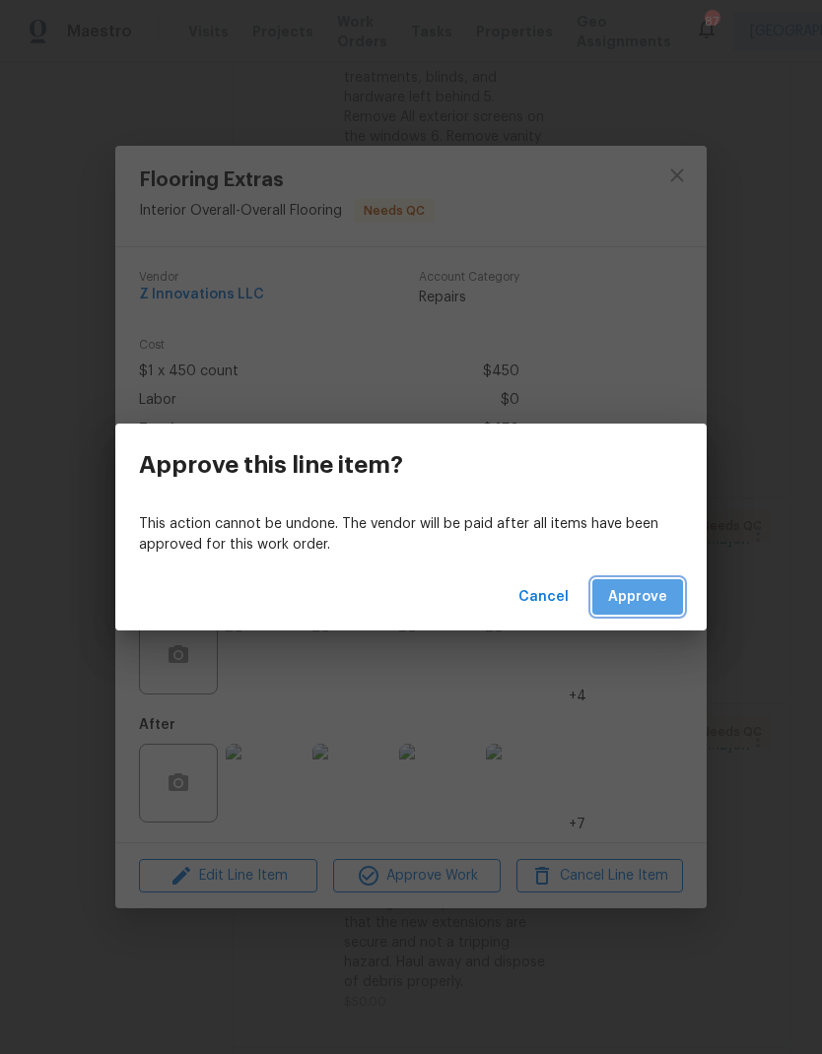
click at [648, 608] on span "Approve" at bounding box center [637, 597] width 59 height 25
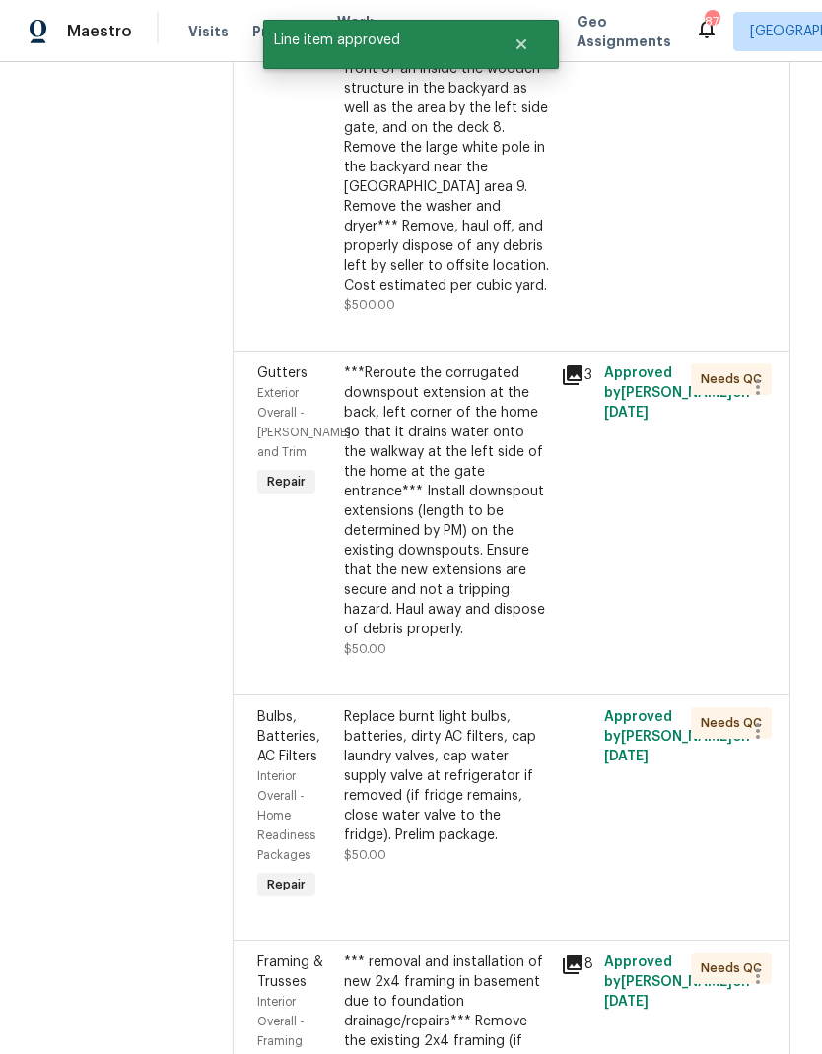
scroll to position [1043, 0]
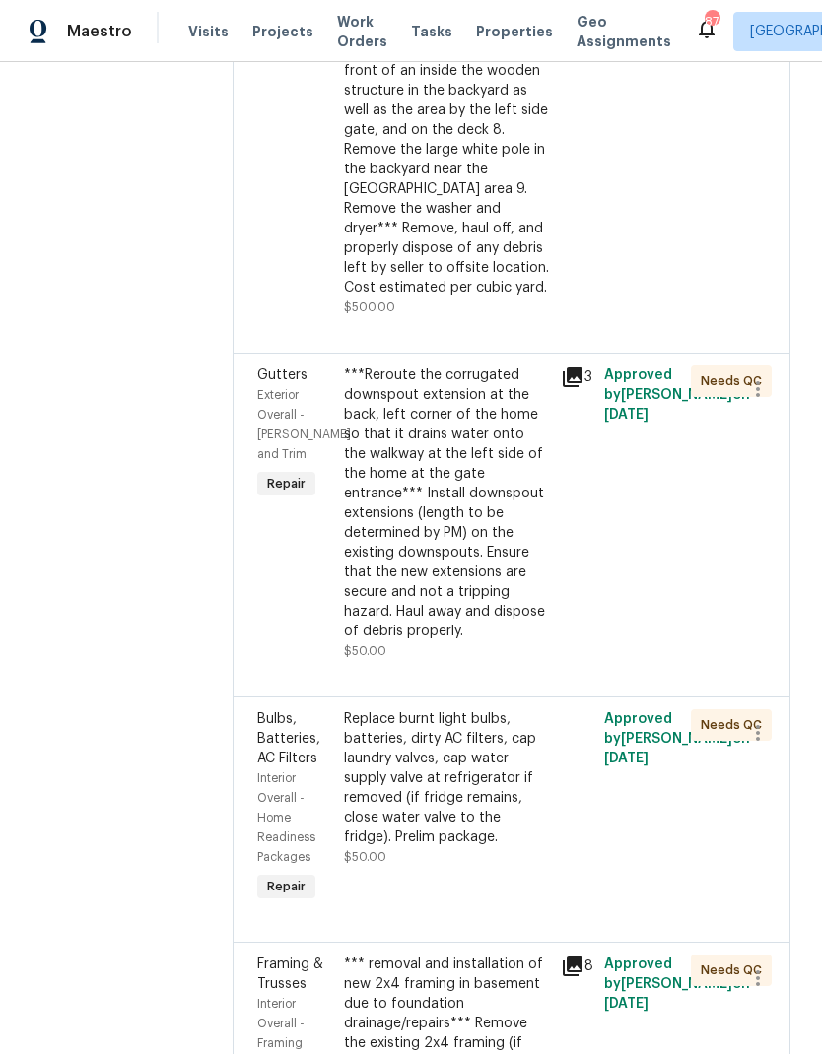
click at [441, 562] on div "***Reroute the corrugated downspout extension at the back, left corner of the h…" at bounding box center [446, 504] width 205 height 276
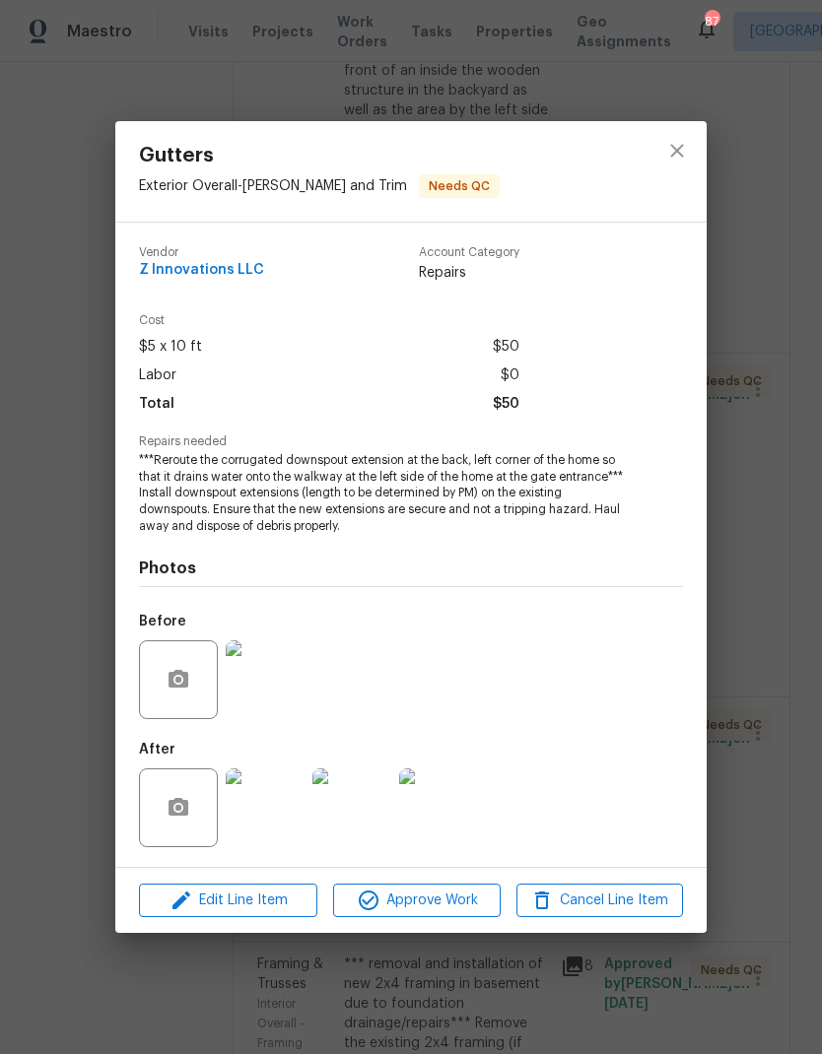
click at [268, 848] on img at bounding box center [265, 808] width 79 height 79
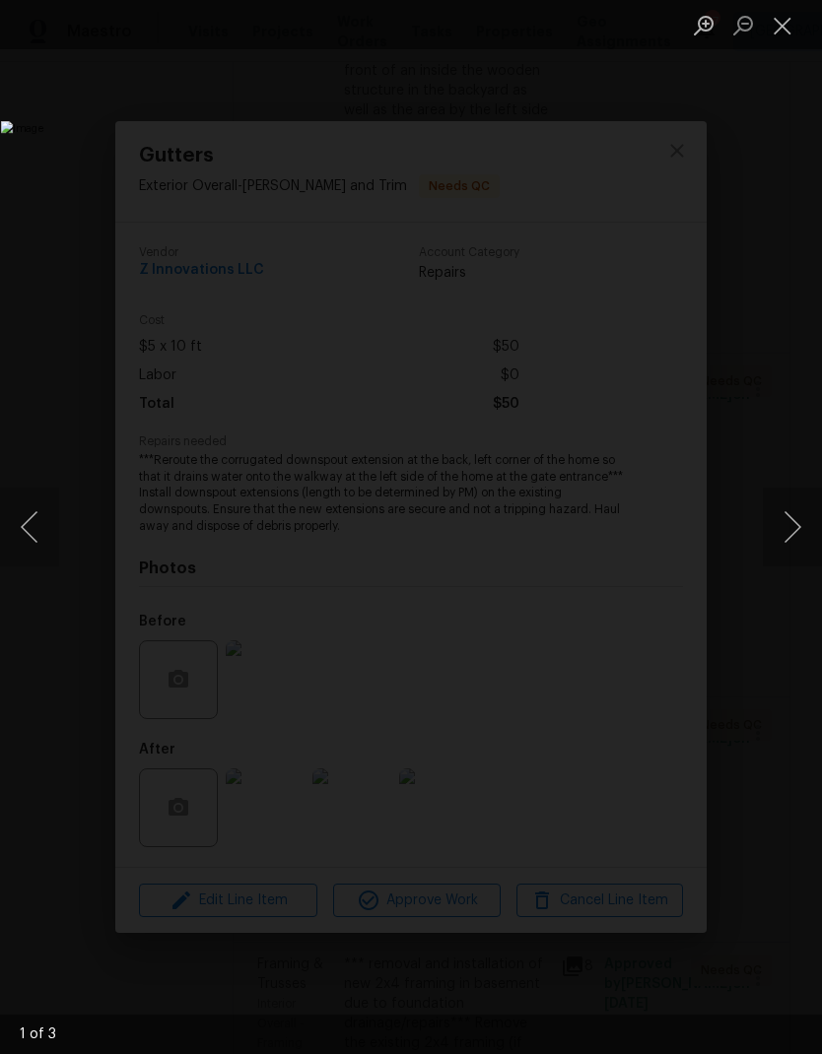
click at [791, 524] on button "Next image" at bounding box center [792, 527] width 59 height 79
click at [792, 532] on button "Next image" at bounding box center [792, 527] width 59 height 79
click at [789, 526] on button "Next image" at bounding box center [792, 527] width 59 height 79
click at [782, 36] on button "Close lightbox" at bounding box center [782, 25] width 39 height 34
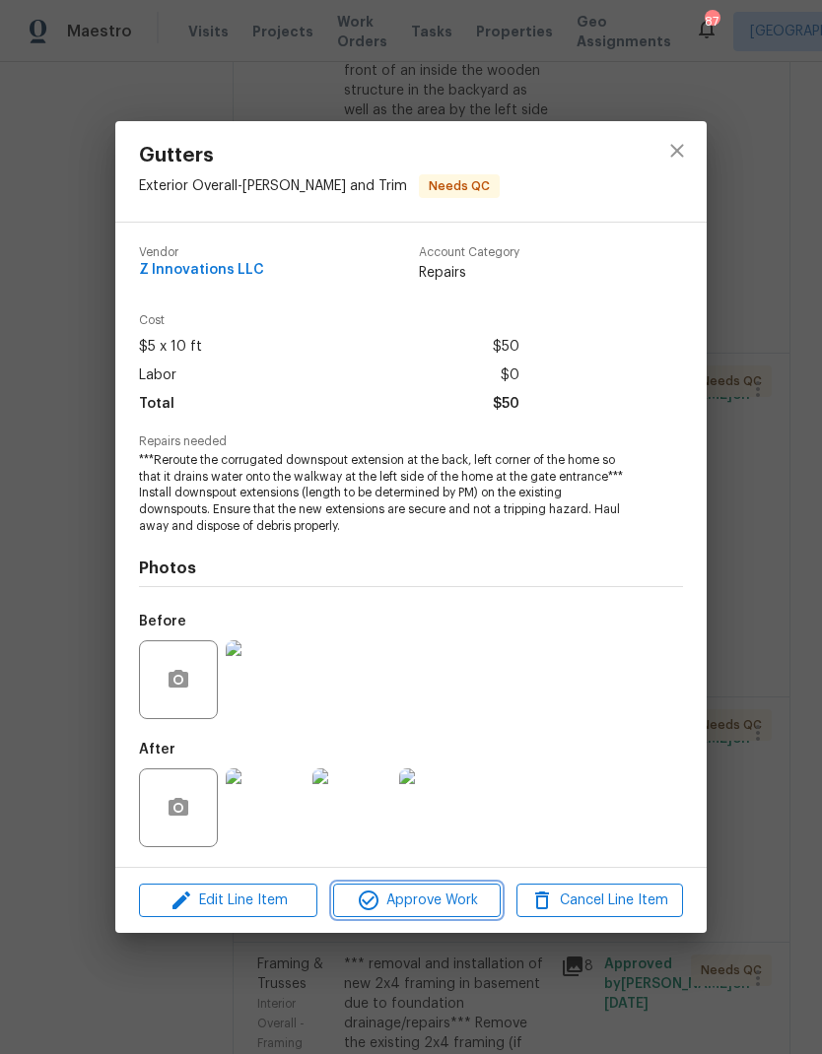
click at [438, 917] on button "Approve Work" at bounding box center [416, 901] width 167 height 34
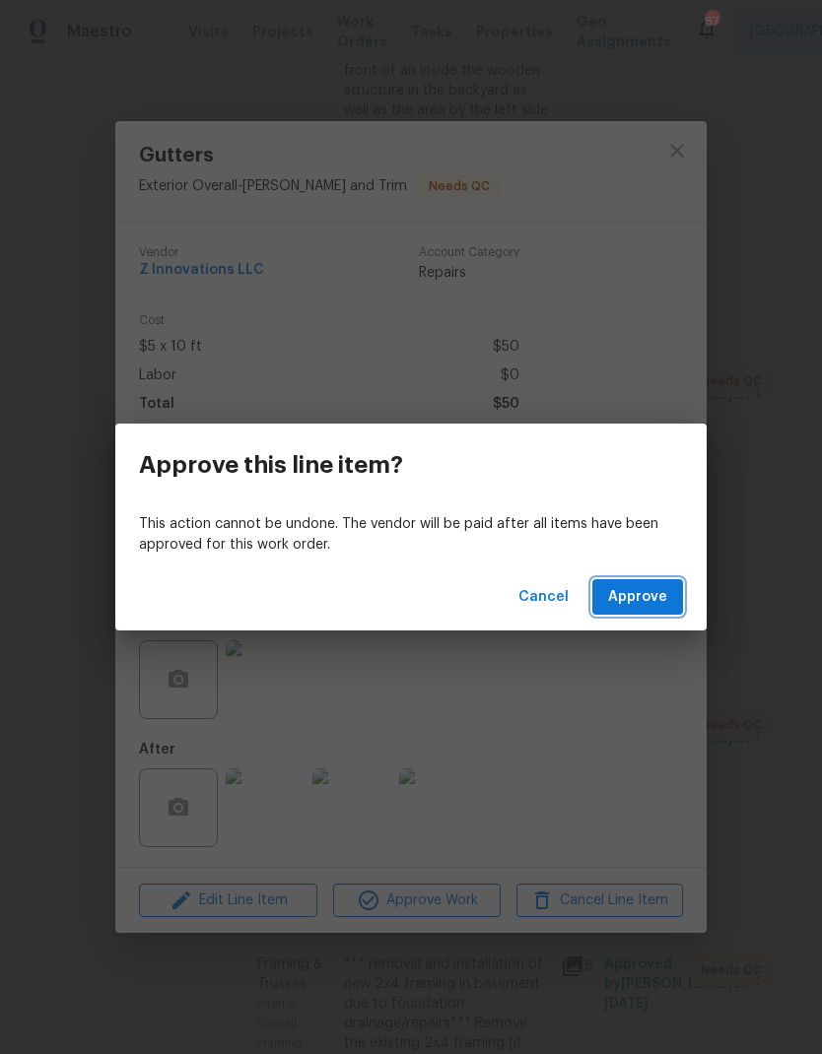
click at [656, 600] on span "Approve" at bounding box center [637, 597] width 59 height 25
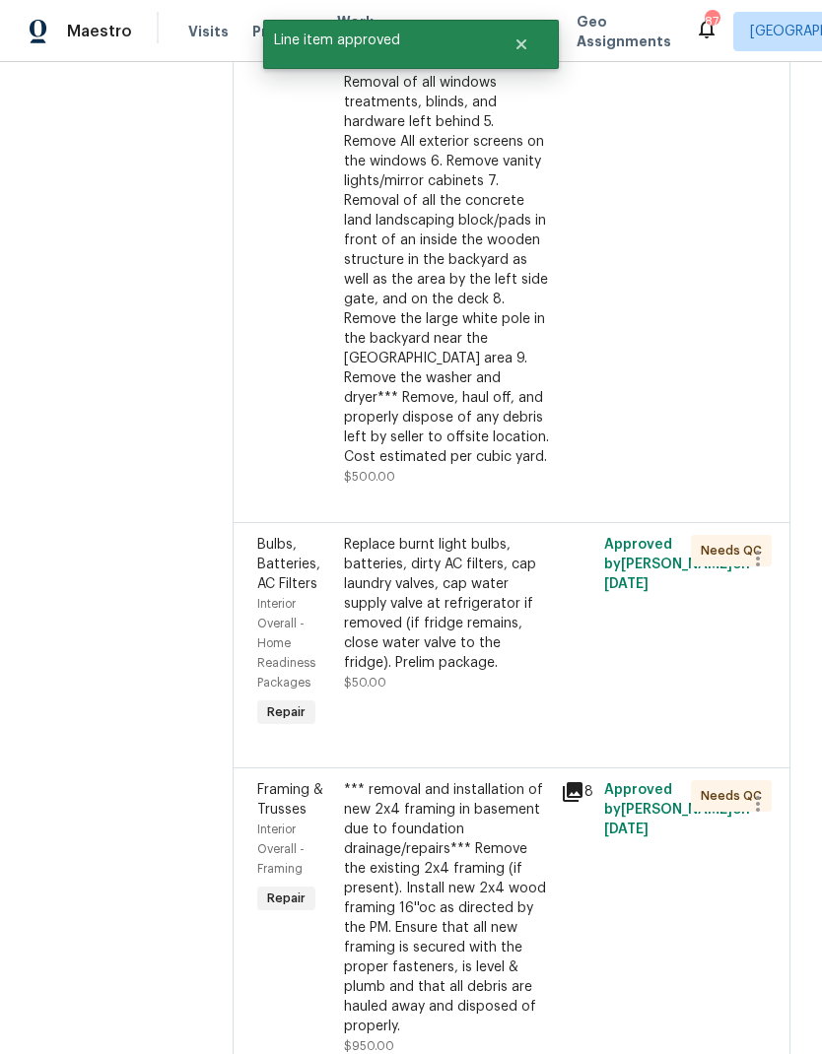
scroll to position [879, 0]
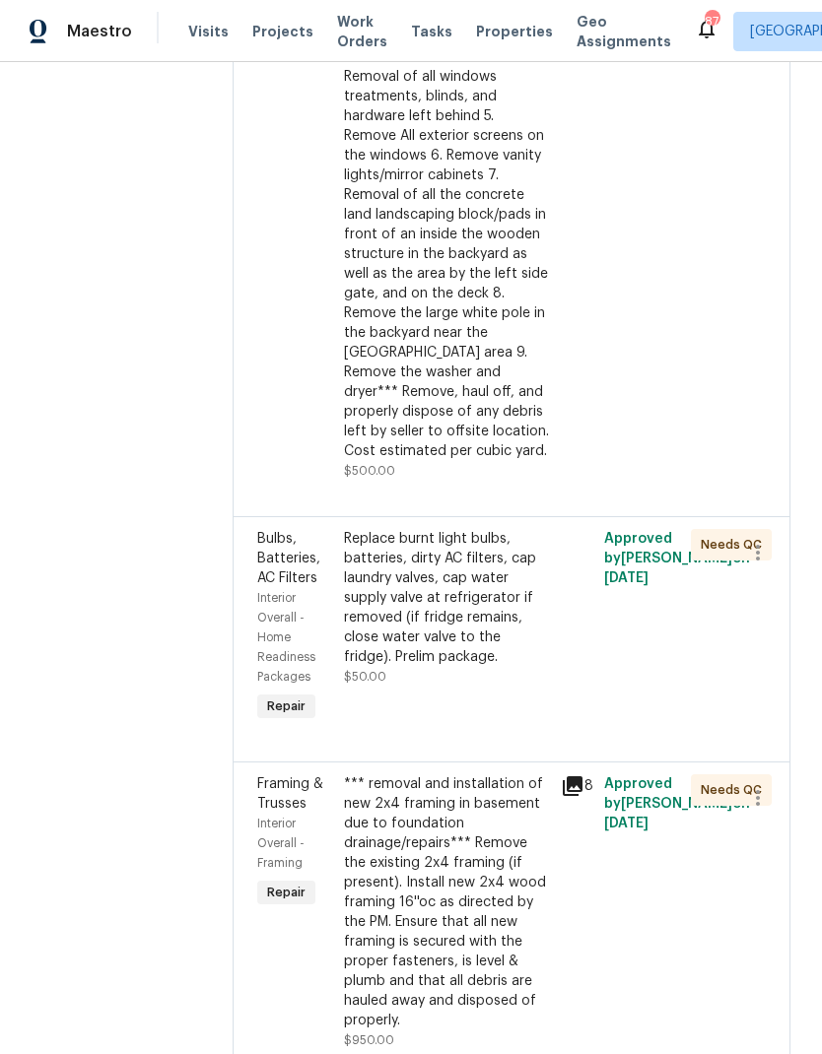
click at [455, 574] on div "Replace burnt light bulbs, batteries, dirty AC filters, cap laundry valves, cap…" at bounding box center [446, 598] width 205 height 138
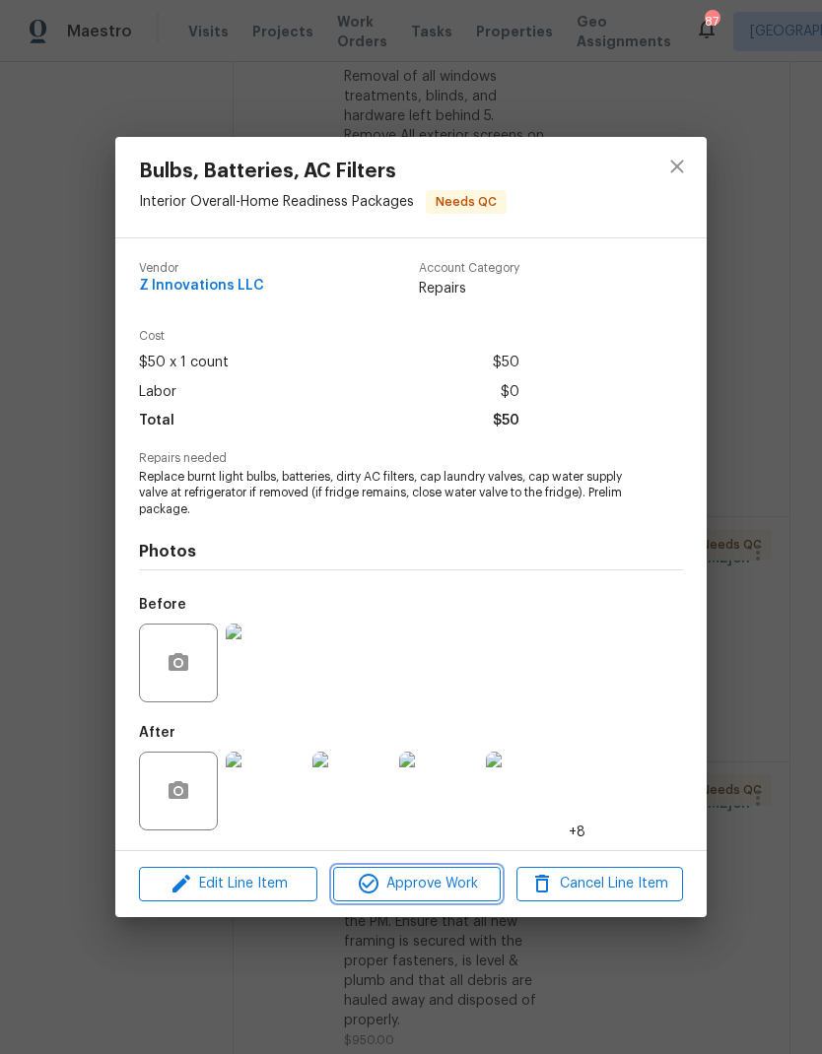
click at [451, 887] on span "Approve Work" at bounding box center [416, 884] width 155 height 25
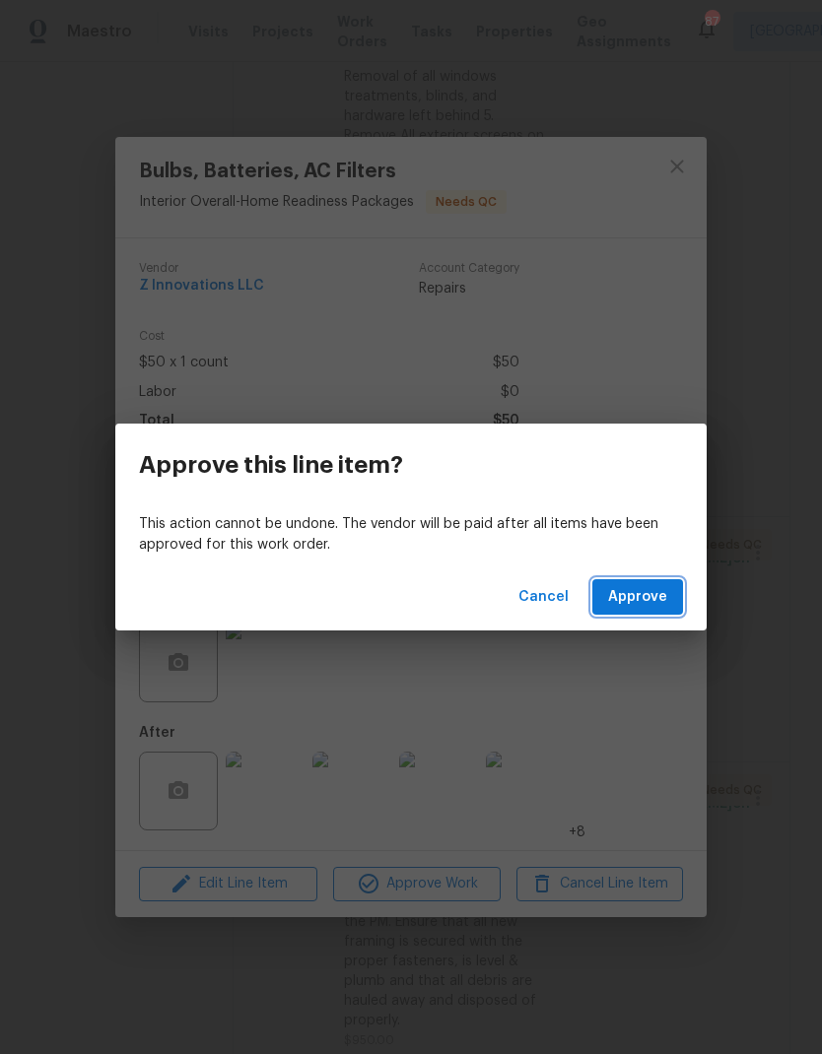
click at [658, 603] on span "Approve" at bounding box center [637, 597] width 59 height 25
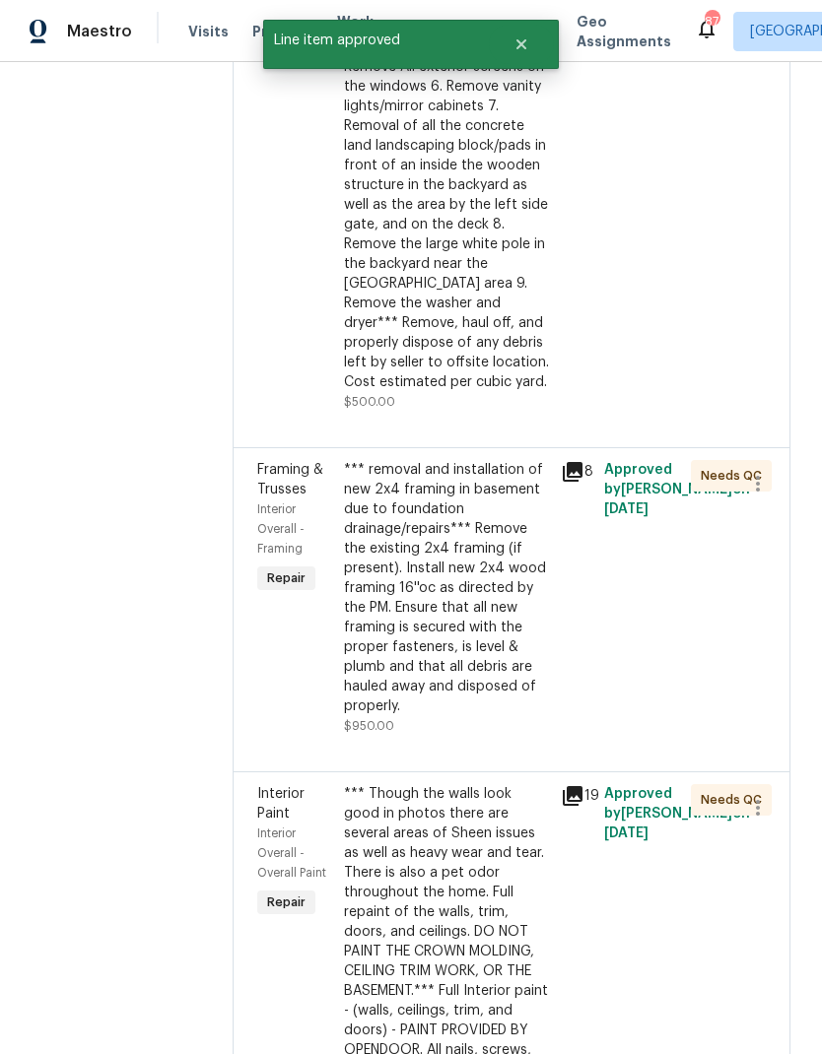
scroll to position [989, 0]
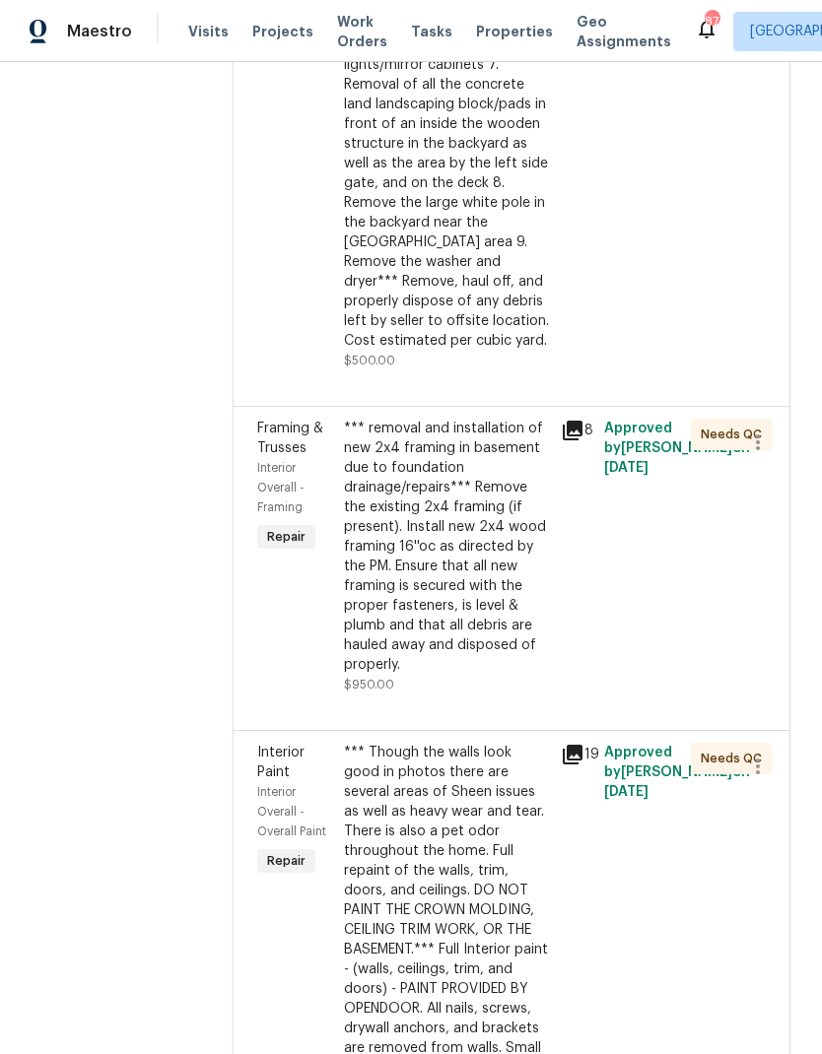
click at [451, 576] on div "*** removal and installation of new 2x4 framing in basement due to foundation d…" at bounding box center [446, 547] width 205 height 256
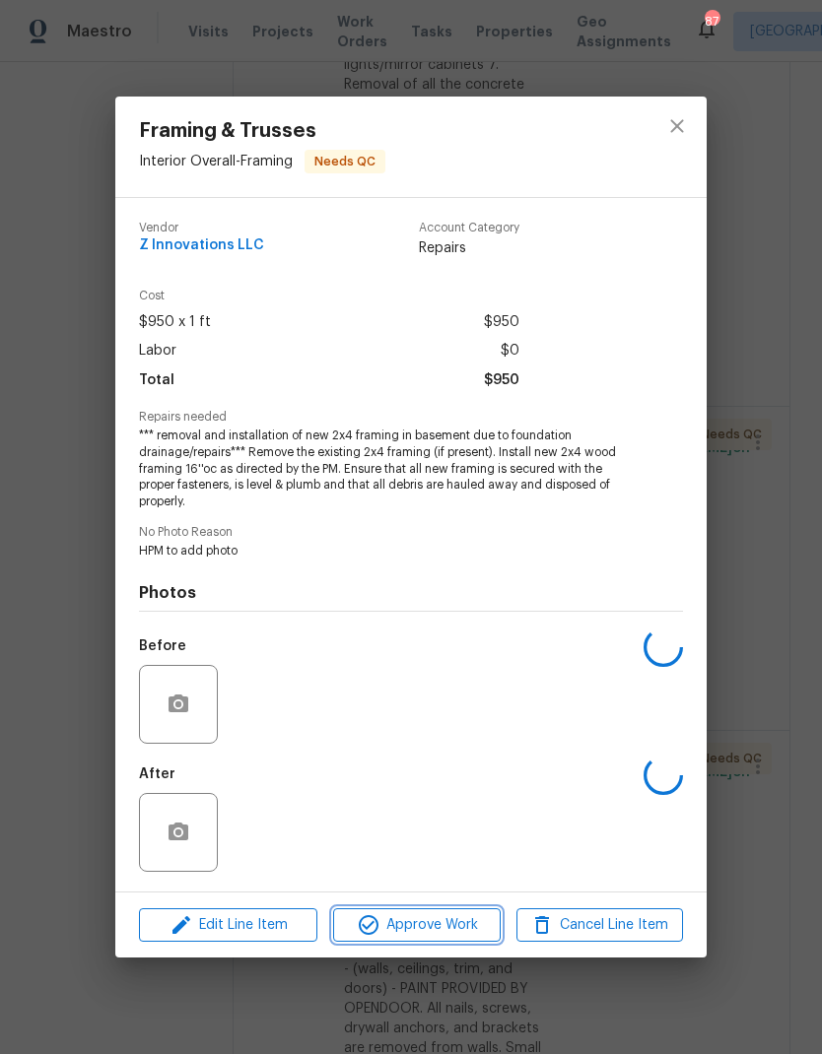
click at [445, 926] on span "Approve Work" at bounding box center [416, 926] width 155 height 25
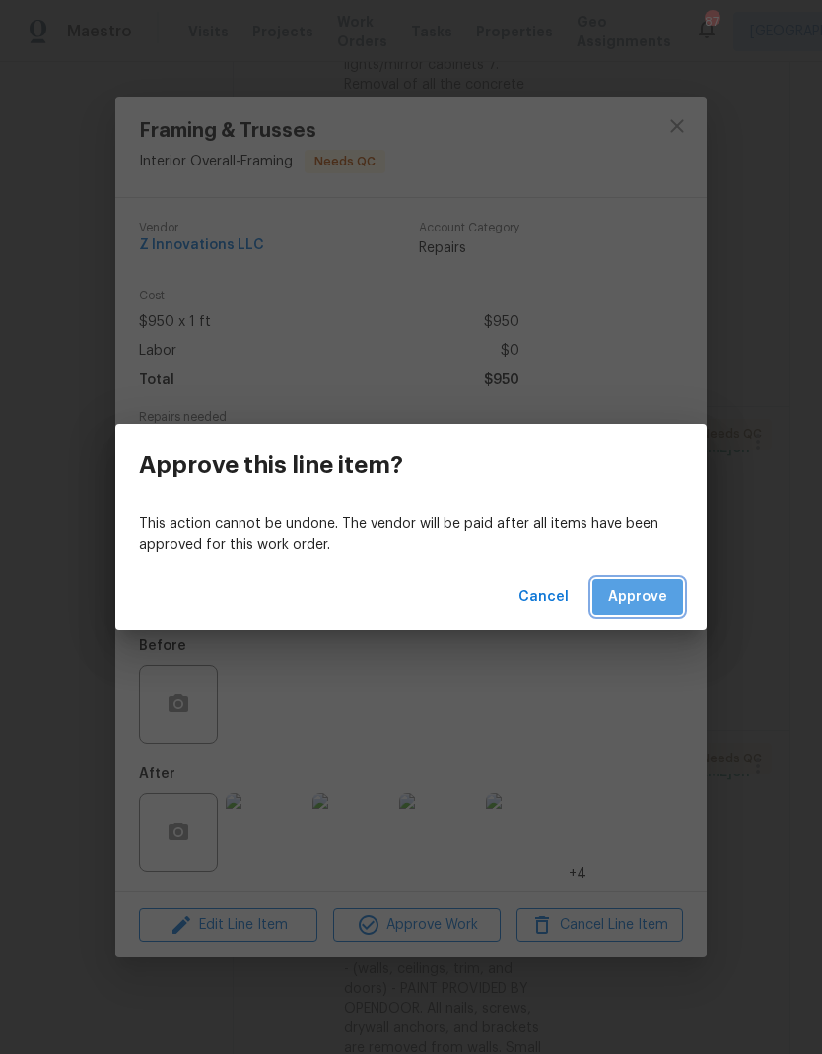
click at [646, 610] on button "Approve" at bounding box center [637, 597] width 91 height 36
